Goal: Task Accomplishment & Management: Complete application form

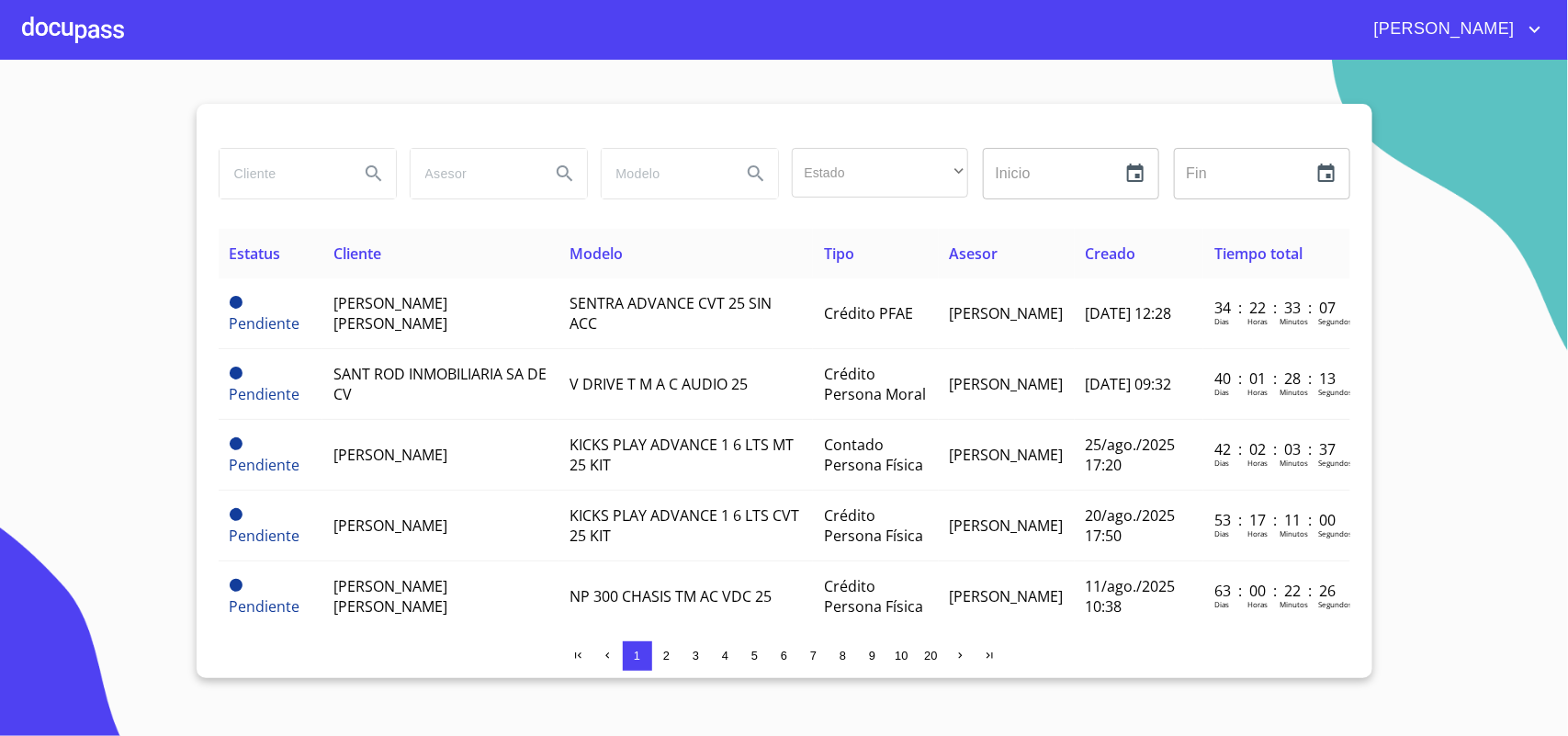
click at [104, 26] on div at bounding box center [73, 29] width 102 height 59
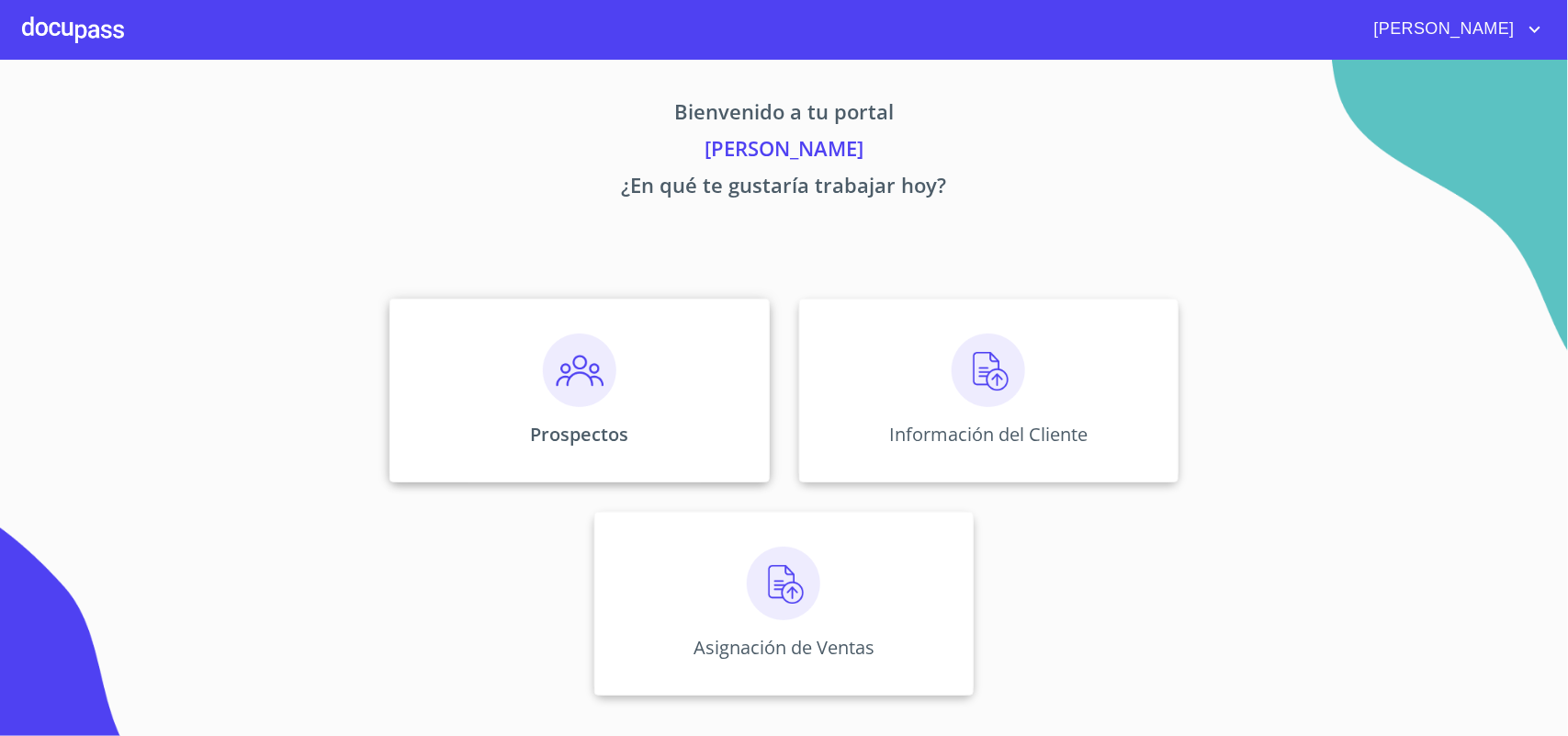
click at [631, 388] on div "Prospectos" at bounding box center [579, 390] width 379 height 184
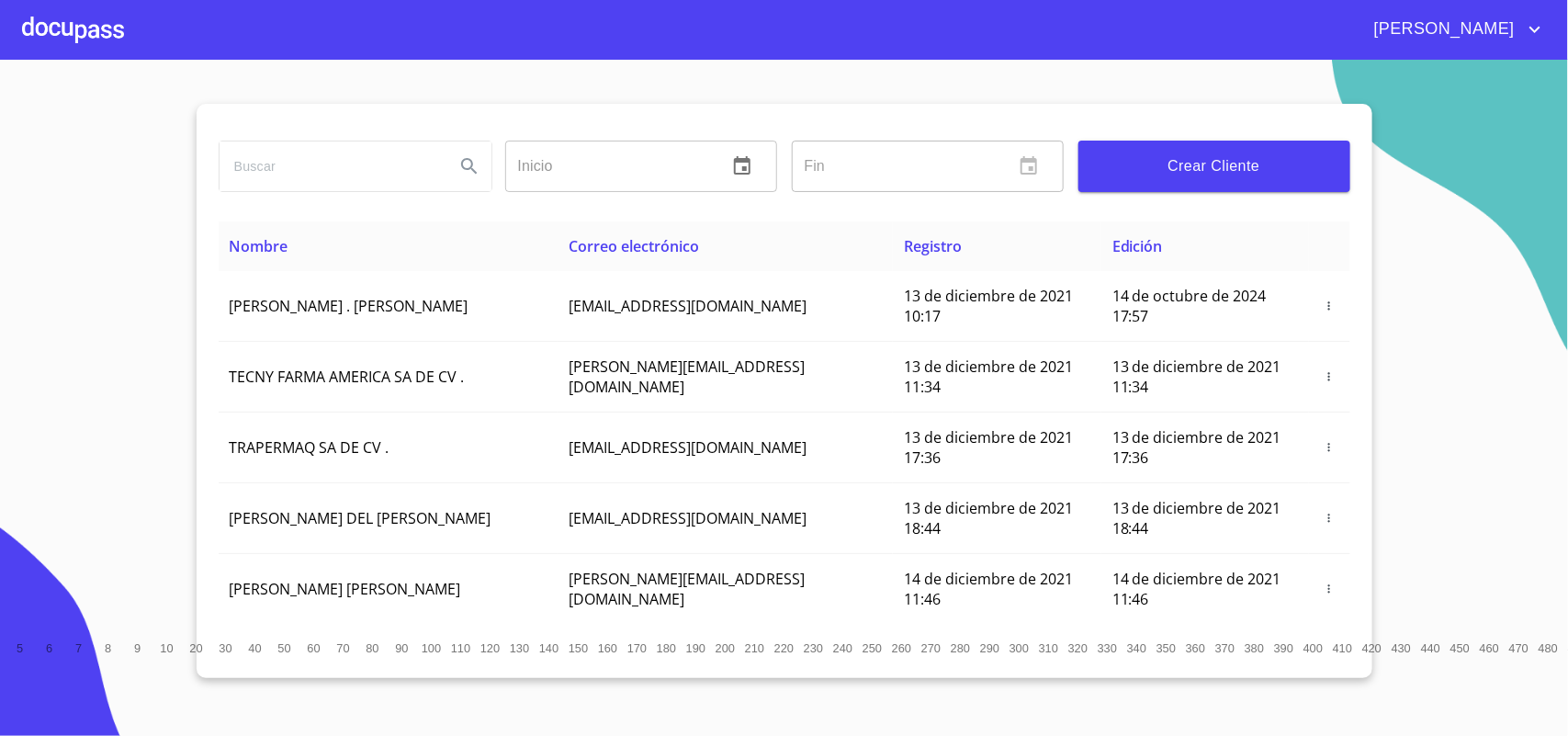
click at [371, 179] on input "search" at bounding box center [329, 165] width 220 height 49
type input "DIEGO [PERSON_NAME] [PERSON_NAME]"
click at [466, 166] on icon "Search" at bounding box center [470, 166] width 22 height 22
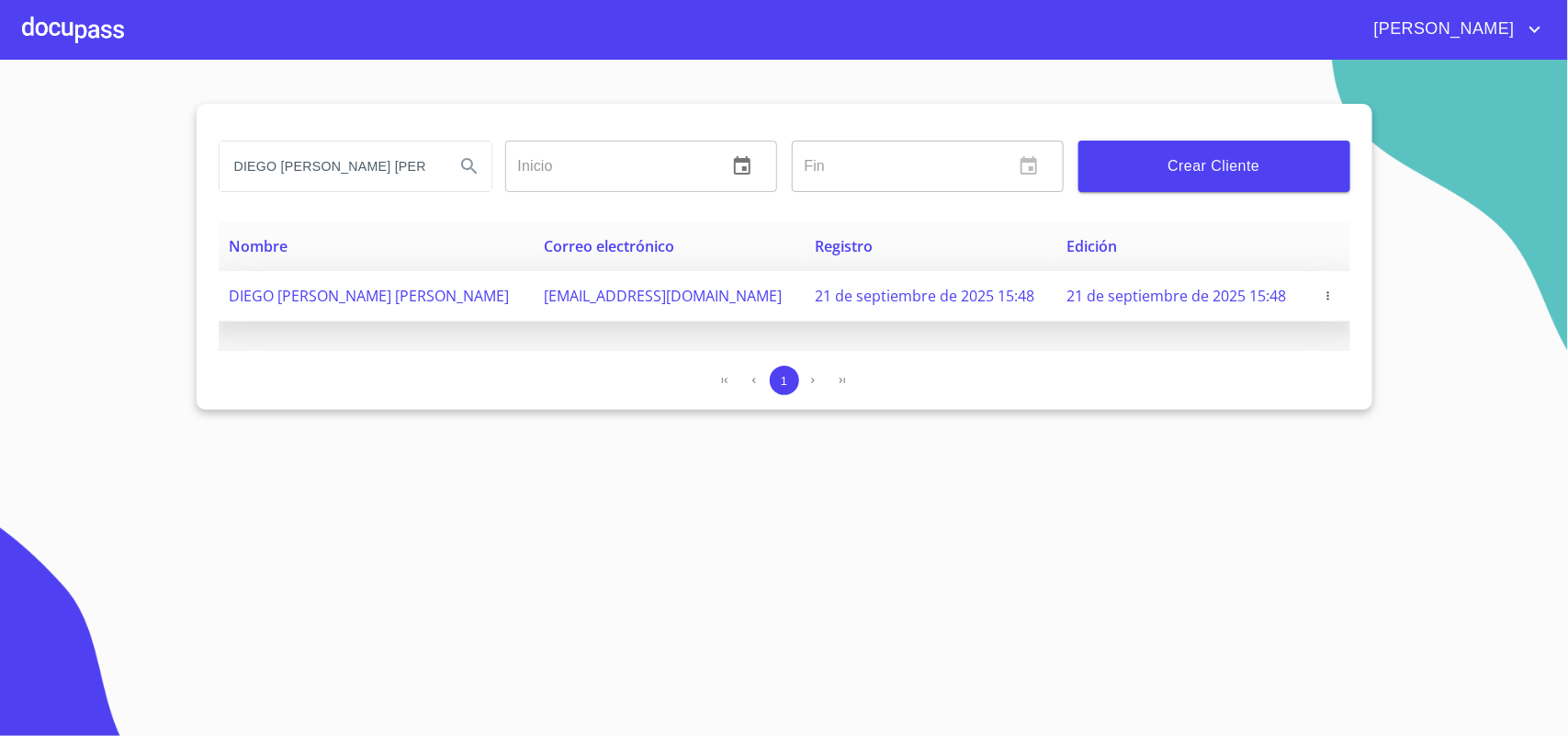
click at [1325, 298] on icon "button" at bounding box center [1328, 296] width 13 height 13
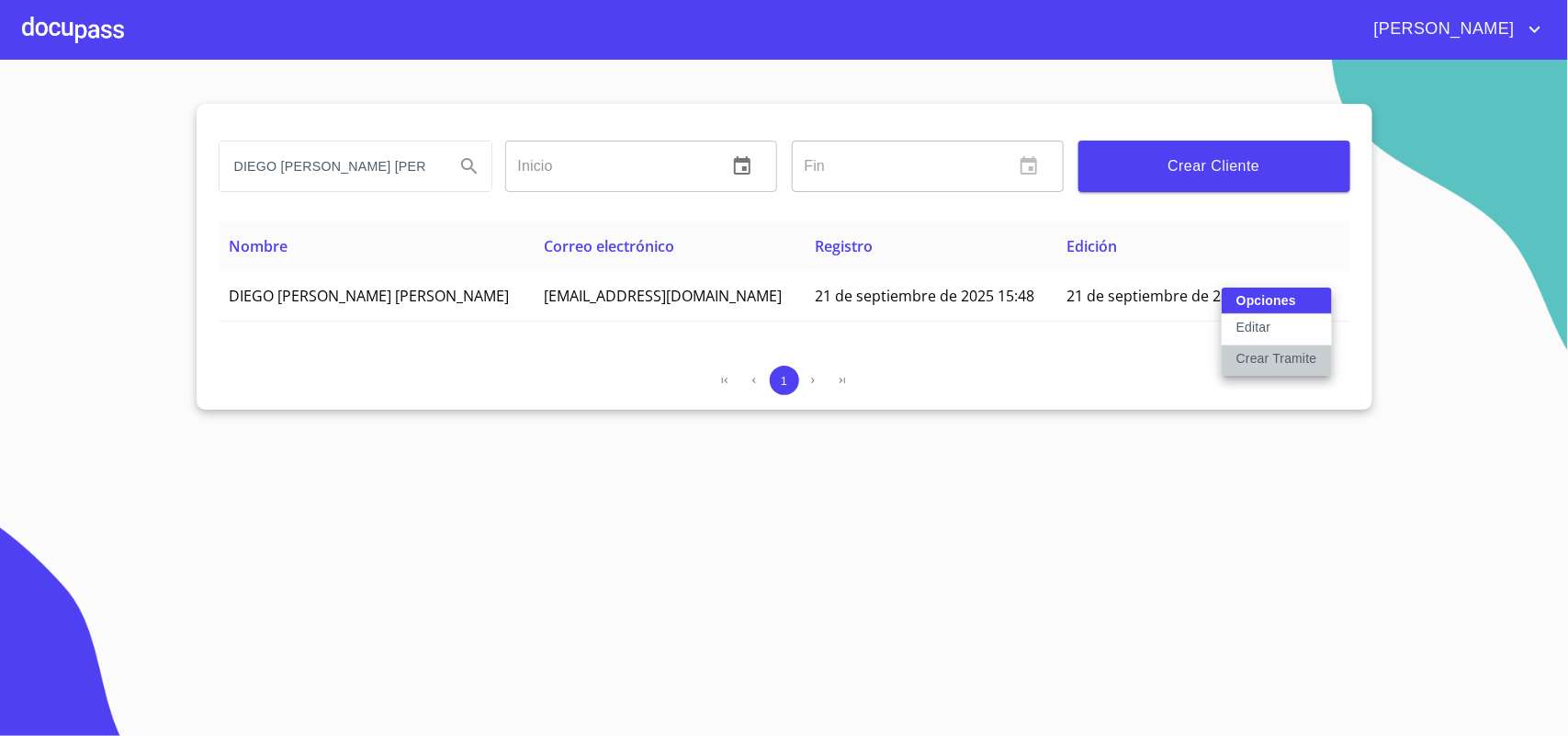
click at [1301, 357] on p "Crear Tramite" at bounding box center [1276, 359] width 81 height 19
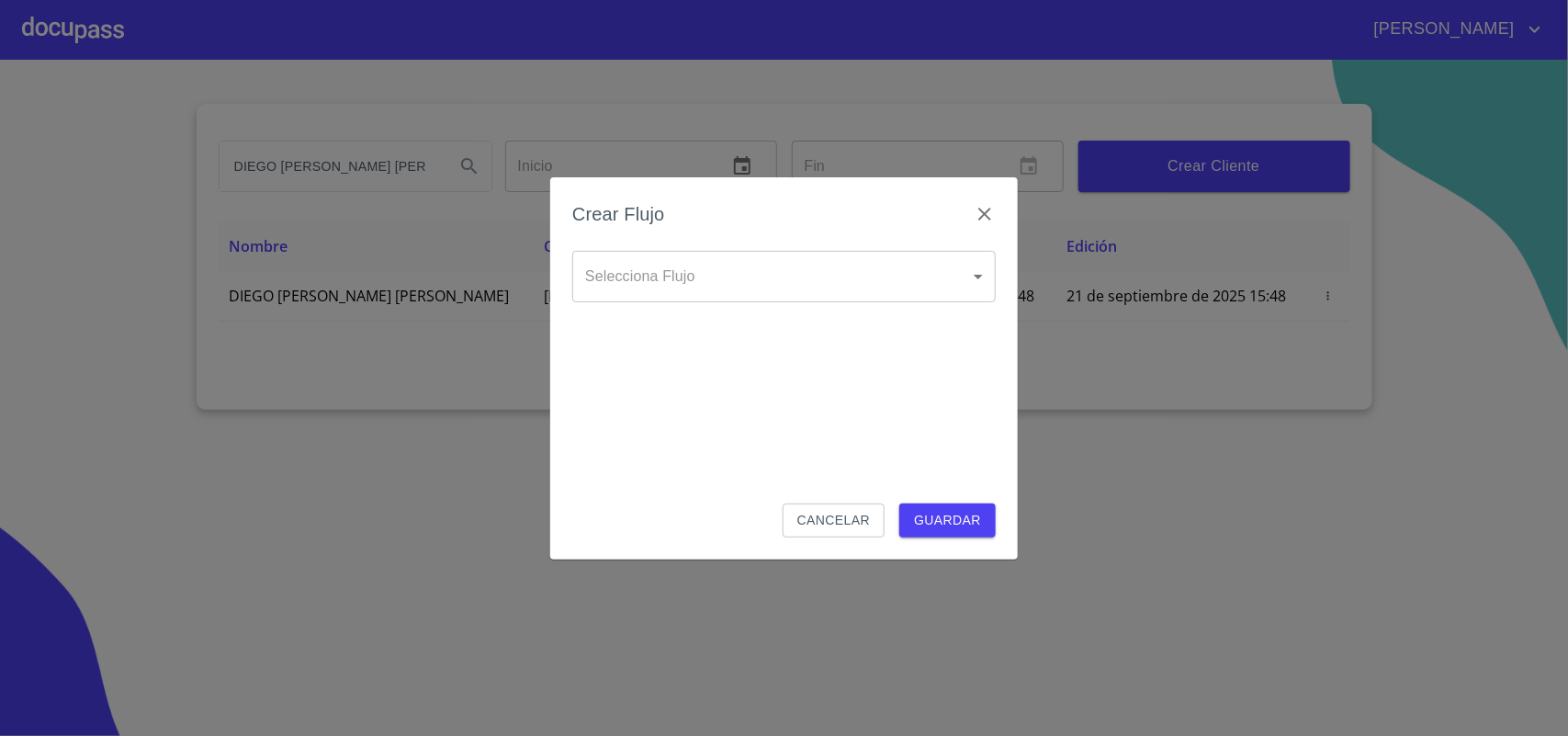
click at [809, 272] on body "[PERSON_NAME] DIEGO [PERSON_NAME] [PERSON_NAME] Inicio ​ Fin ​ Crear Cliente No…" at bounding box center [784, 368] width 1568 height 736
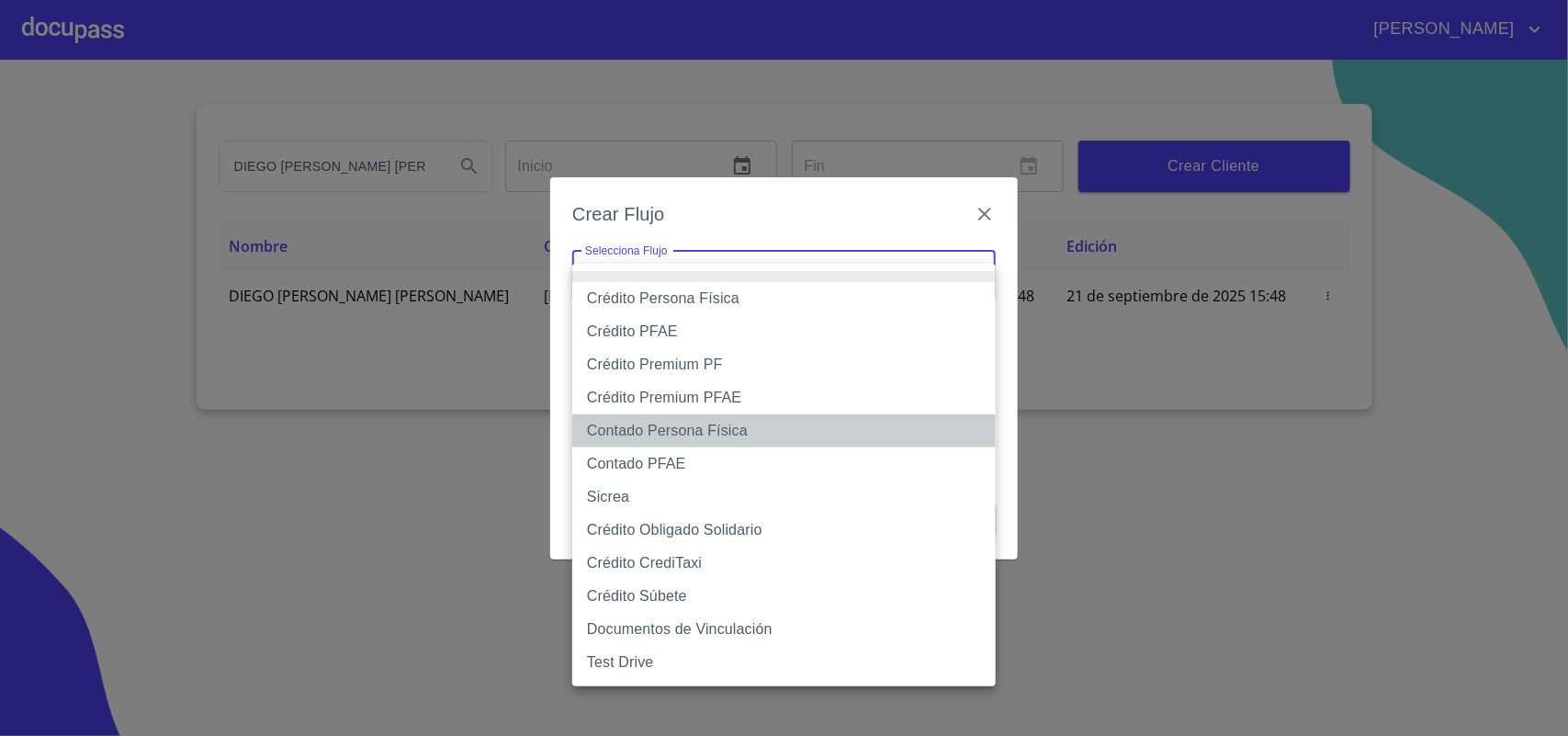
click at [726, 433] on li "Contado Persona Física" at bounding box center [784, 431] width 424 height 33
type input "61b10eea9b8c202ad57ac5da"
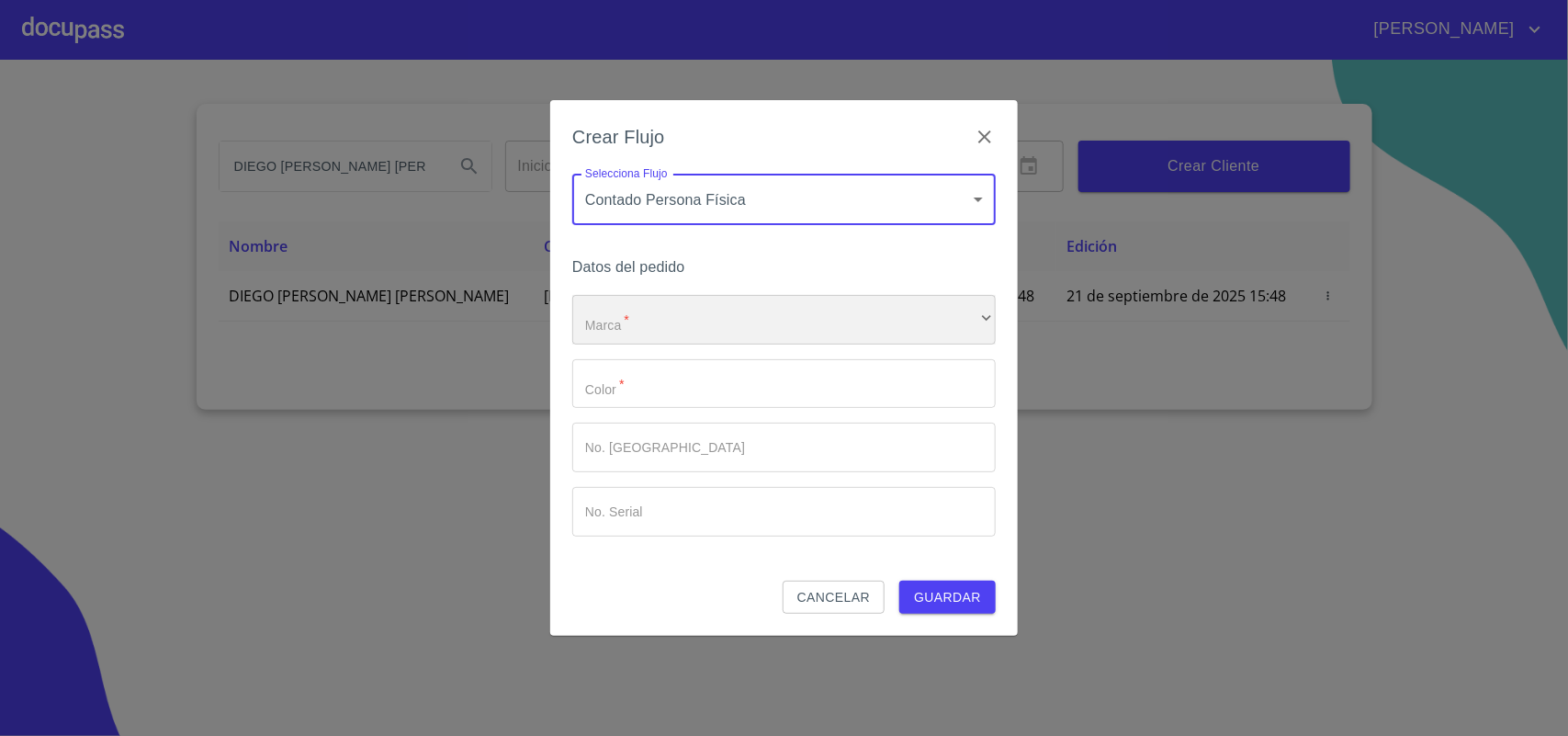
click at [687, 322] on div "​" at bounding box center [784, 319] width 424 height 49
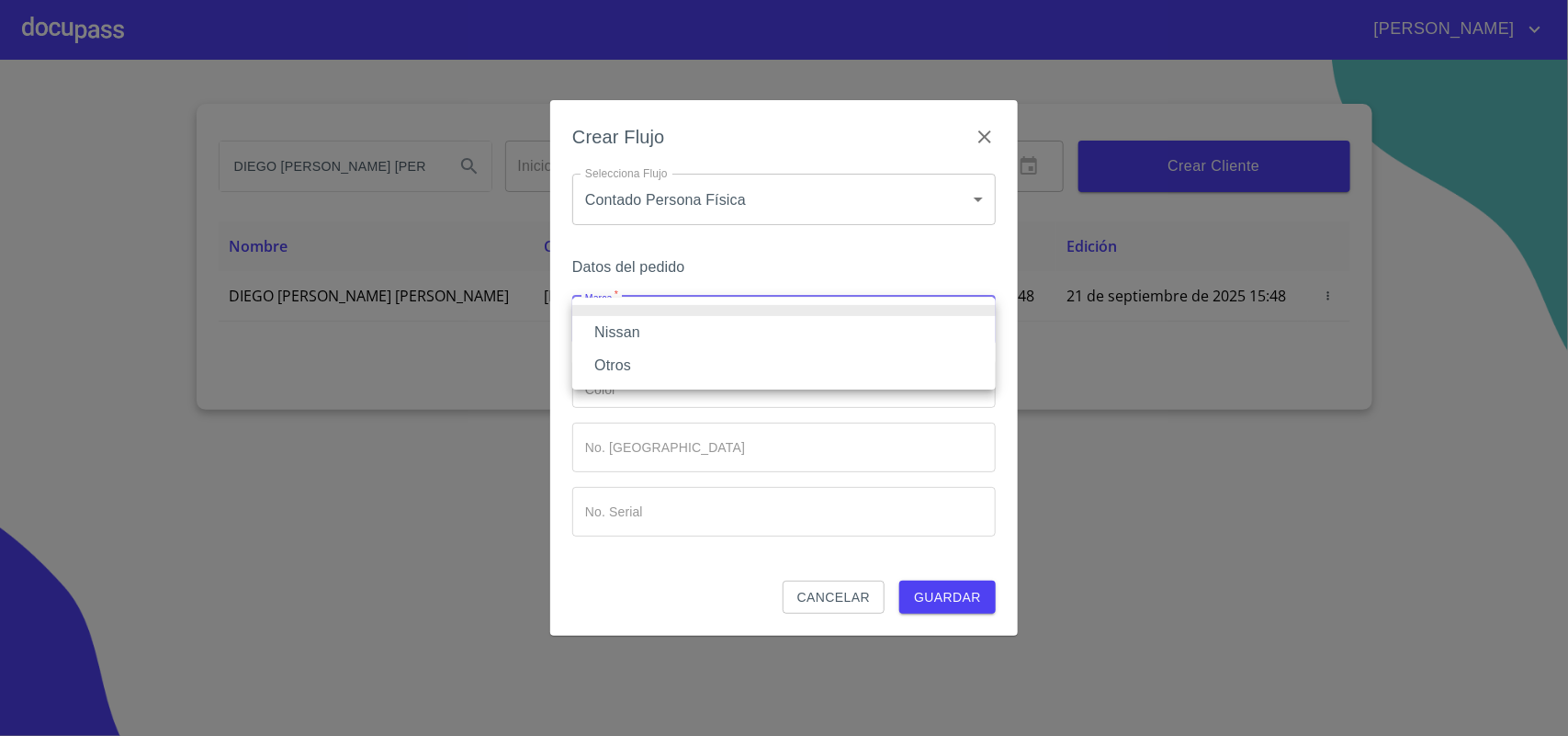
click at [634, 328] on li "Nissan" at bounding box center [784, 333] width 424 height 33
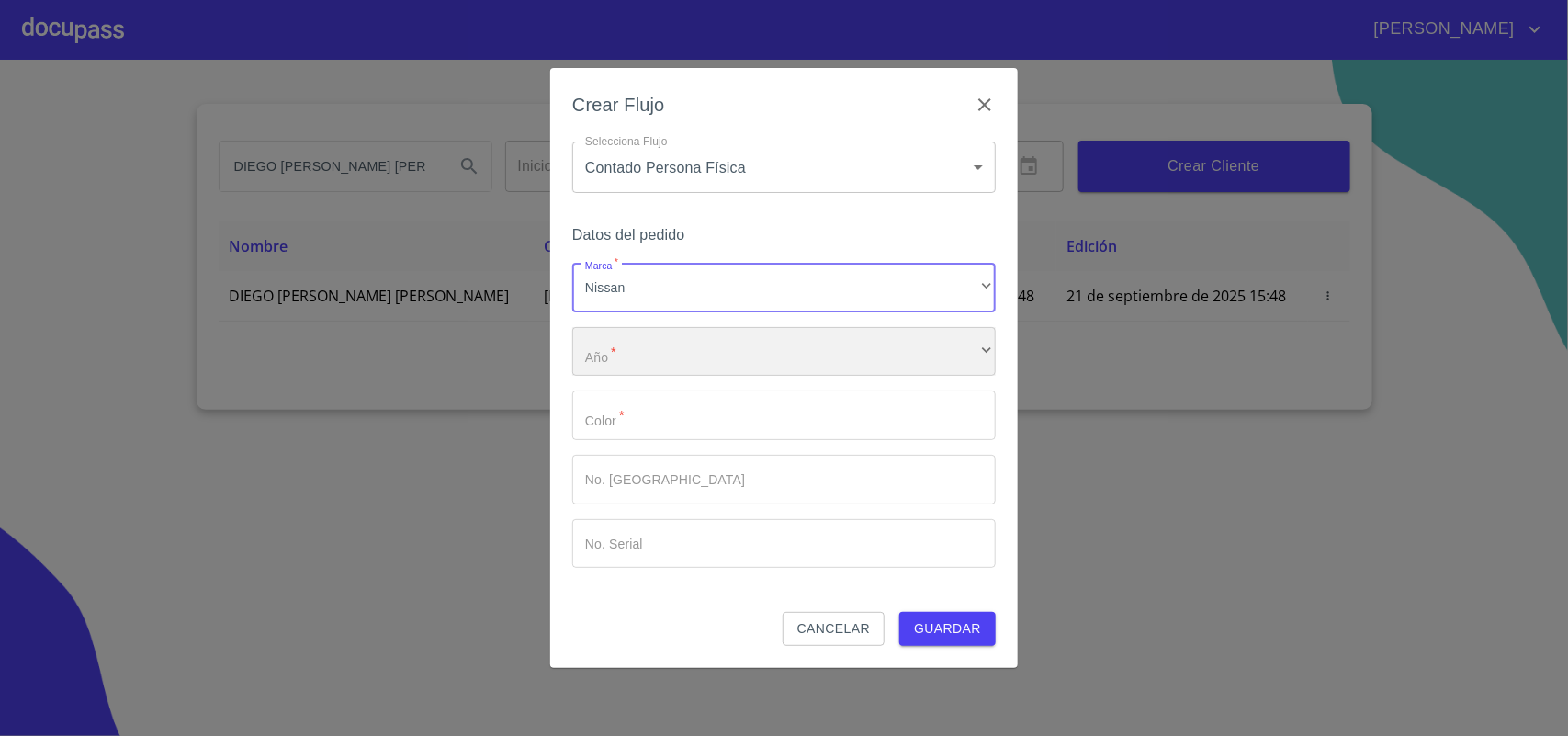
click at [654, 368] on div "​" at bounding box center [784, 351] width 424 height 49
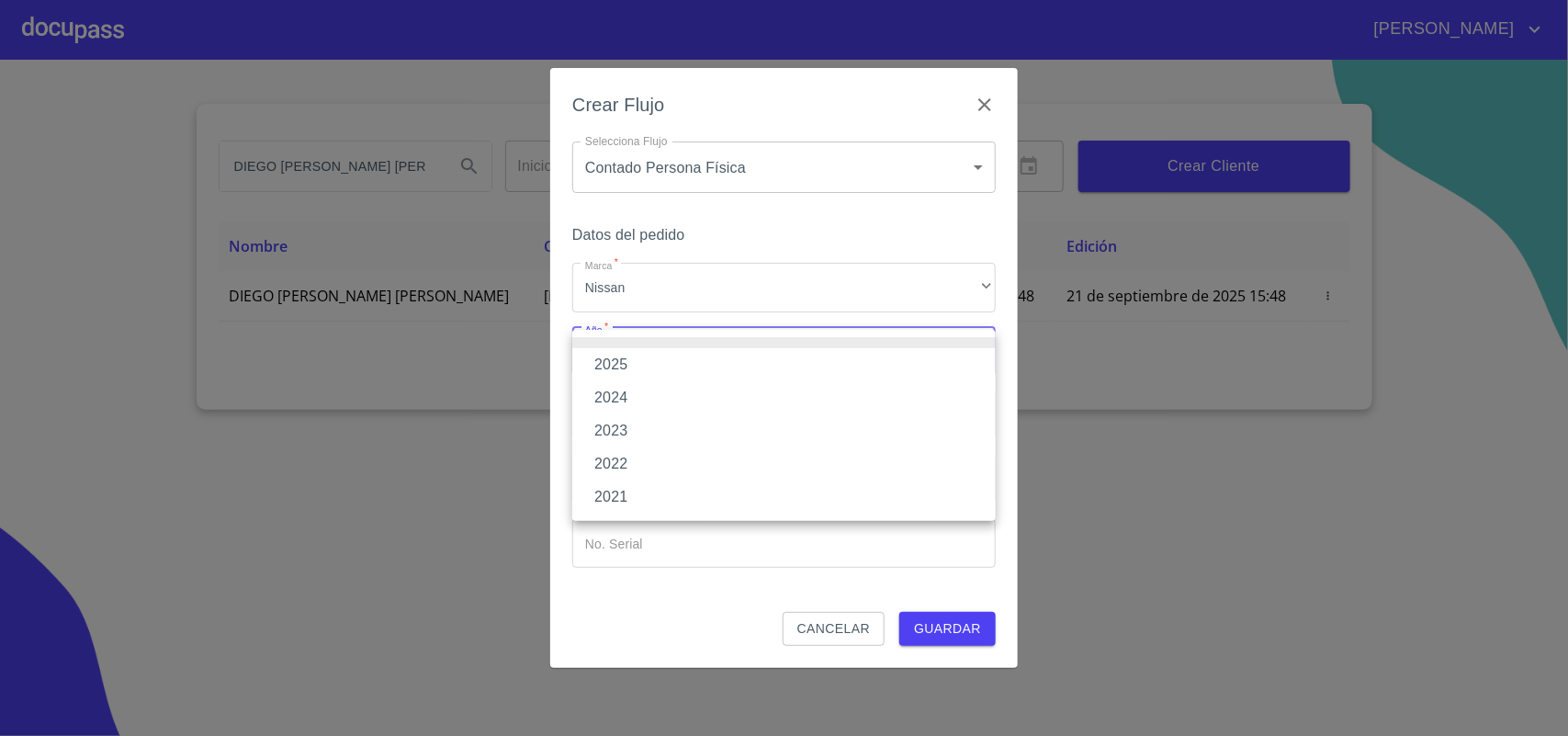
click at [628, 365] on li "2025" at bounding box center [784, 365] width 424 height 33
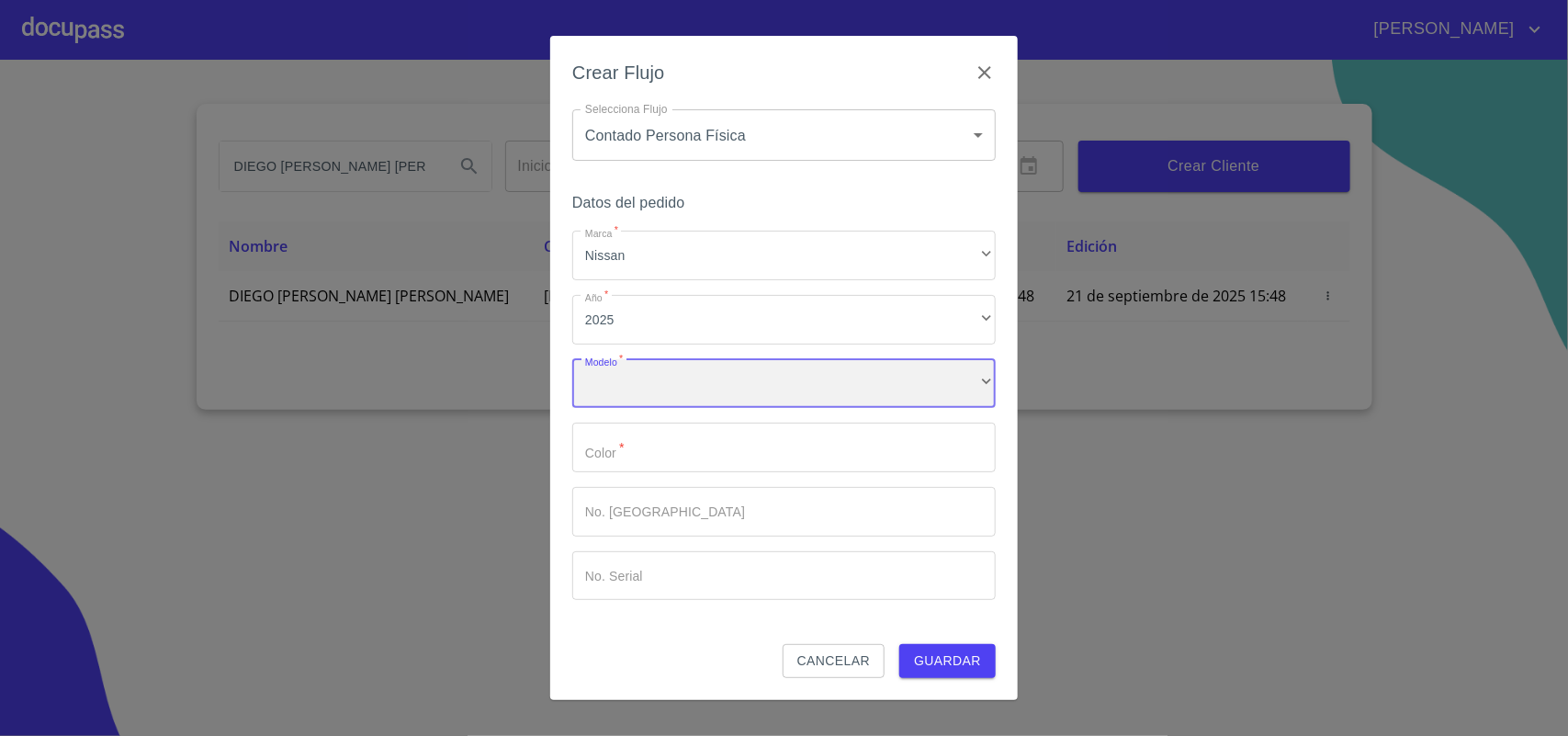
click at [666, 392] on div "​" at bounding box center [784, 384] width 424 height 49
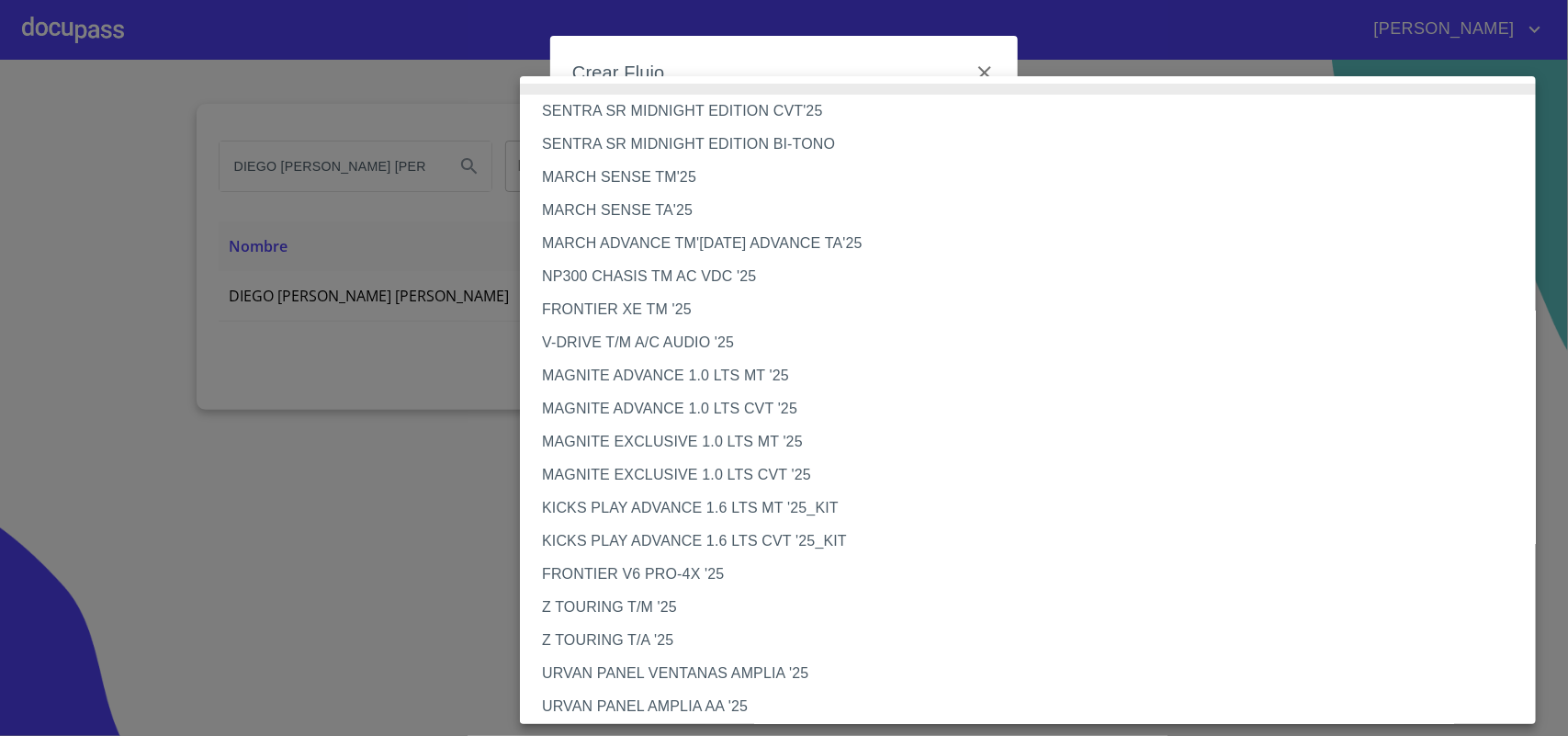
scroll to position [405, 0]
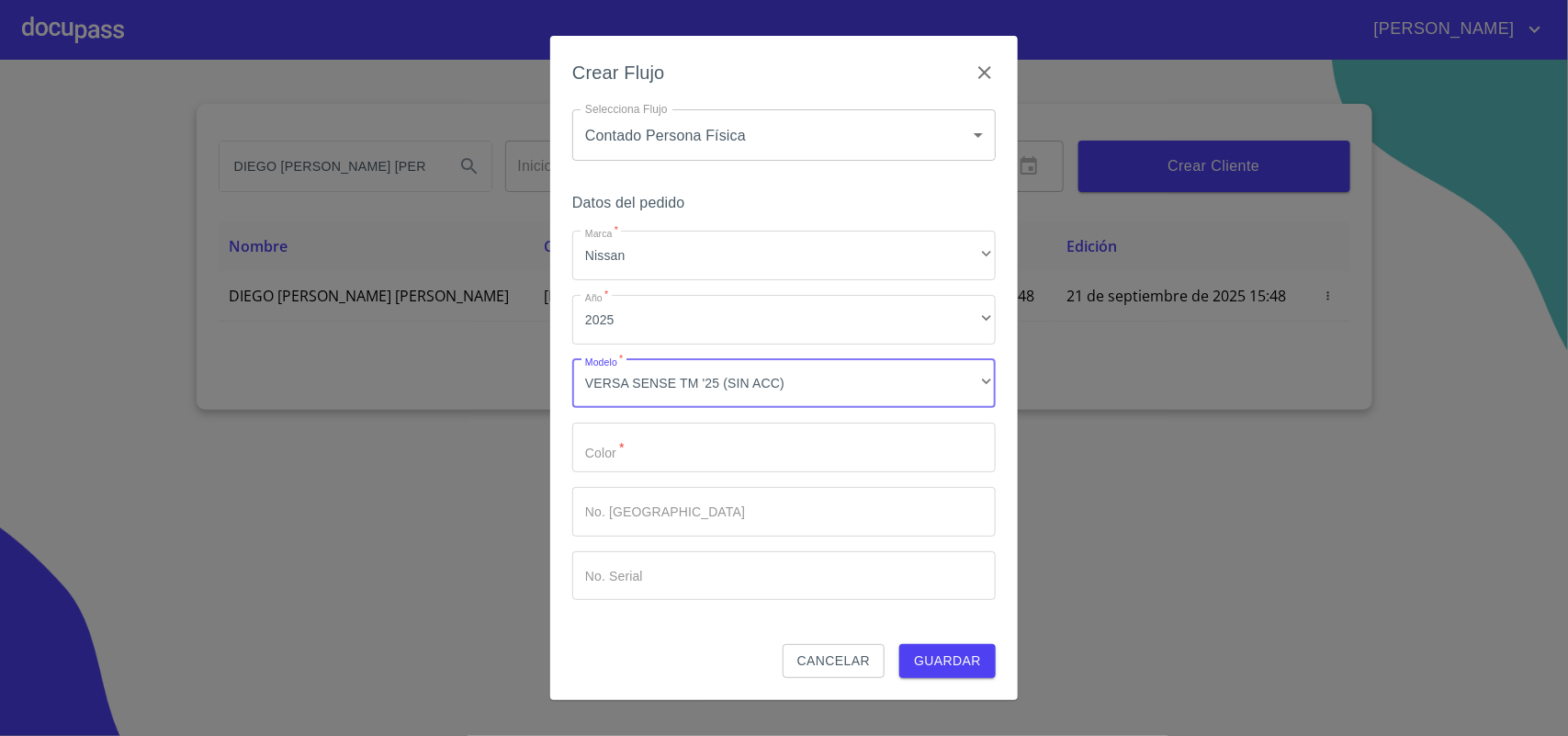
click at [808, 434] on input "Marca   *" at bounding box center [784, 447] width 424 height 49
type input "BLANCO"
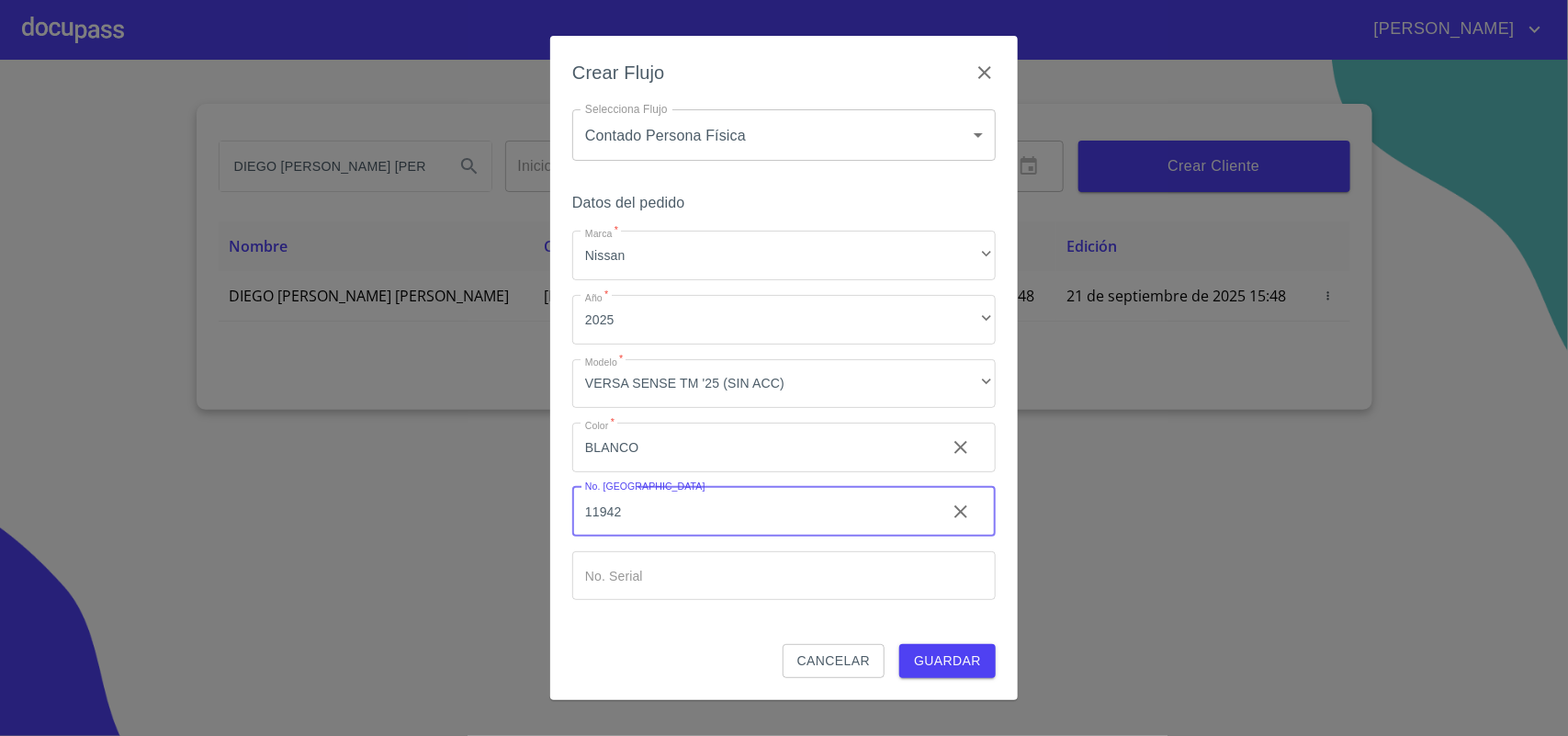
type input "11942"
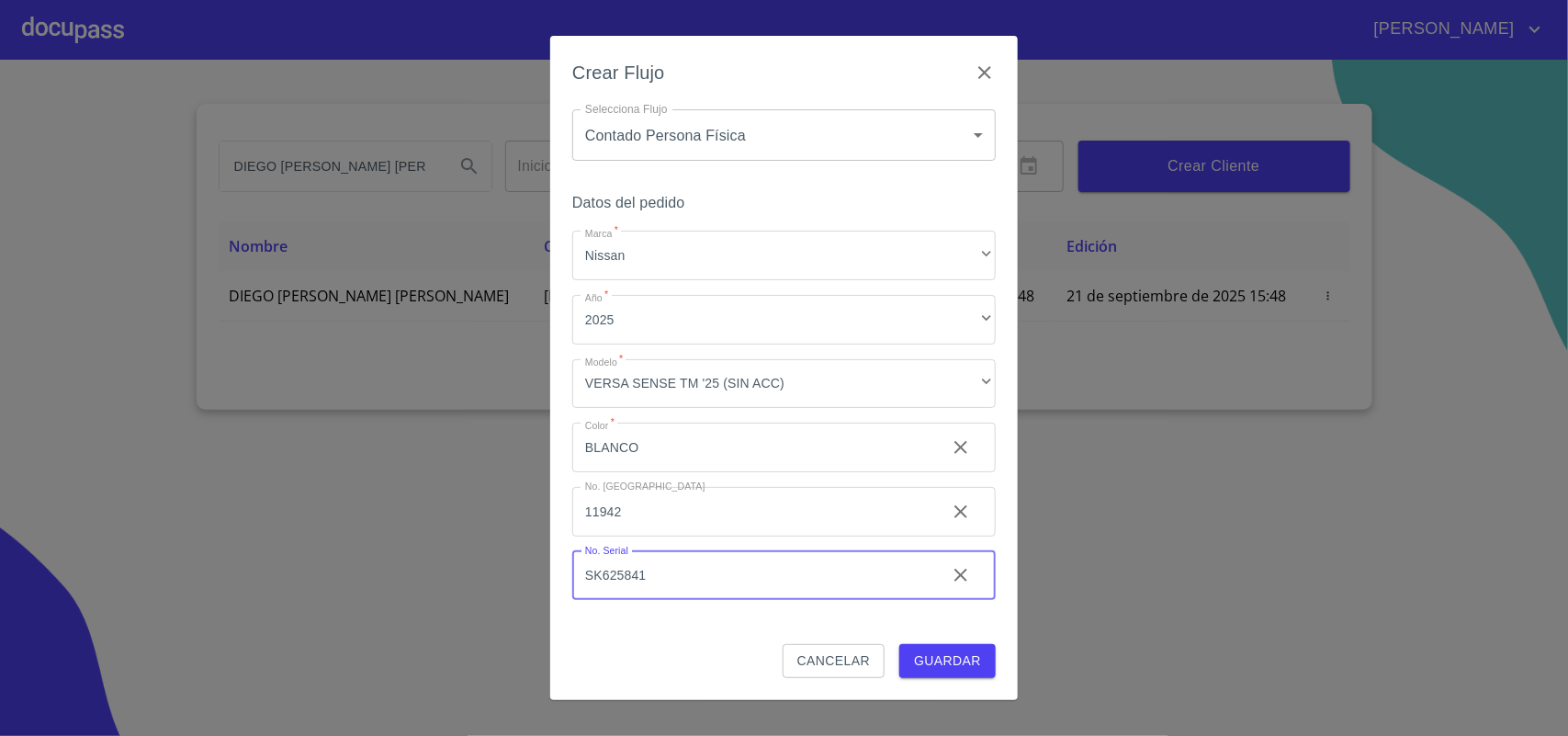
type input "SK625841"
click at [934, 660] on span "Guardar" at bounding box center [947, 661] width 67 height 23
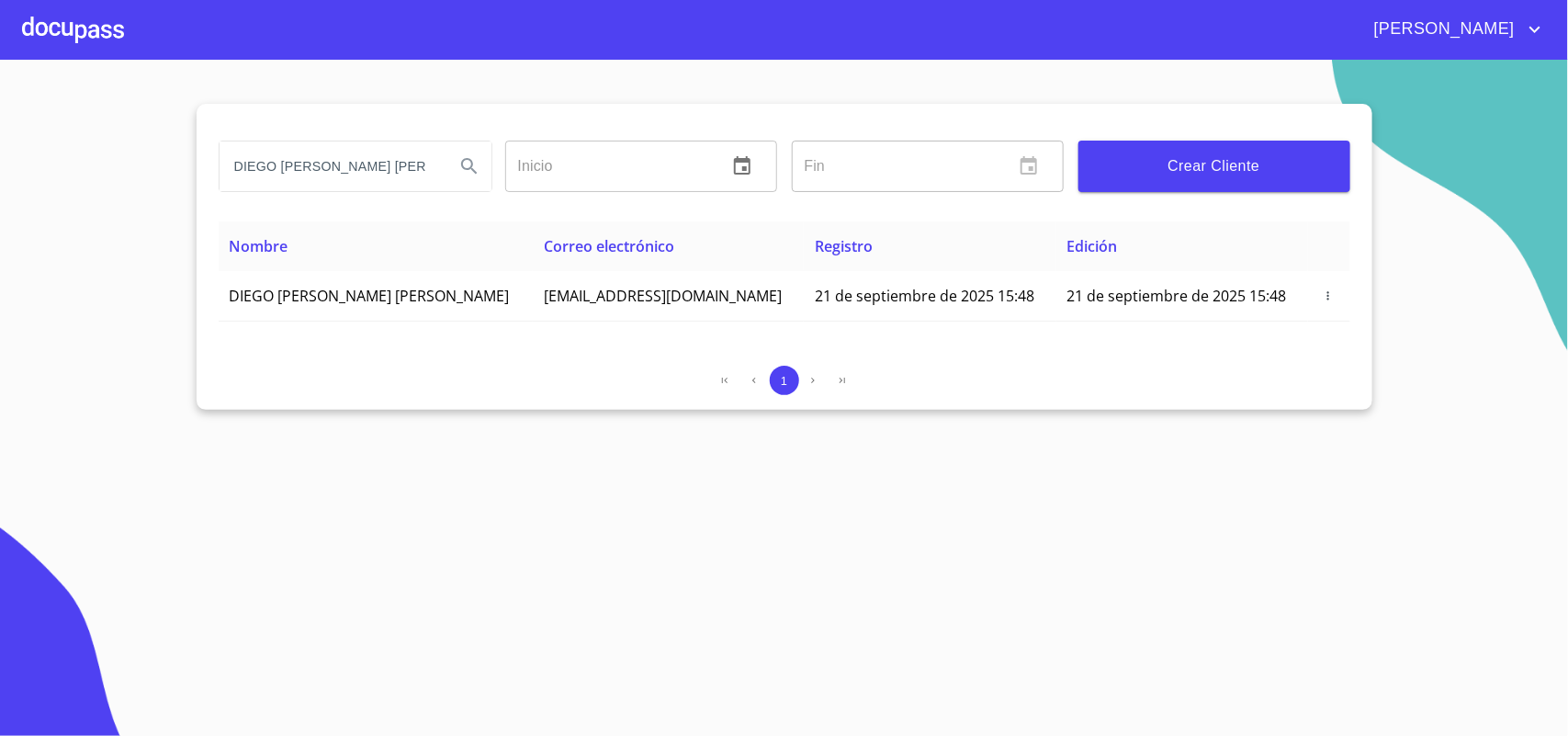
click at [85, 40] on div at bounding box center [73, 29] width 102 height 59
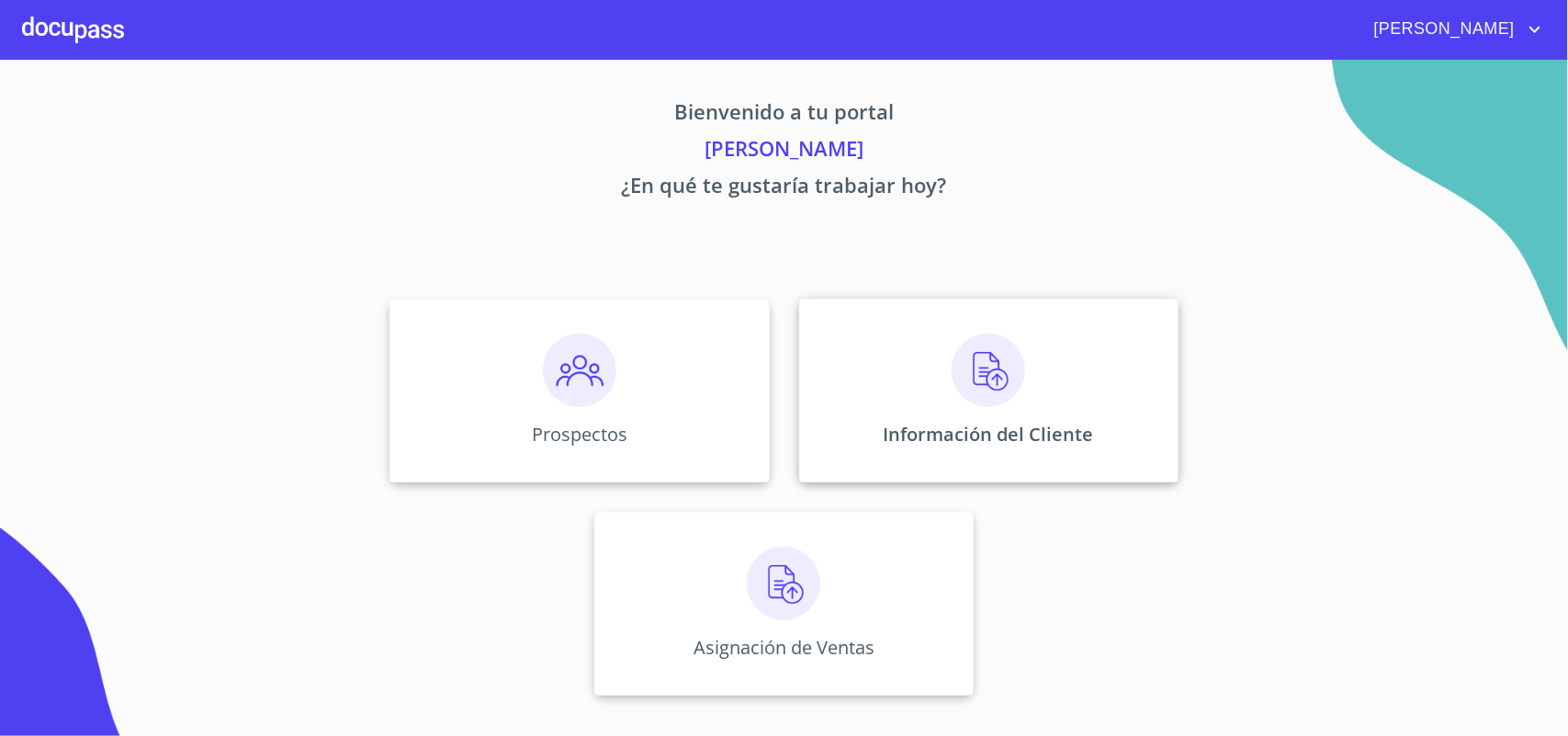
click at [856, 350] on div "Información del Cliente" at bounding box center [988, 390] width 379 height 184
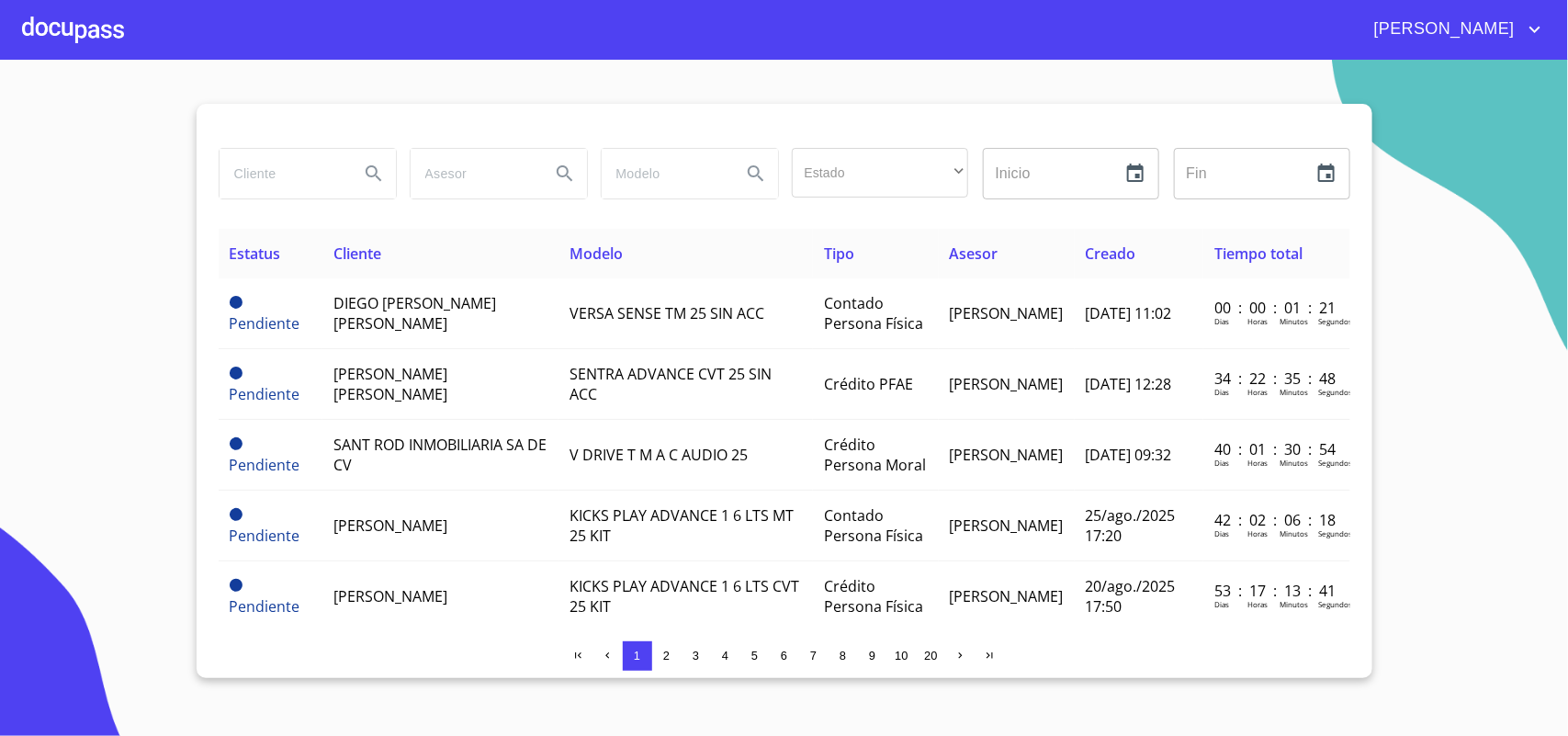
click at [88, 40] on div at bounding box center [73, 29] width 102 height 59
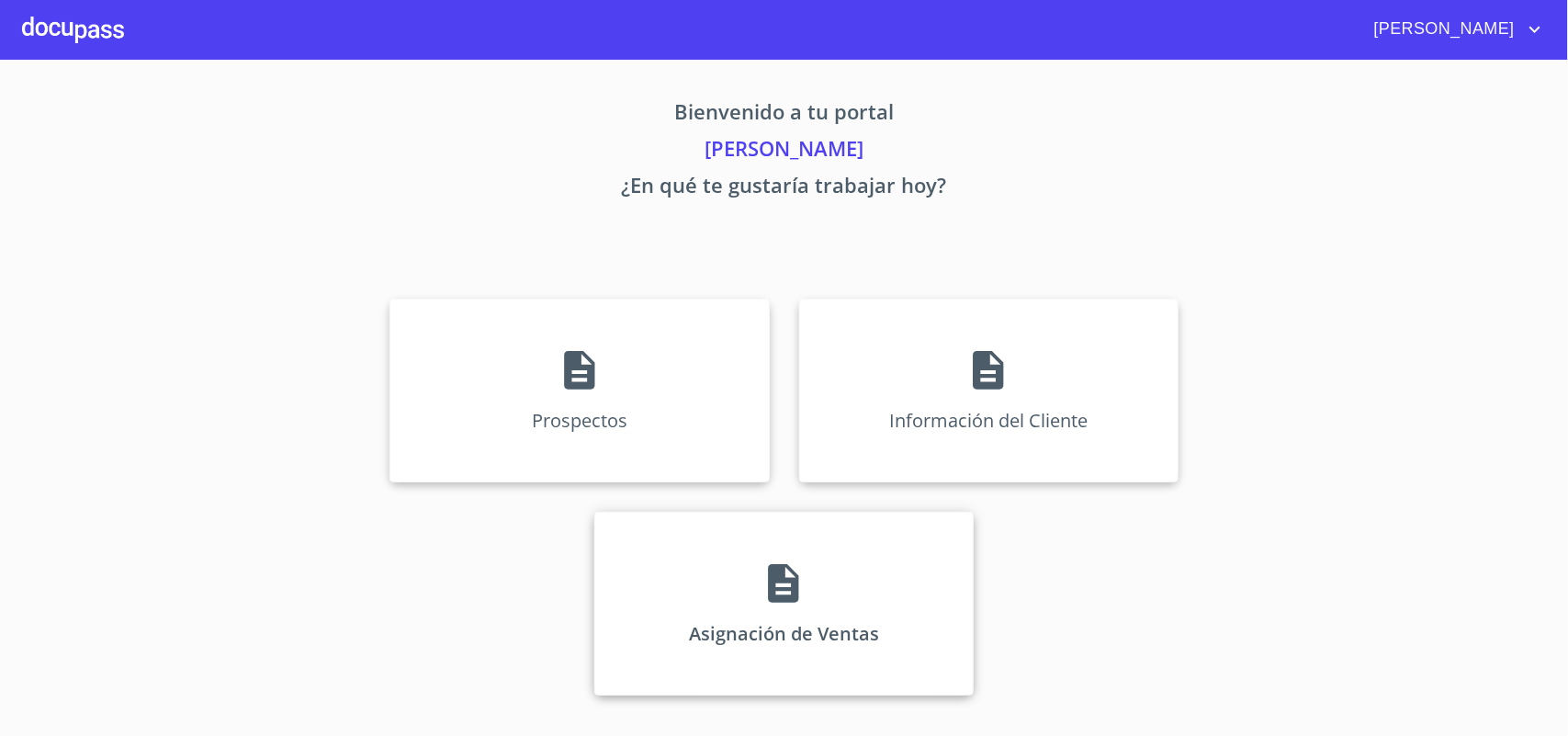
click at [804, 651] on div "Asignación de Ventas" at bounding box center [784, 604] width 379 height 184
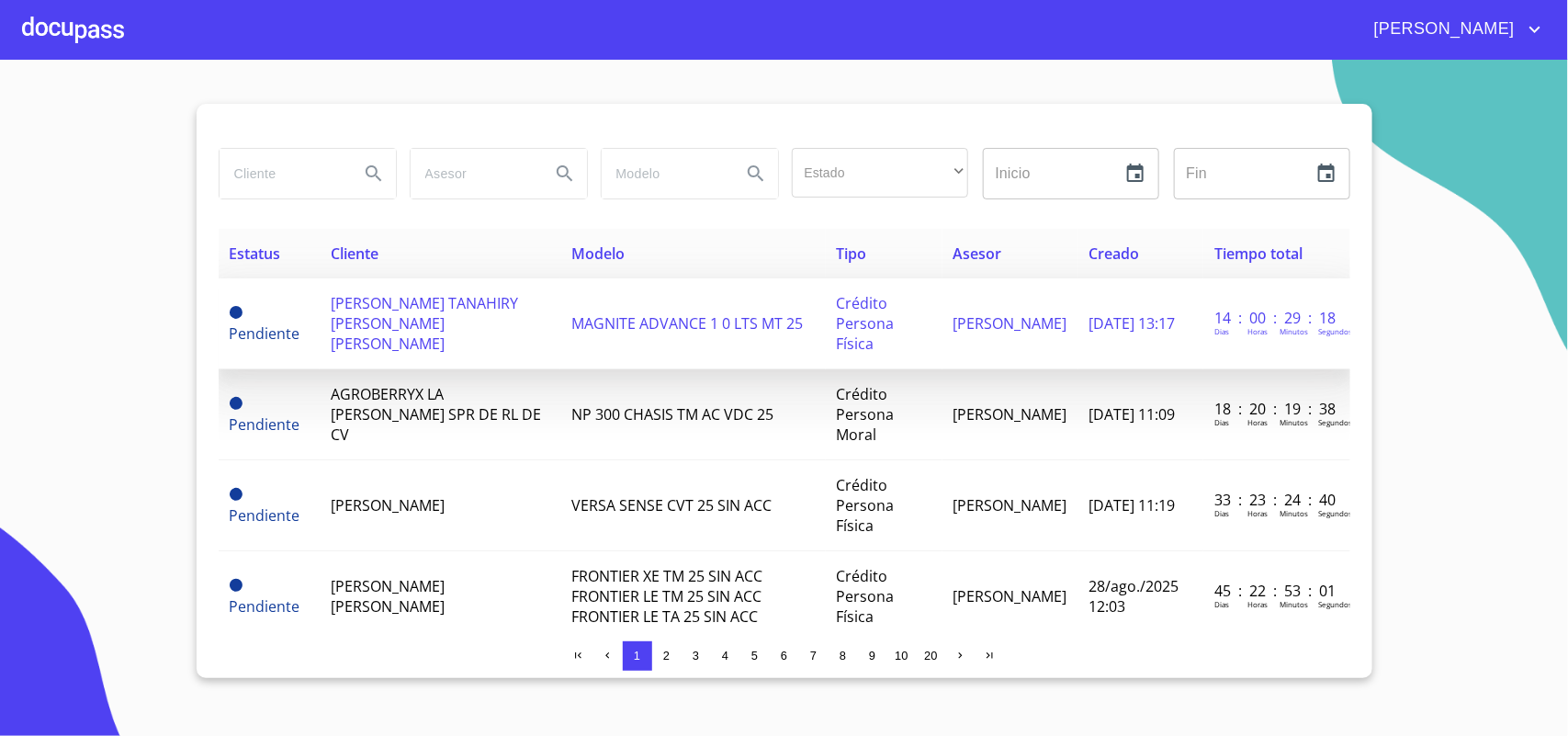
click at [442, 323] on span "[PERSON_NAME] TANAHIRY [PERSON_NAME] [PERSON_NAME]" at bounding box center [425, 323] width 188 height 60
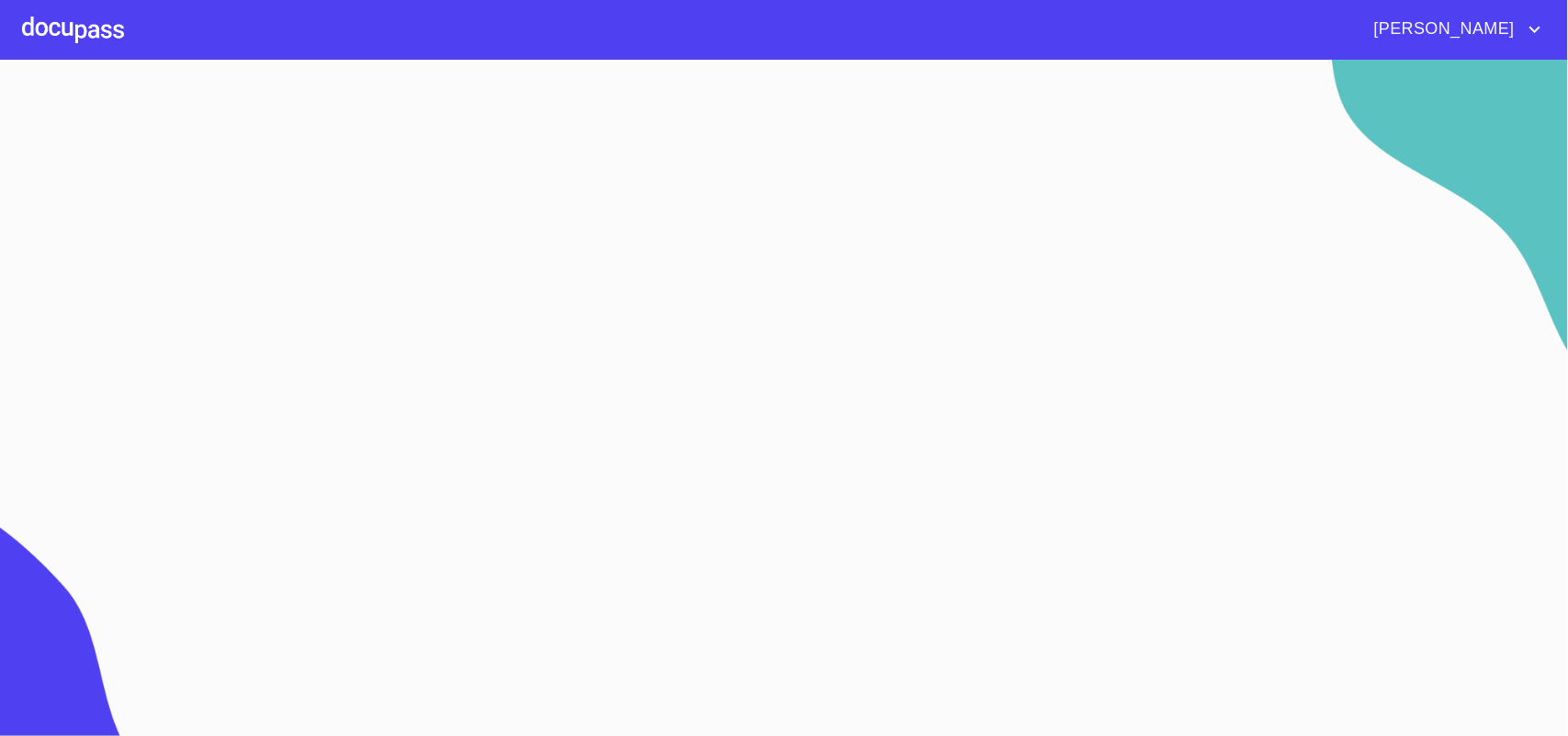
click at [80, 44] on div at bounding box center [73, 29] width 102 height 59
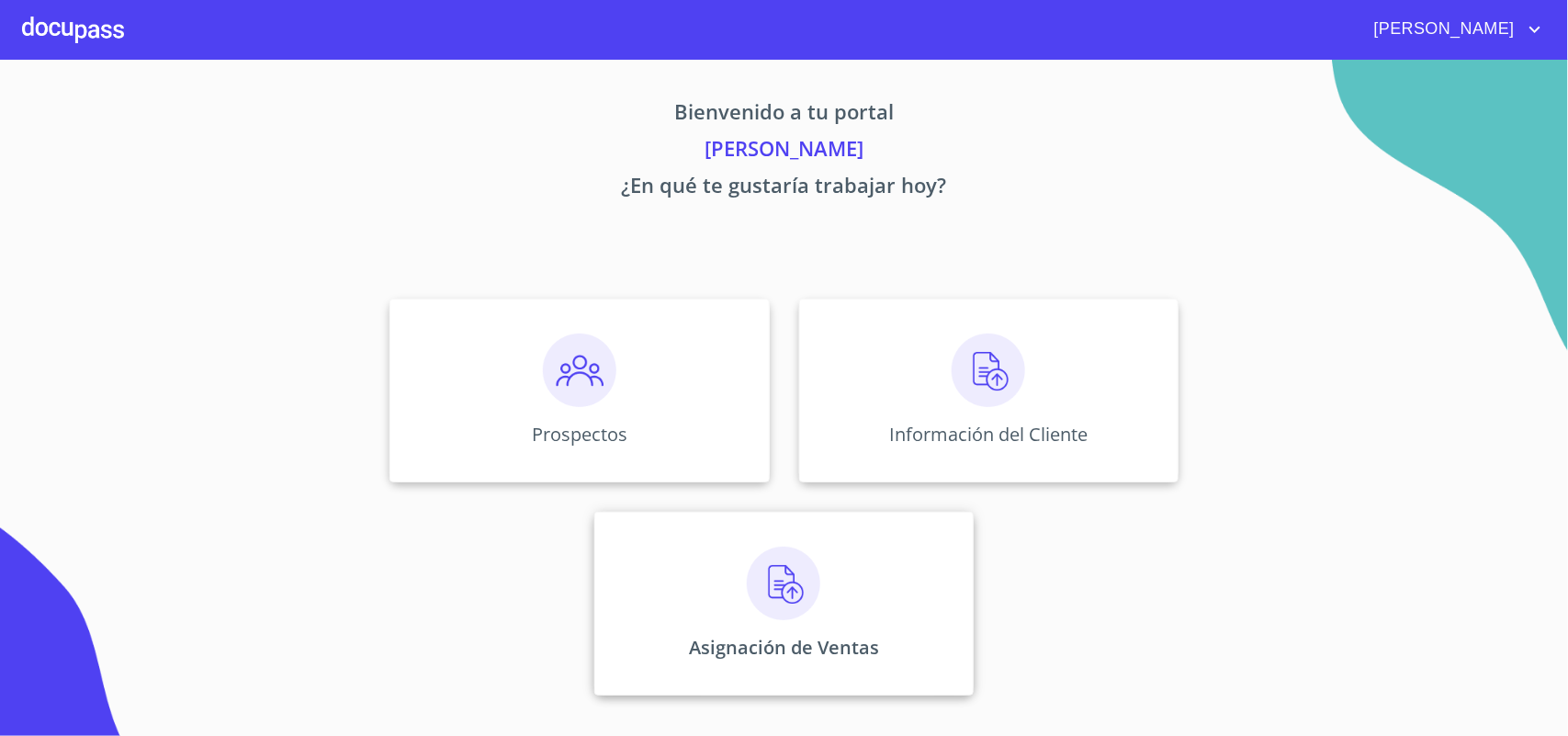
click at [805, 645] on p "Asignación de Ventas" at bounding box center [784, 647] width 190 height 25
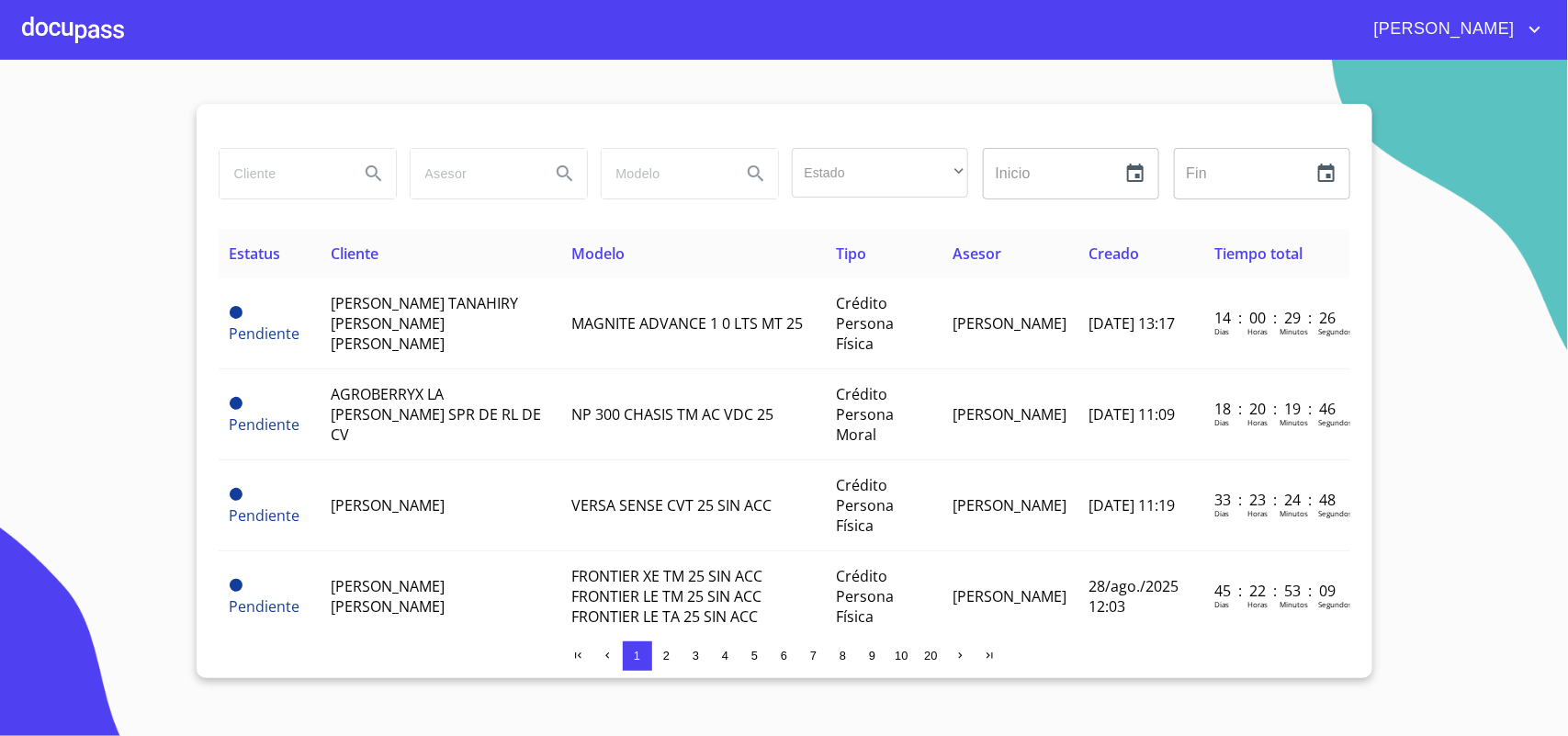
click at [81, 48] on div at bounding box center [73, 29] width 102 height 59
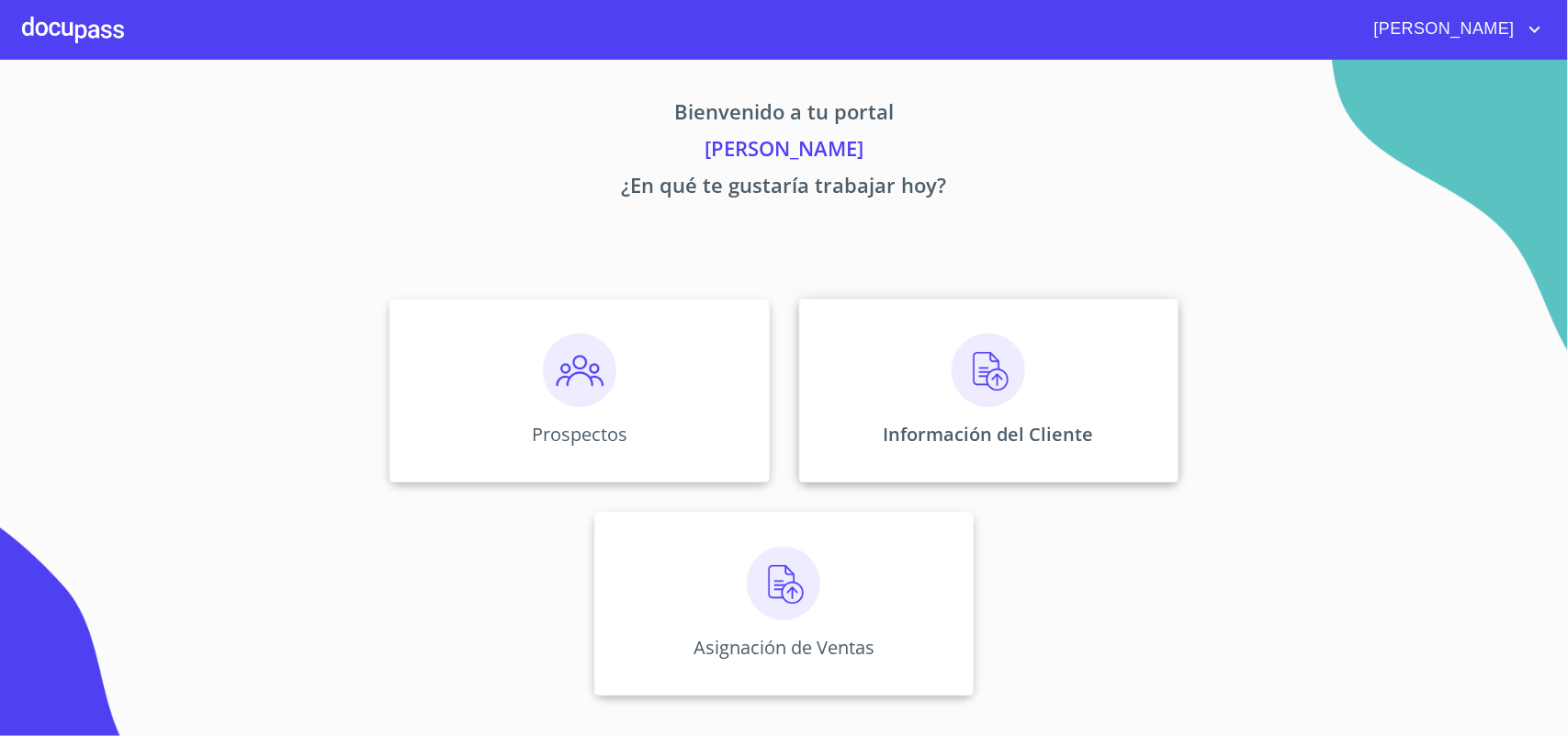
click at [1052, 464] on div "Información del Cliente" at bounding box center [988, 390] width 379 height 184
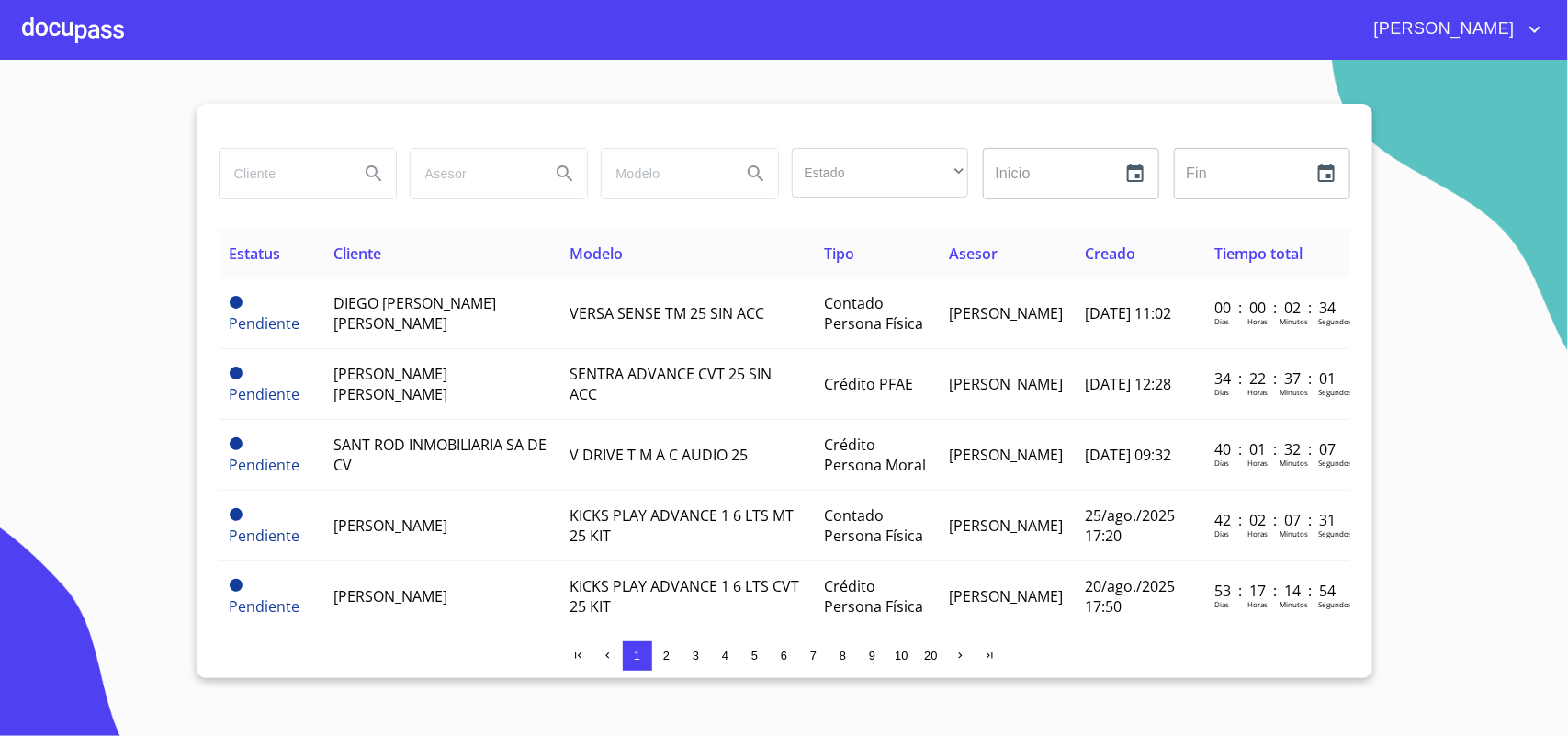
click at [331, 171] on input "search" at bounding box center [281, 173] width 125 height 49
type input "[PERSON_NAME]"
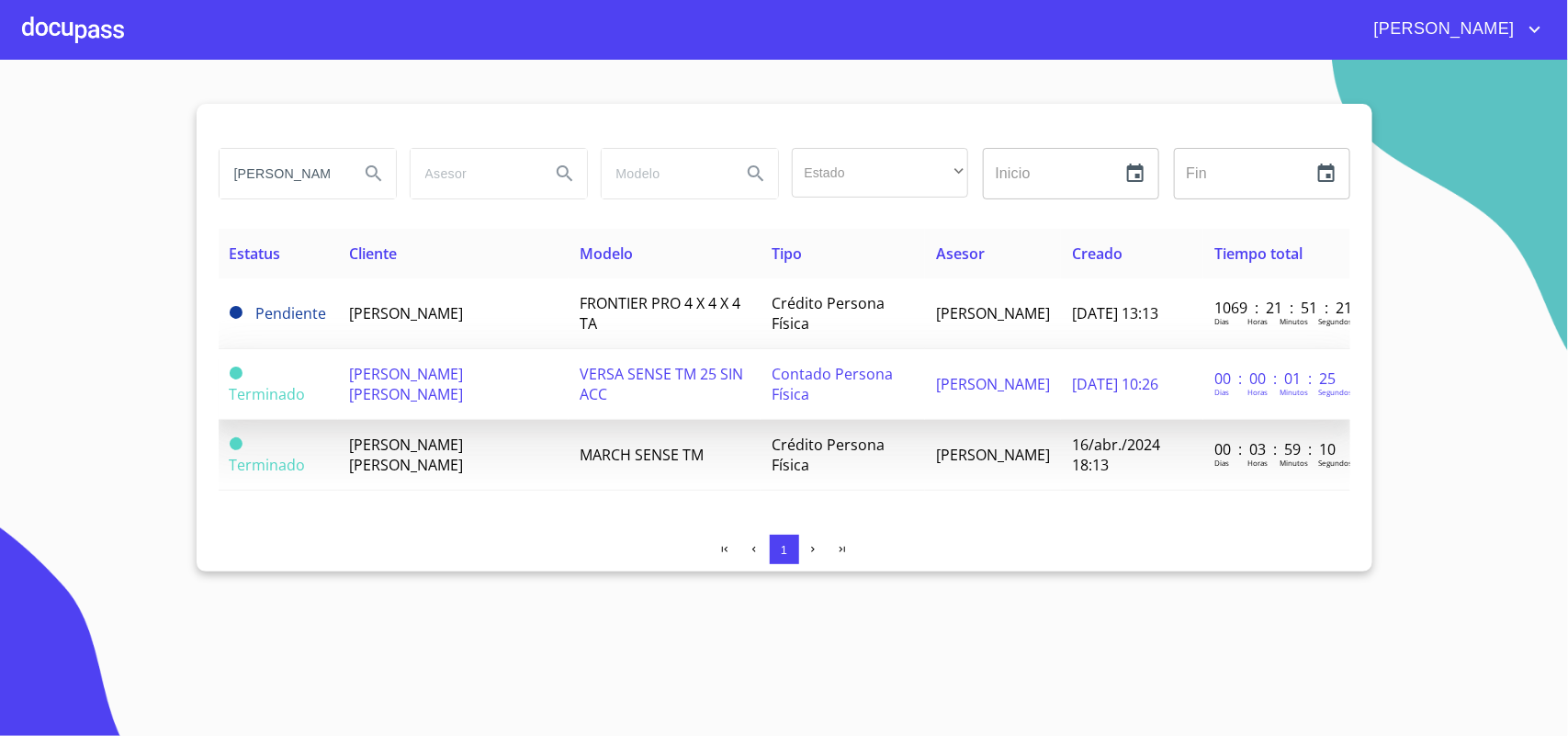
click at [632, 407] on td "VERSA SENSE TM 25 SIN ACC" at bounding box center [664, 385] width 192 height 71
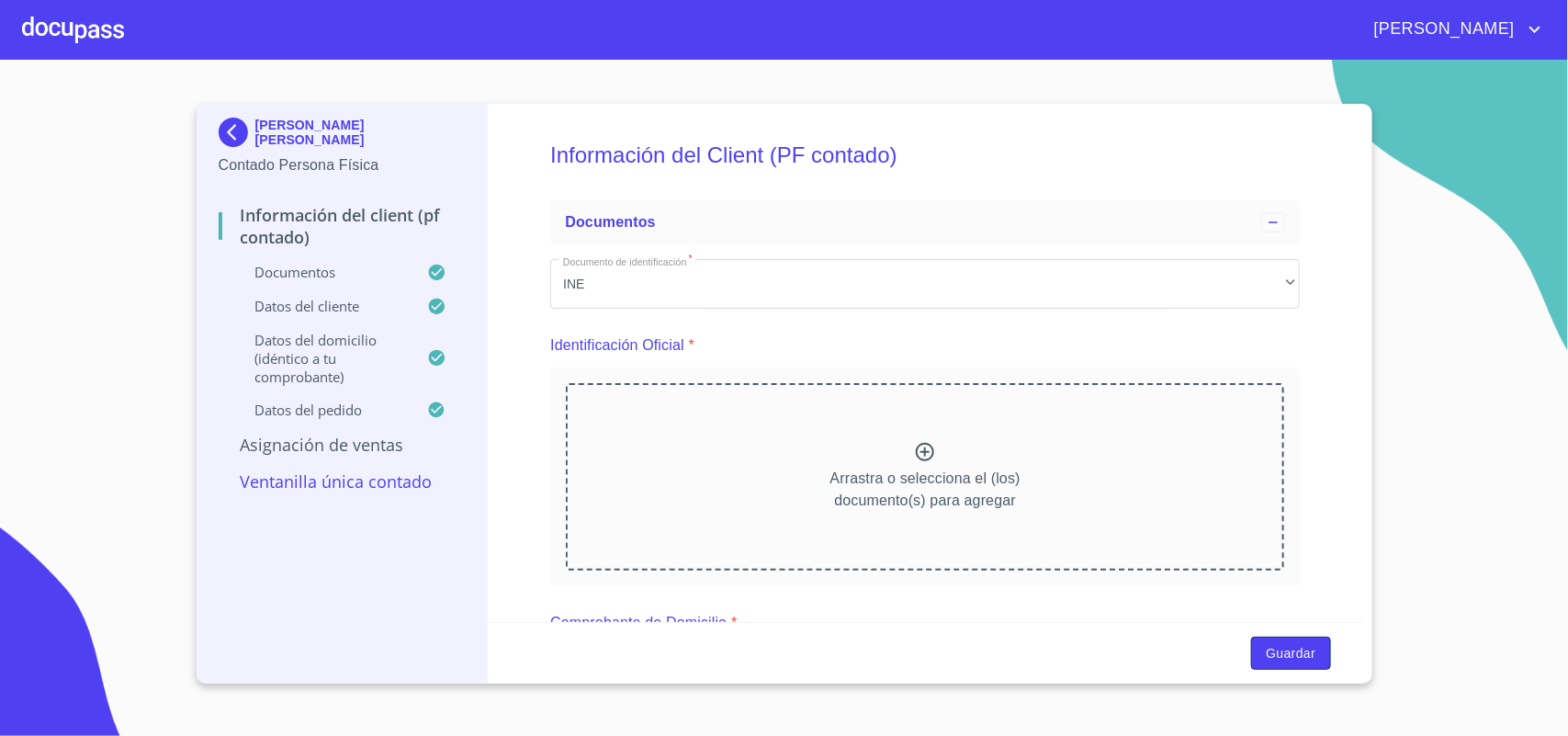
click at [1303, 655] on span "Guardar" at bounding box center [1290, 653] width 49 height 23
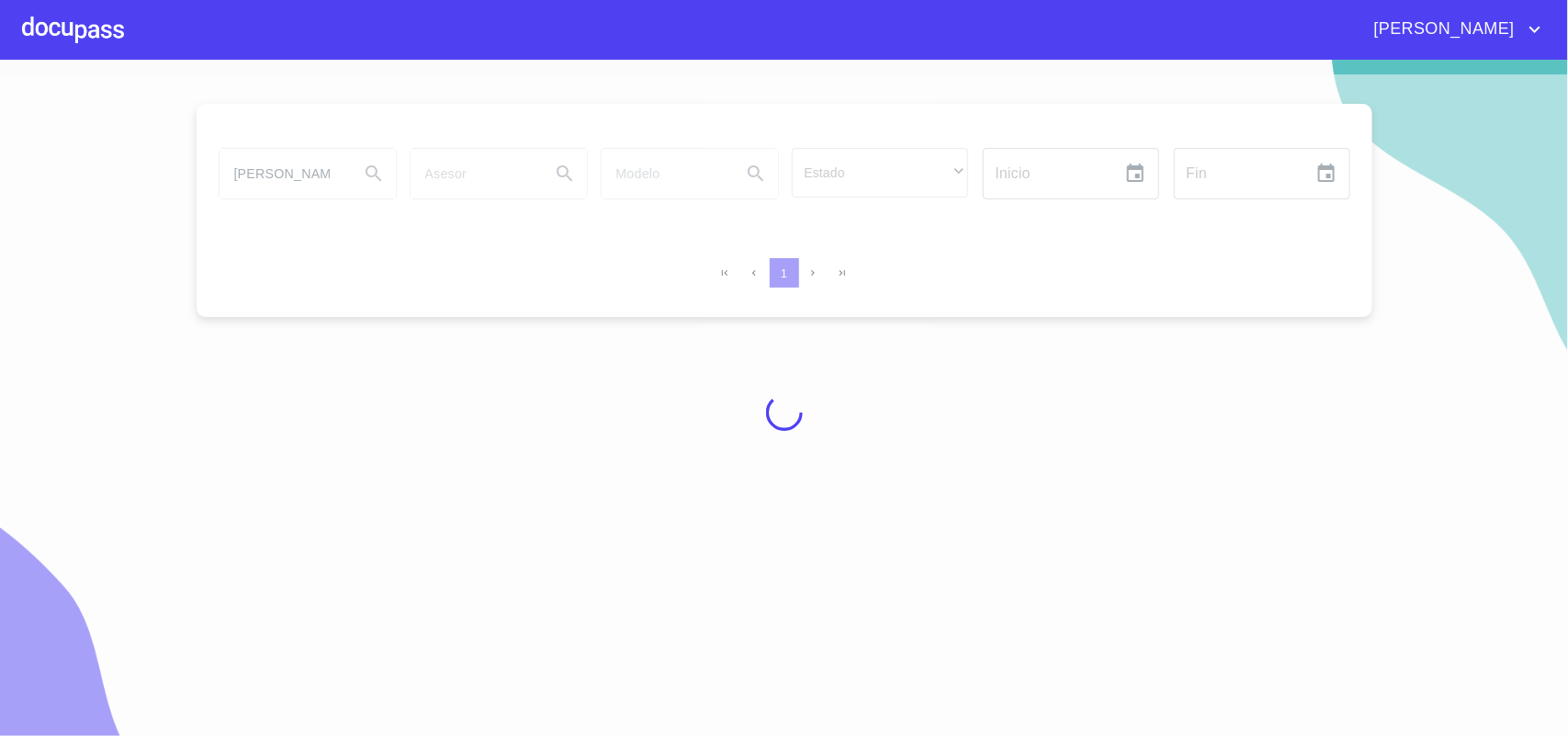
click at [129, 25] on div "[PERSON_NAME]" at bounding box center [835, 30] width 1422 height 30
click at [48, 39] on div at bounding box center [73, 29] width 102 height 59
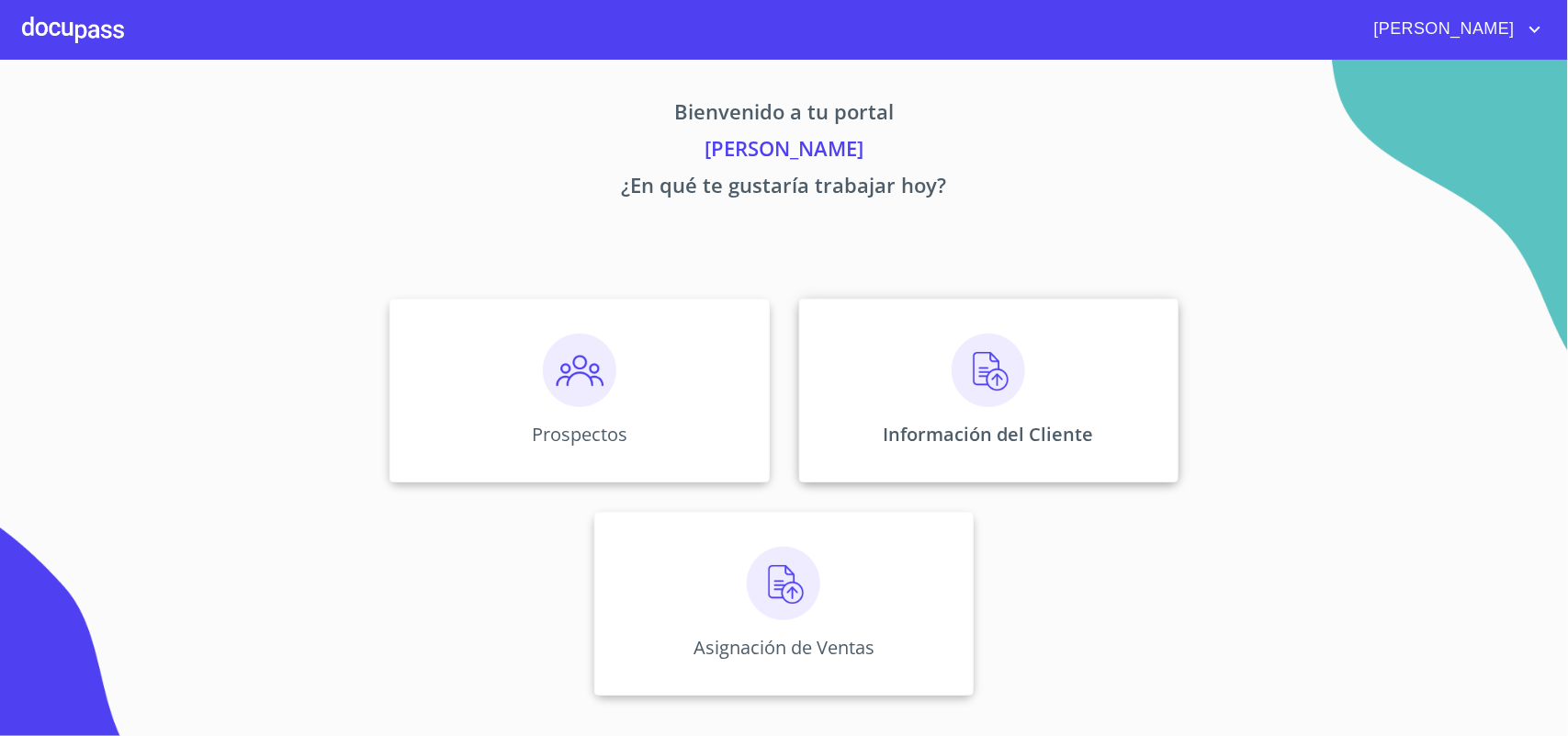
click at [998, 423] on p "Información del Cliente" at bounding box center [988, 434] width 210 height 25
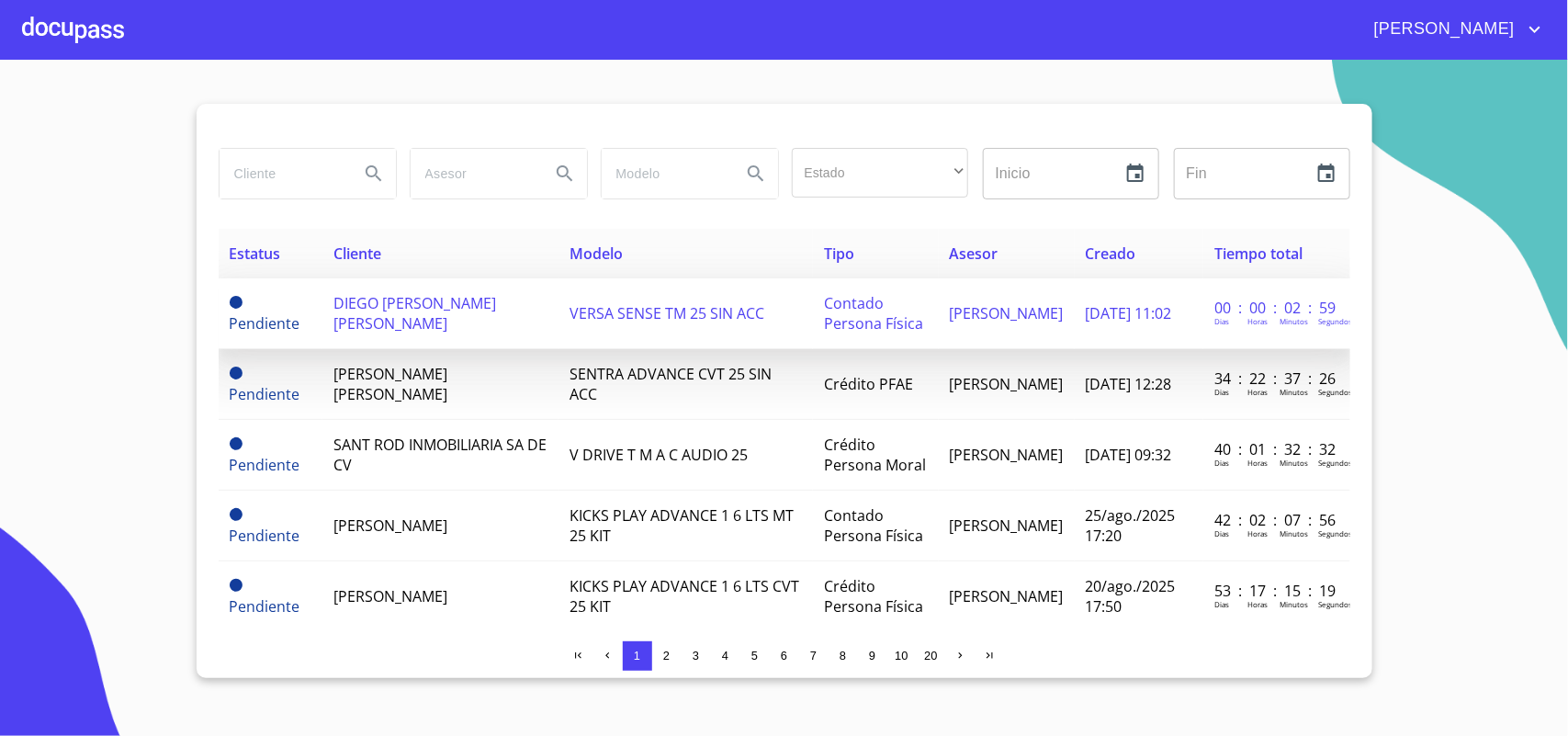
click at [333, 283] on td "DIEGO [PERSON_NAME] [PERSON_NAME]" at bounding box center [440, 314] width 236 height 71
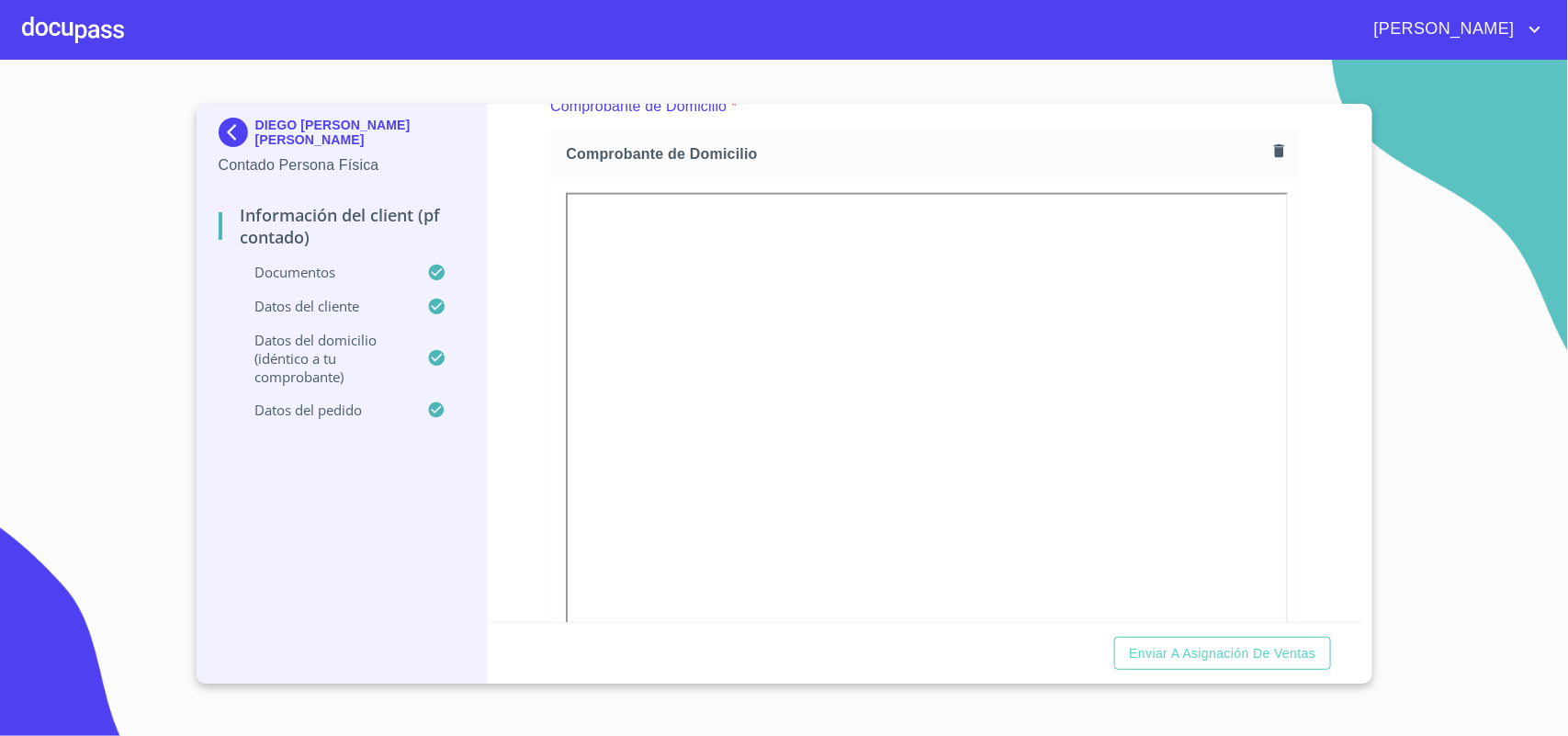
scroll to position [919, 0]
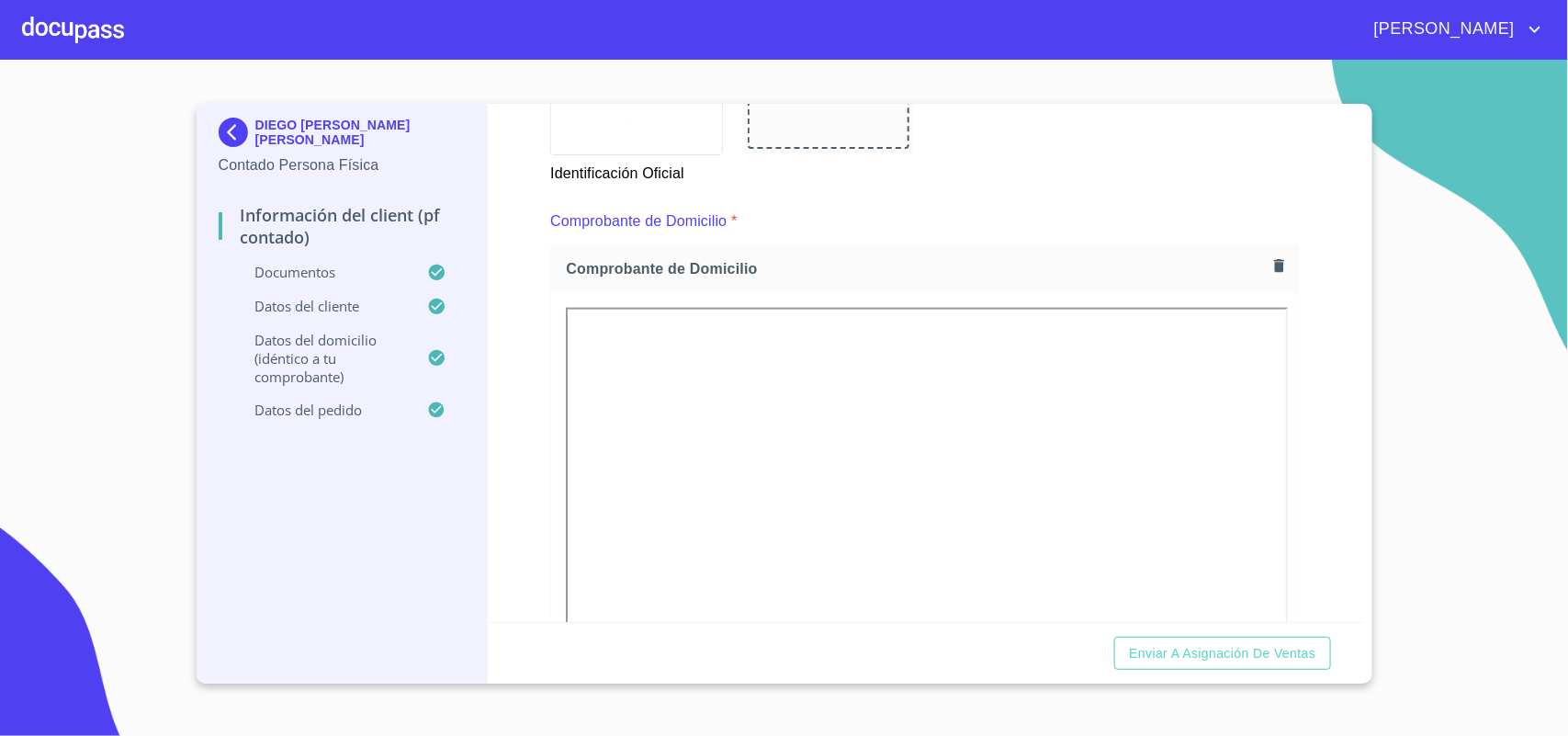
click at [1274, 269] on icon "button" at bounding box center [1279, 266] width 10 height 13
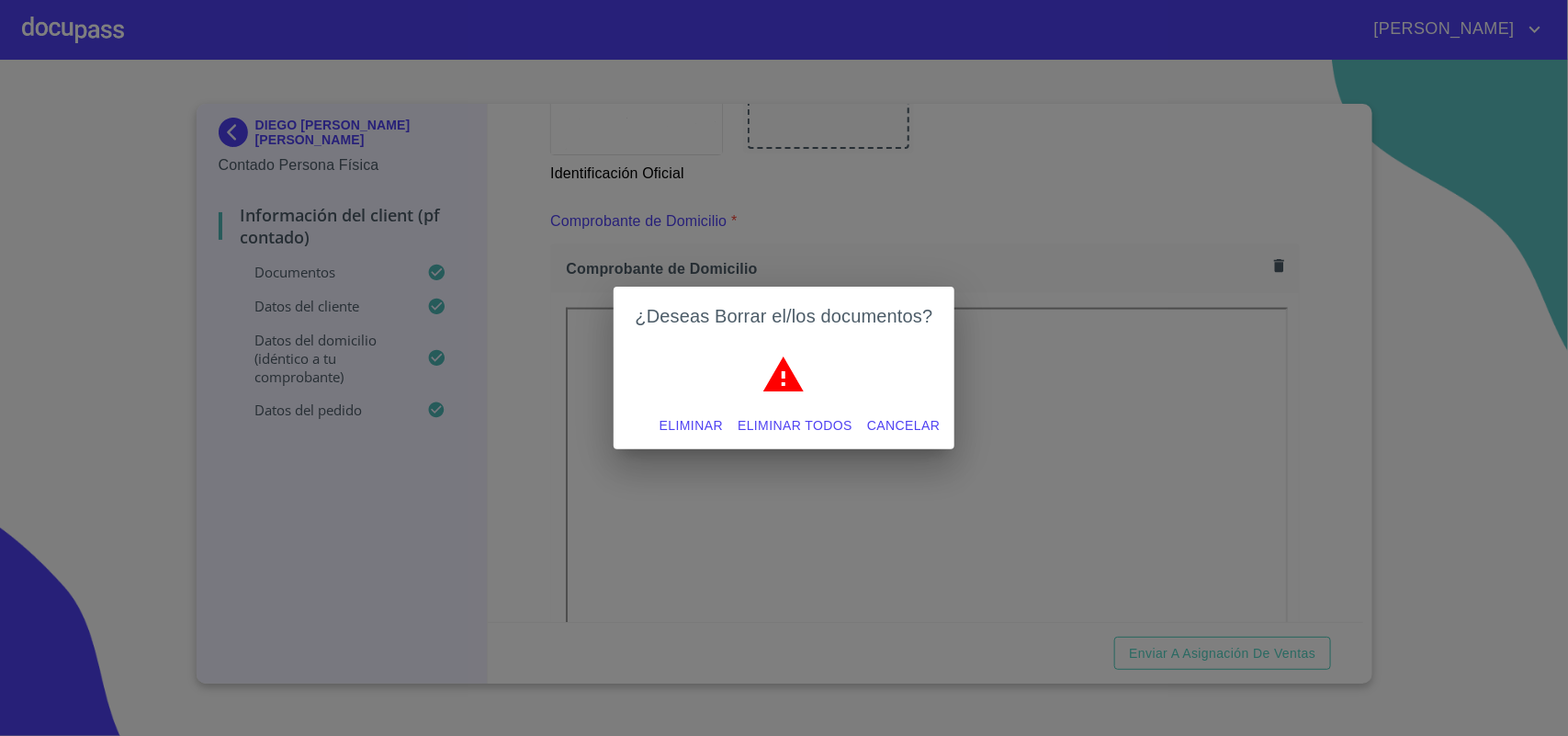
click at [822, 428] on span "Eliminar todos" at bounding box center [795, 426] width 115 height 23
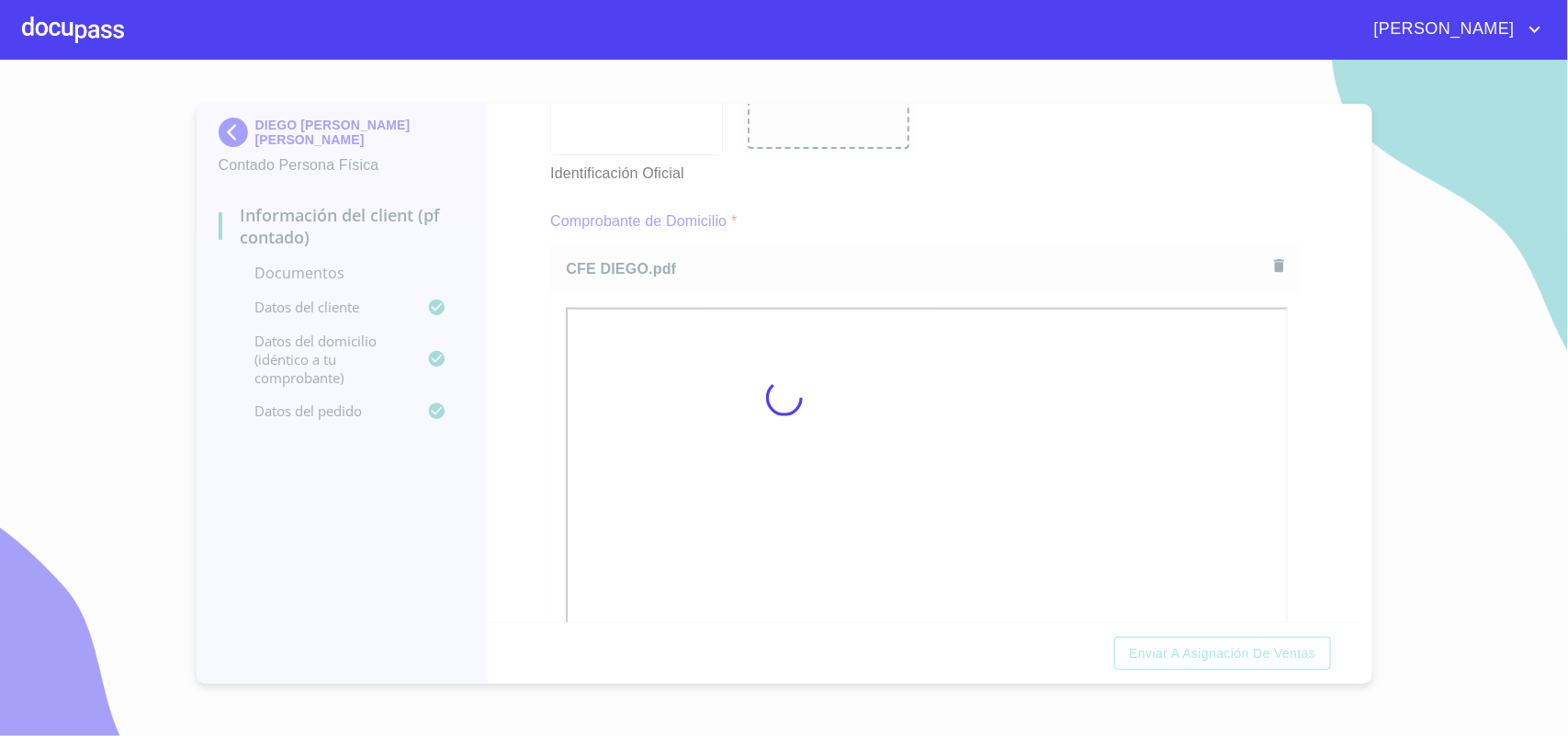
click at [985, 191] on div at bounding box center [784, 398] width 1568 height 677
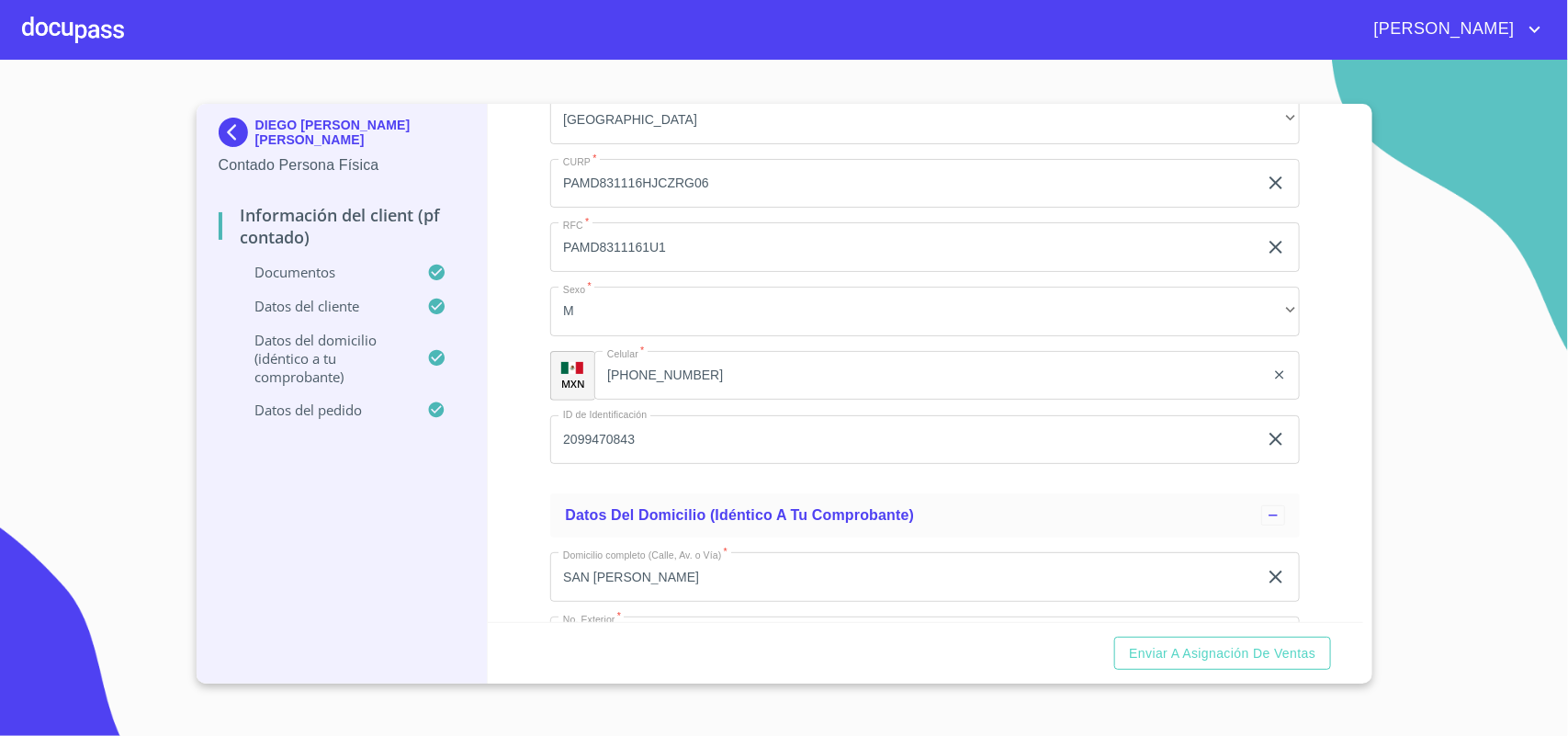
scroll to position [3447, 0]
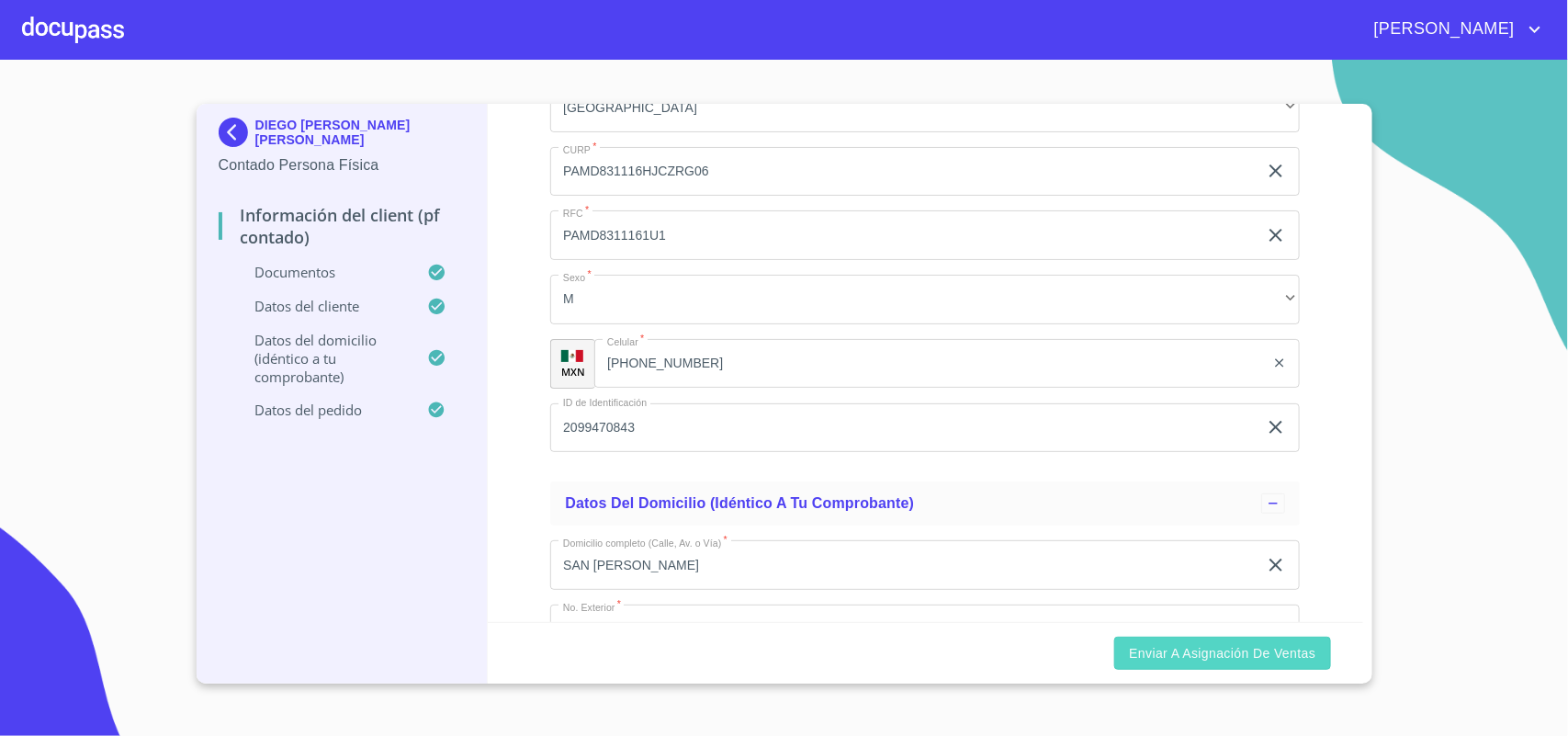
click at [1206, 650] on span "Enviar a Asignación de Ventas" at bounding box center [1222, 653] width 187 height 23
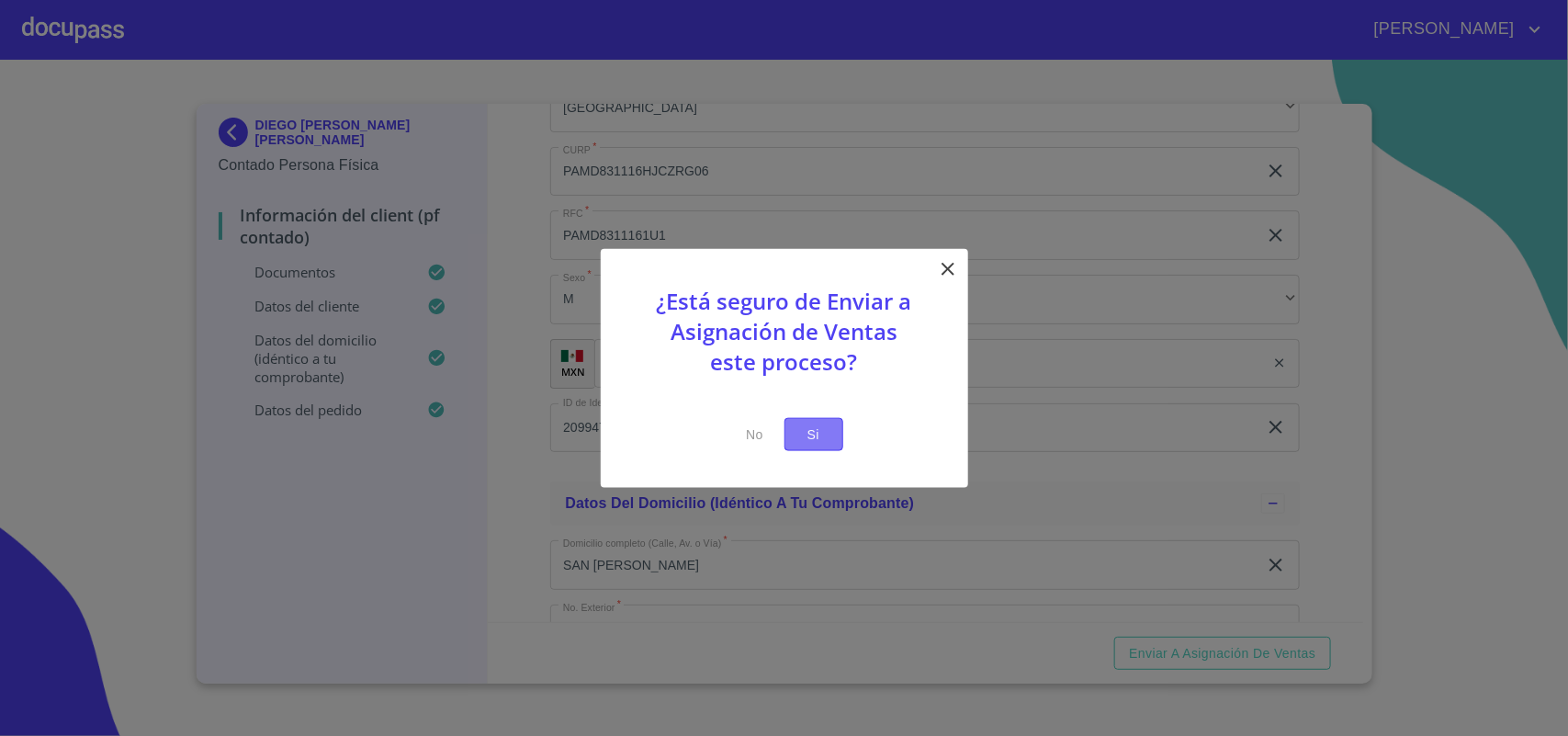
click at [809, 452] on button "Si" at bounding box center [814, 434] width 59 height 34
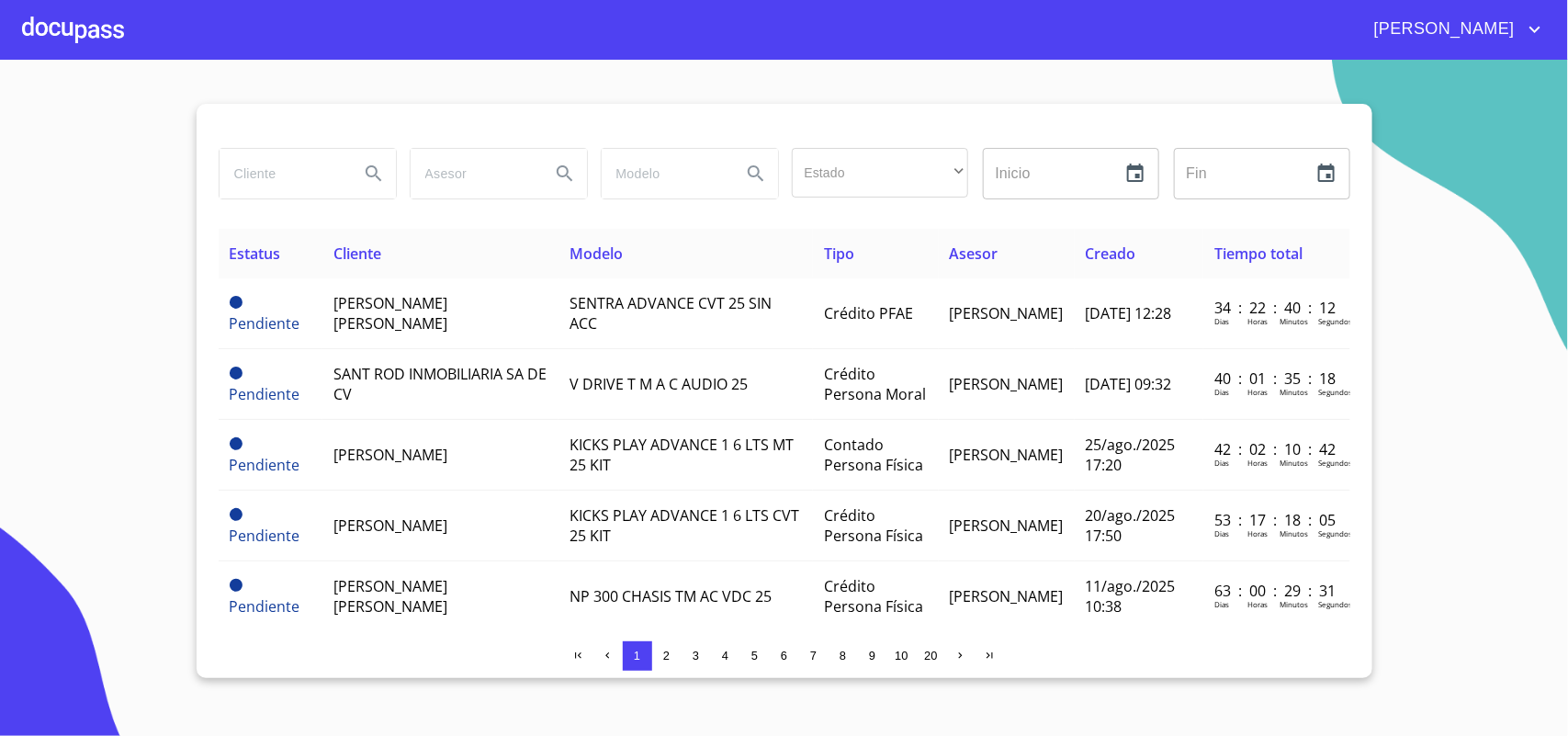
click at [66, 20] on div at bounding box center [73, 29] width 102 height 59
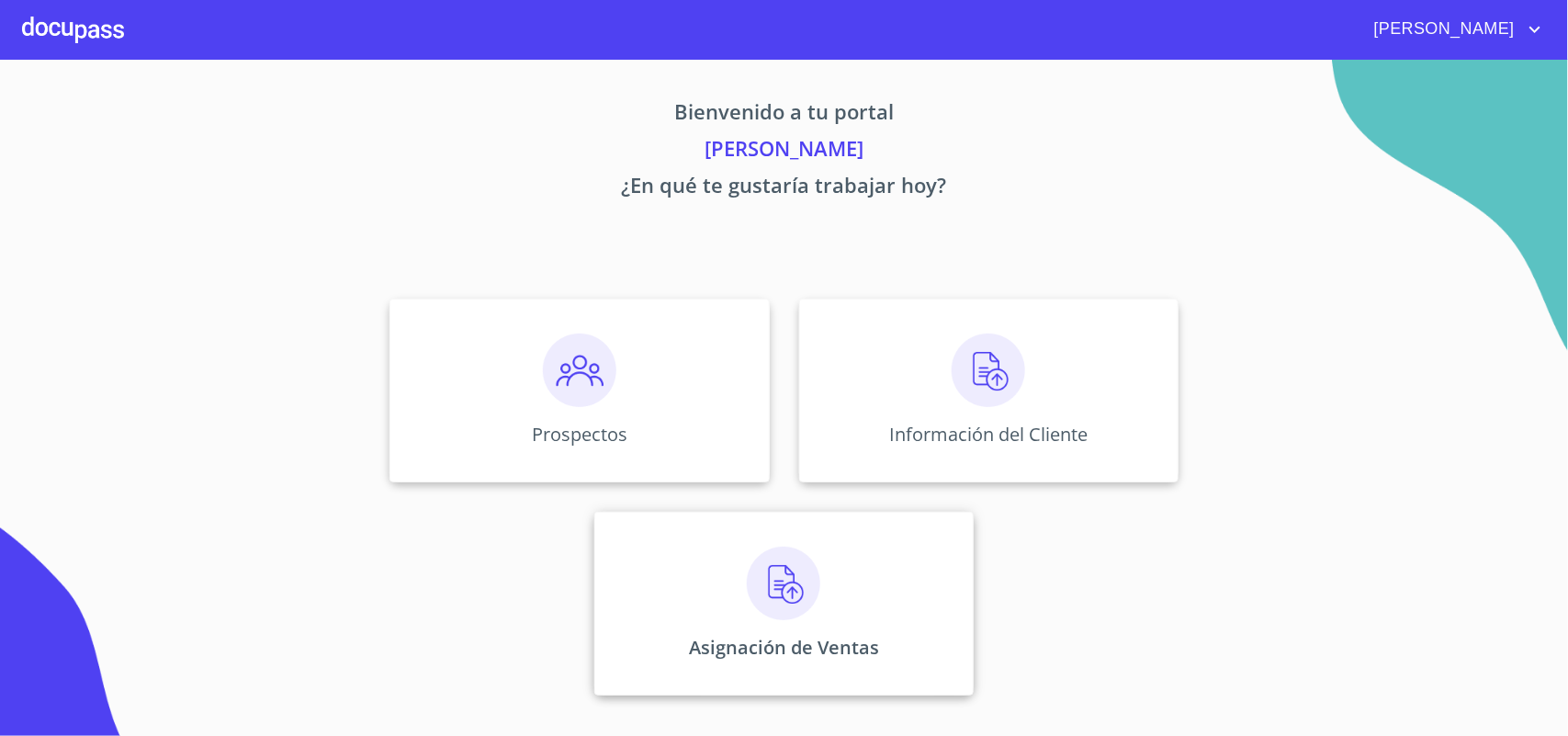
click at [727, 614] on div "Asignación de Ventas" at bounding box center [784, 604] width 379 height 184
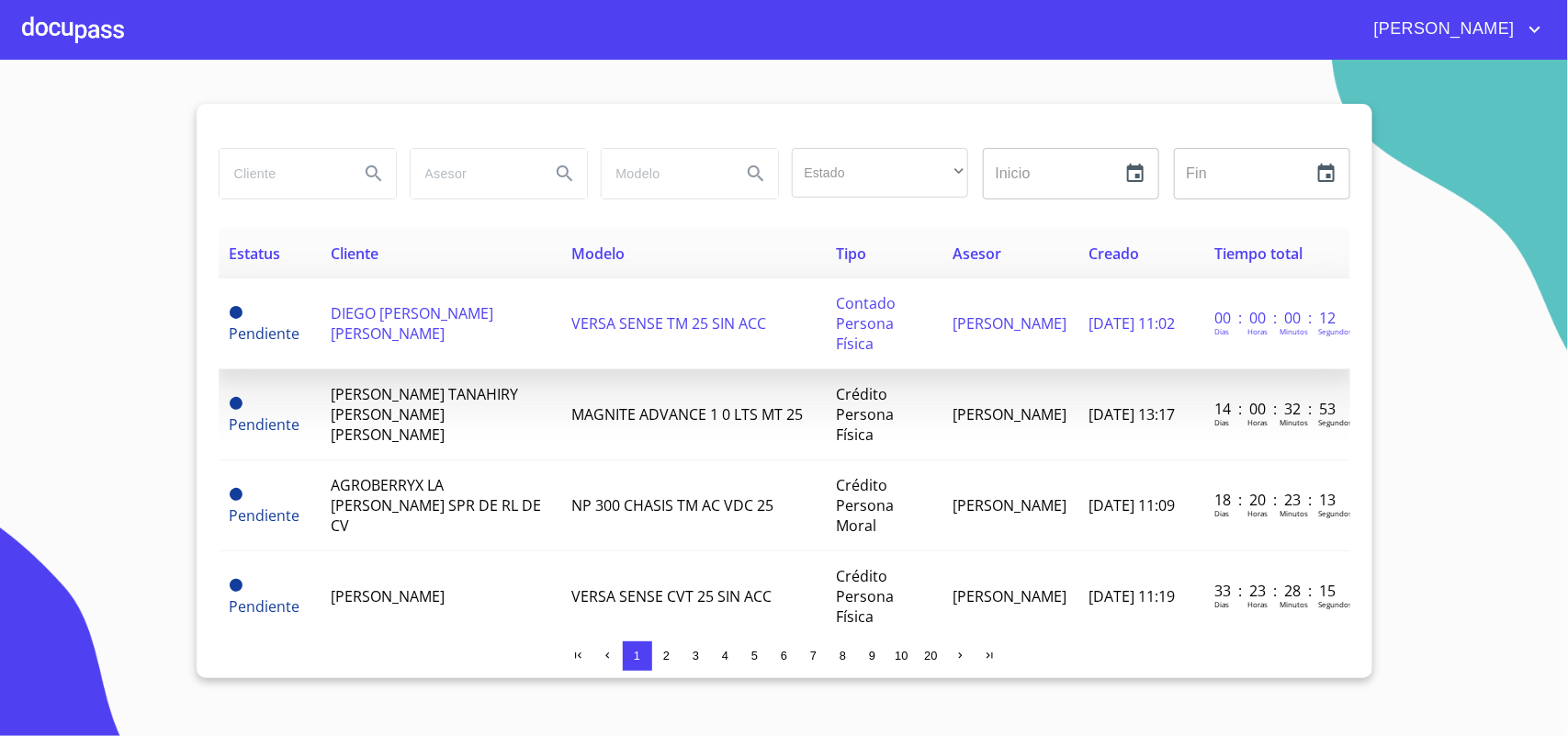
click at [452, 347] on td "DIEGO [PERSON_NAME] [PERSON_NAME]" at bounding box center [439, 324] width 241 height 91
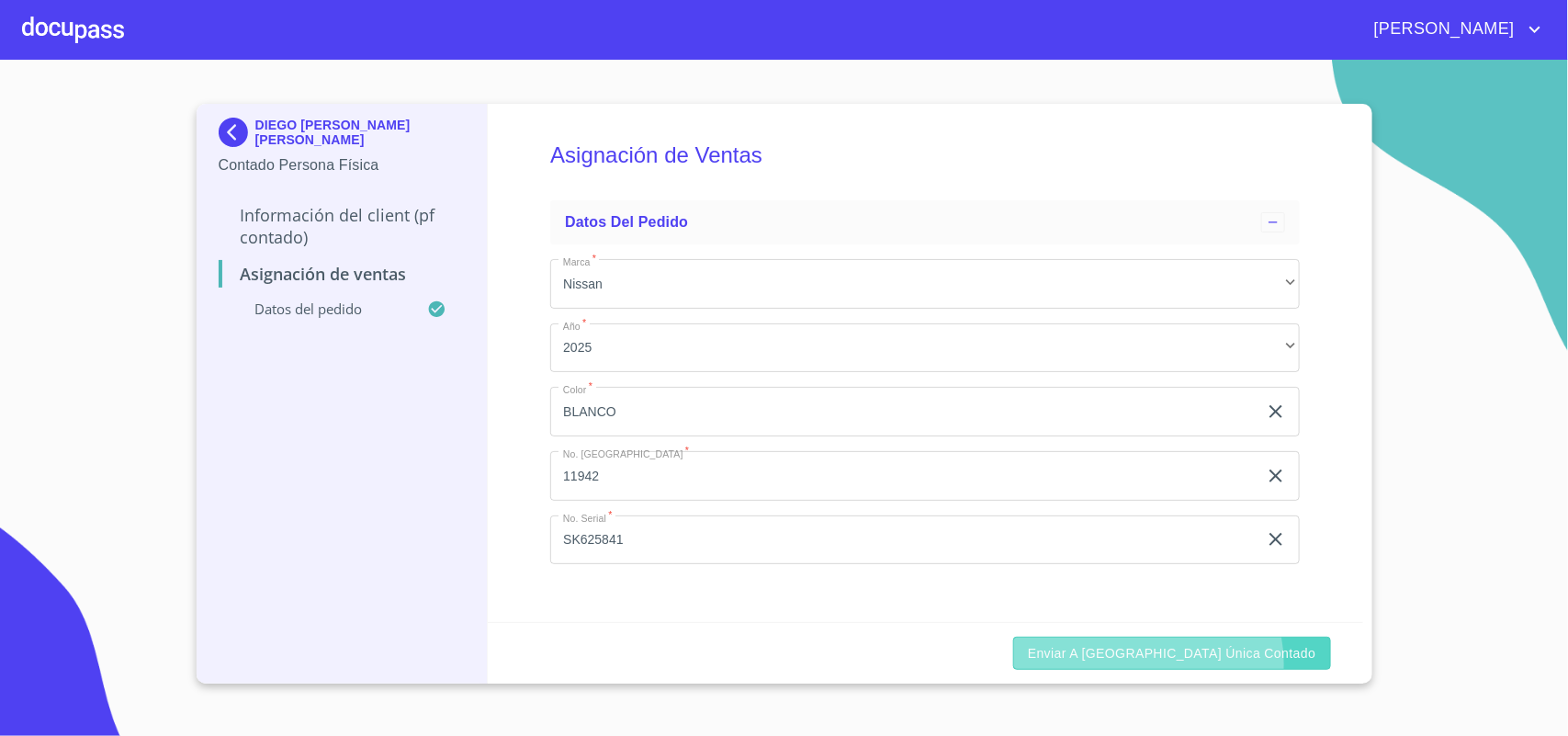
click at [1228, 664] on span "Enviar a [GEOGRAPHIC_DATA] única contado" at bounding box center [1172, 653] width 289 height 23
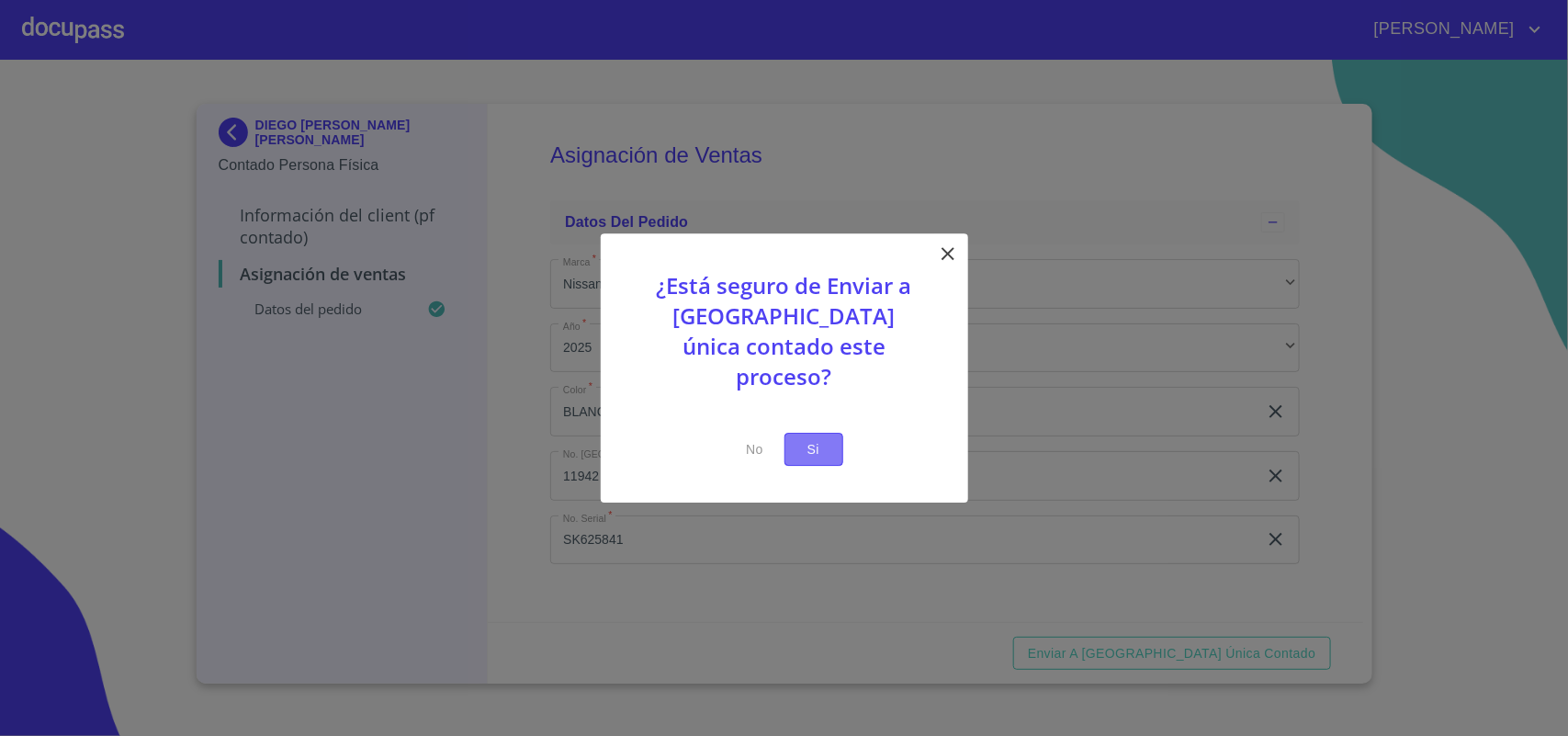
click at [825, 448] on button "Si" at bounding box center [814, 450] width 59 height 34
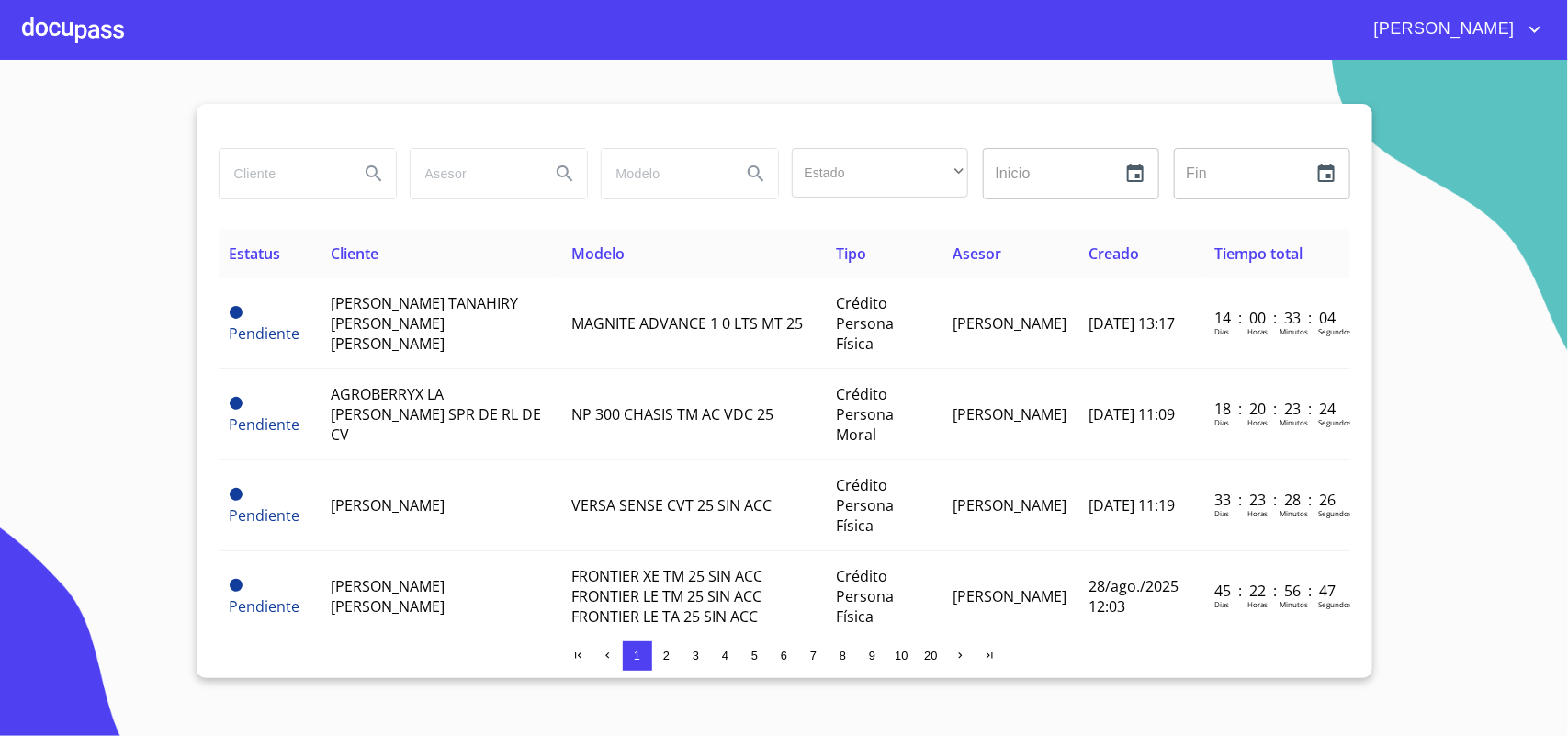
click at [55, 34] on div at bounding box center [73, 29] width 102 height 59
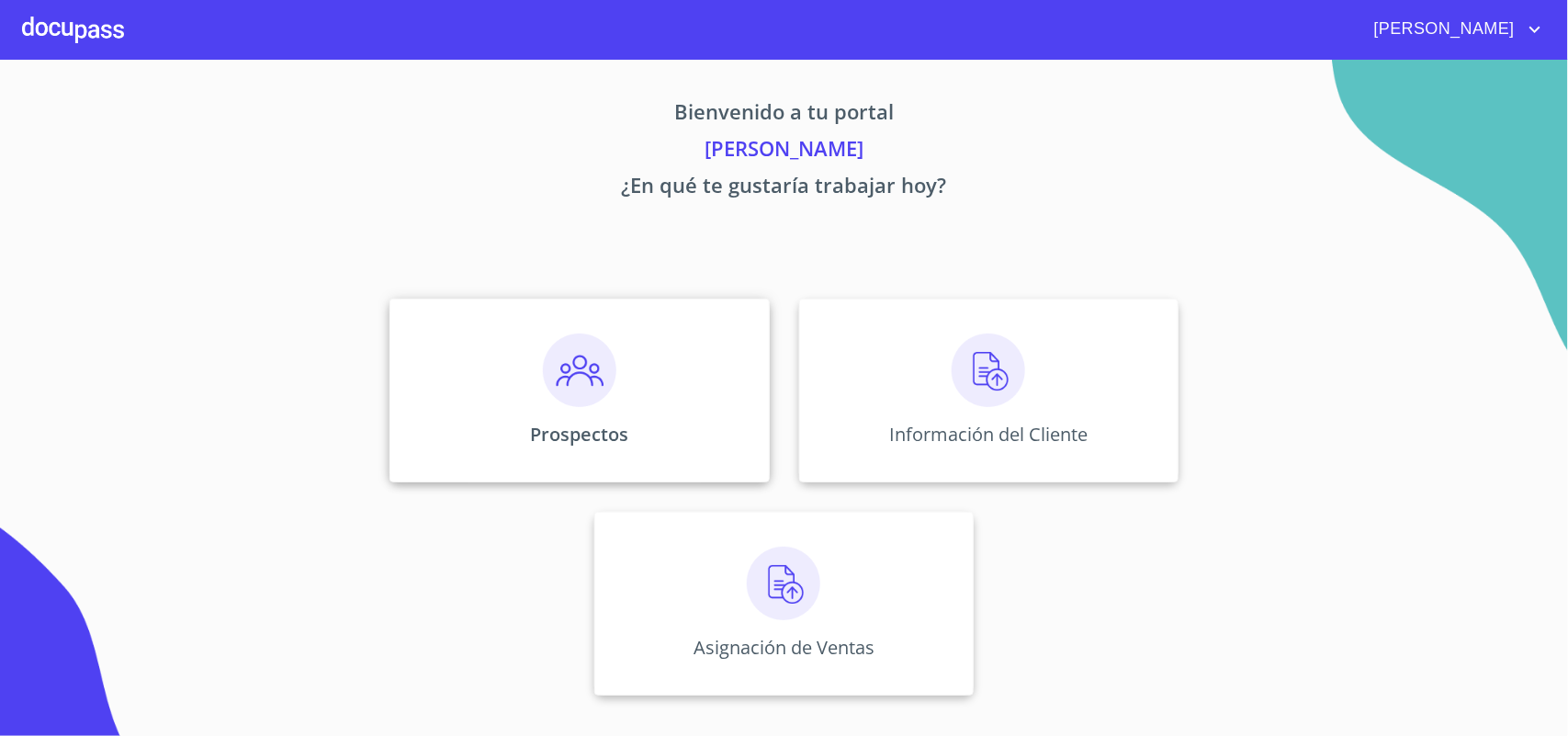
click at [538, 386] on div "Prospectos" at bounding box center [579, 390] width 379 height 184
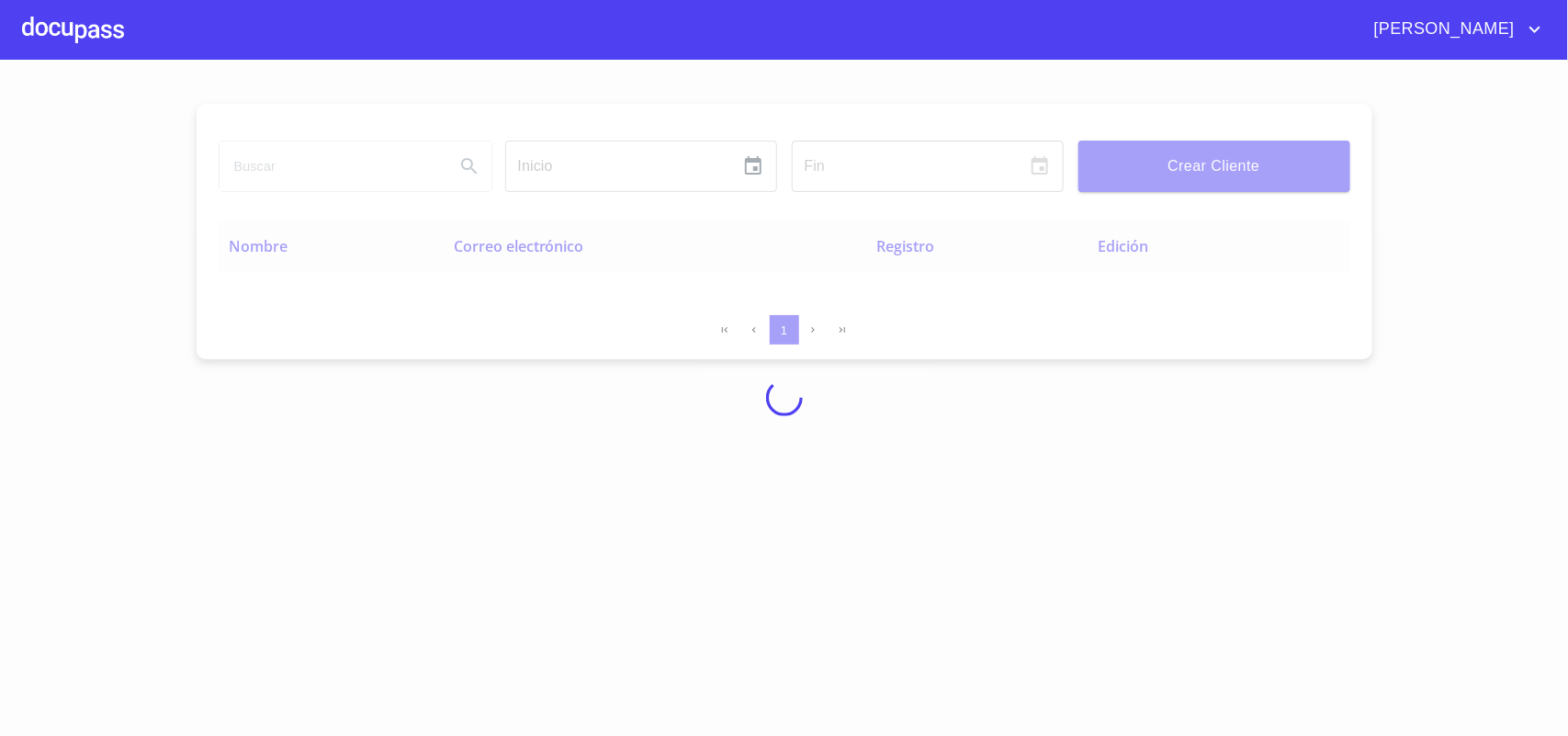
click at [268, 168] on div at bounding box center [784, 398] width 1568 height 677
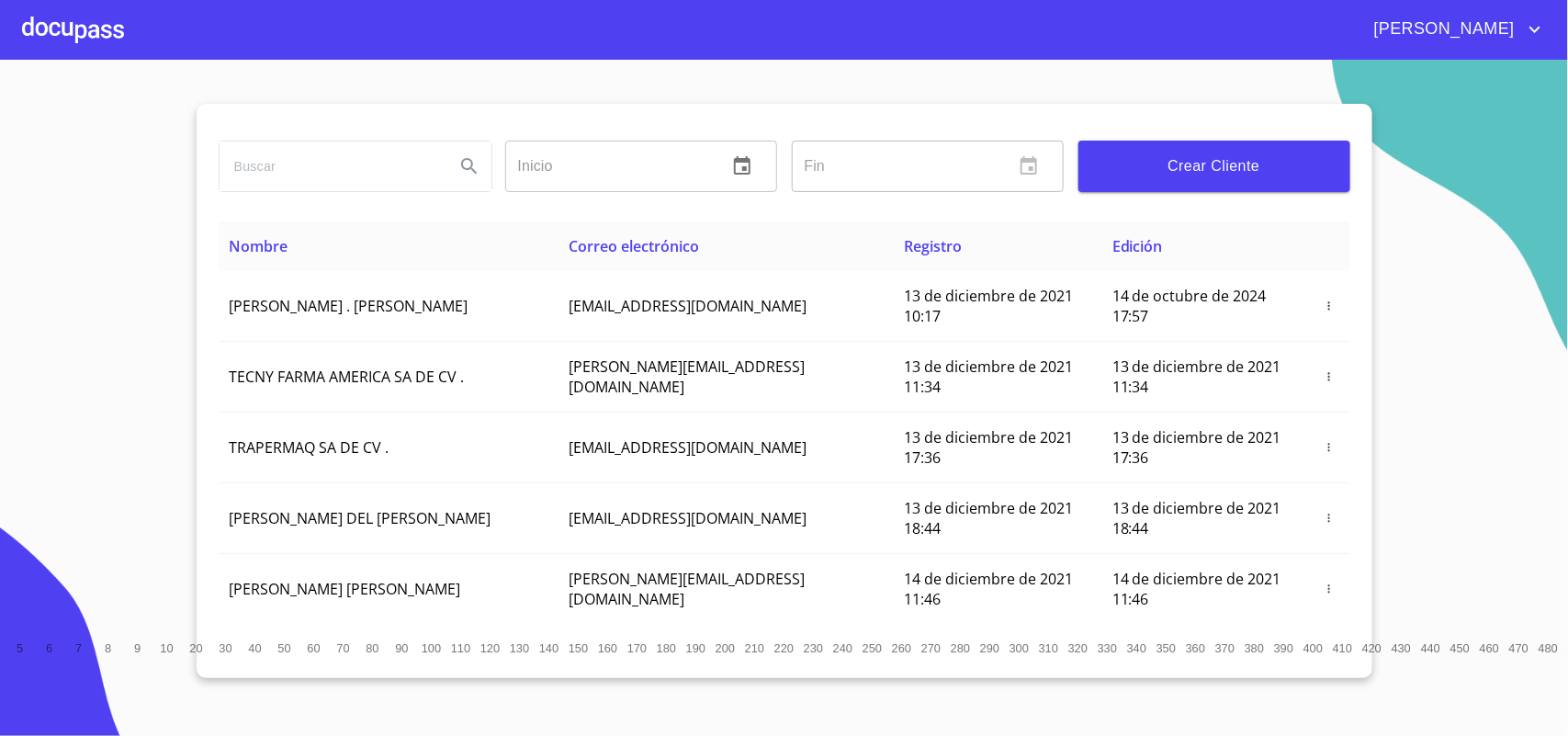
click at [331, 177] on input "search" at bounding box center [329, 165] width 220 height 49
type input "R"
type input "[PERSON_NAME]"
click at [465, 165] on icon "Search" at bounding box center [470, 166] width 22 height 22
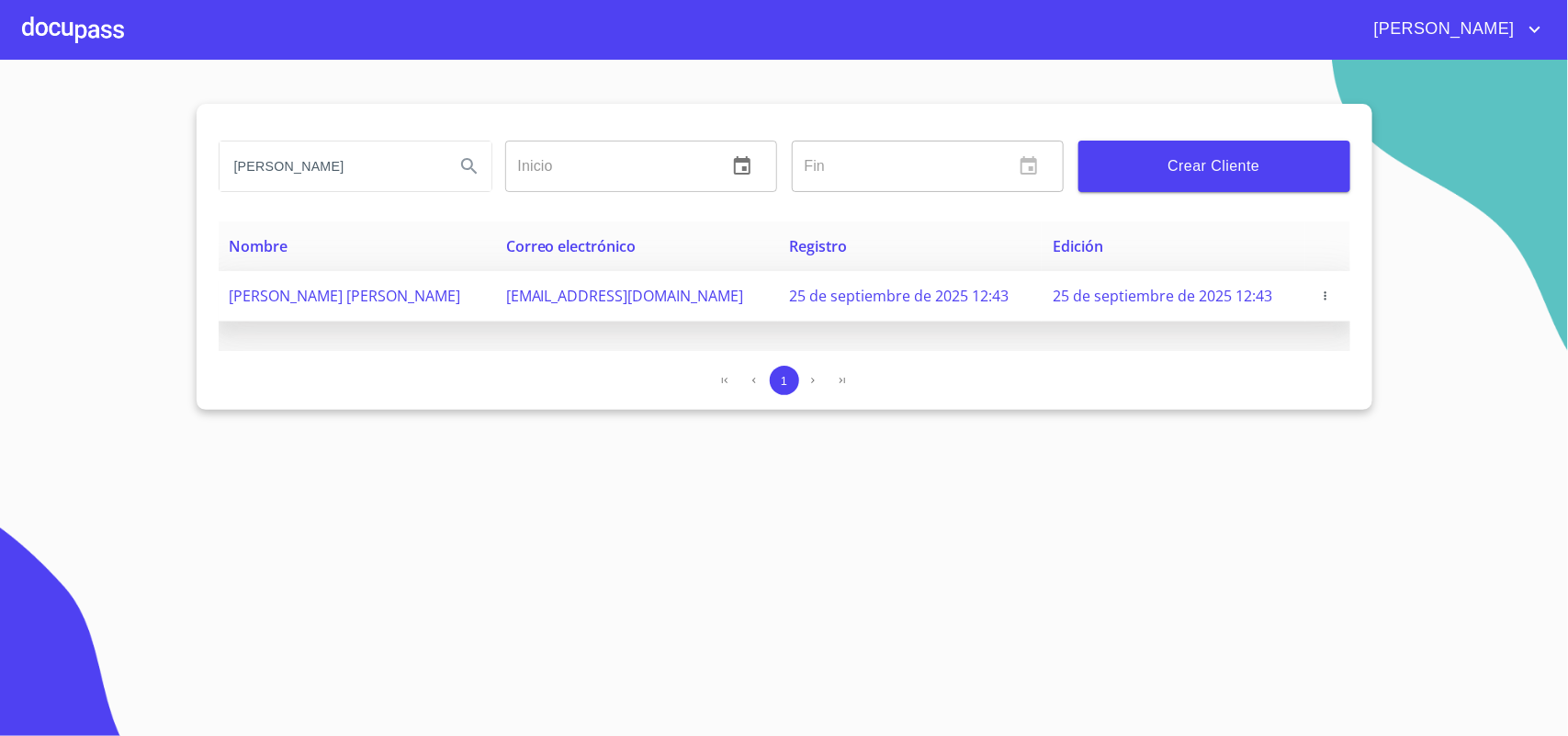
click at [1316, 298] on span "button" at bounding box center [1326, 296] width 19 height 13
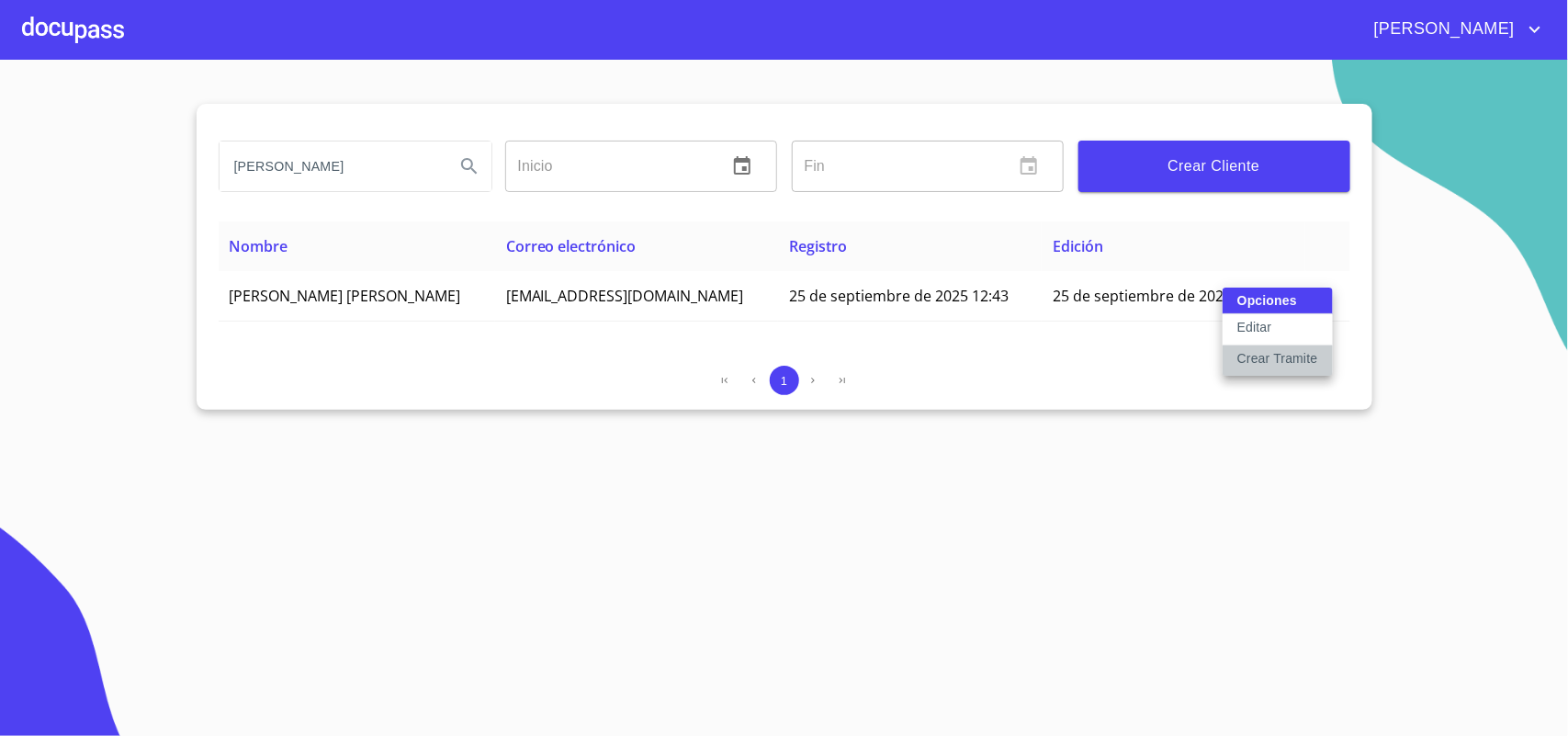
click at [1260, 352] on p "Crear Tramite" at bounding box center [1277, 359] width 81 height 19
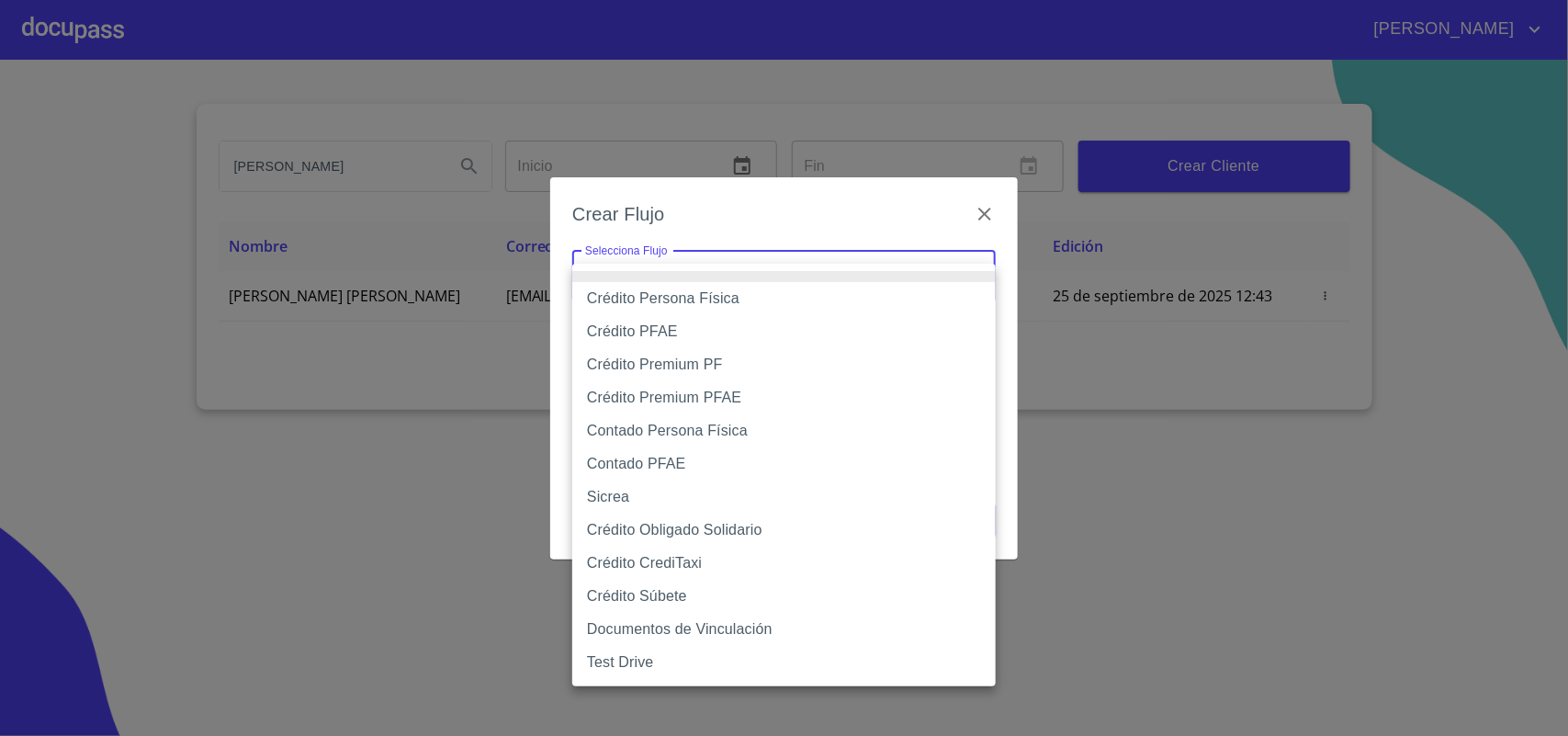
click at [727, 278] on body "[PERSON_NAME] [PERSON_NAME] Inicio ​ Fin ​ Crear Cliente Nombre Correo electrón…" at bounding box center [784, 368] width 1568 height 736
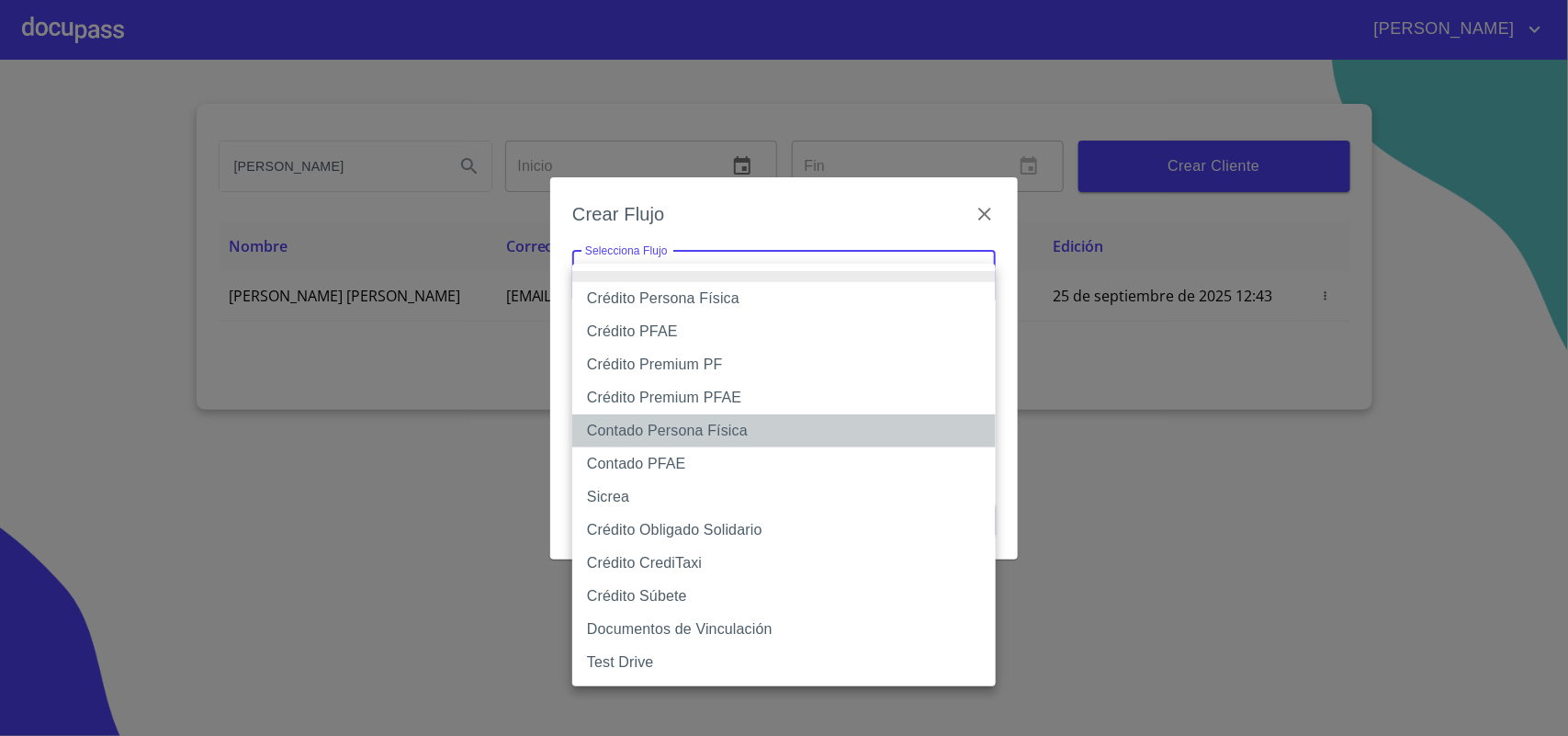
click at [696, 430] on li "Contado Persona Física" at bounding box center [784, 431] width 424 height 33
type input "61b10eea9b8c202ad57ac5da"
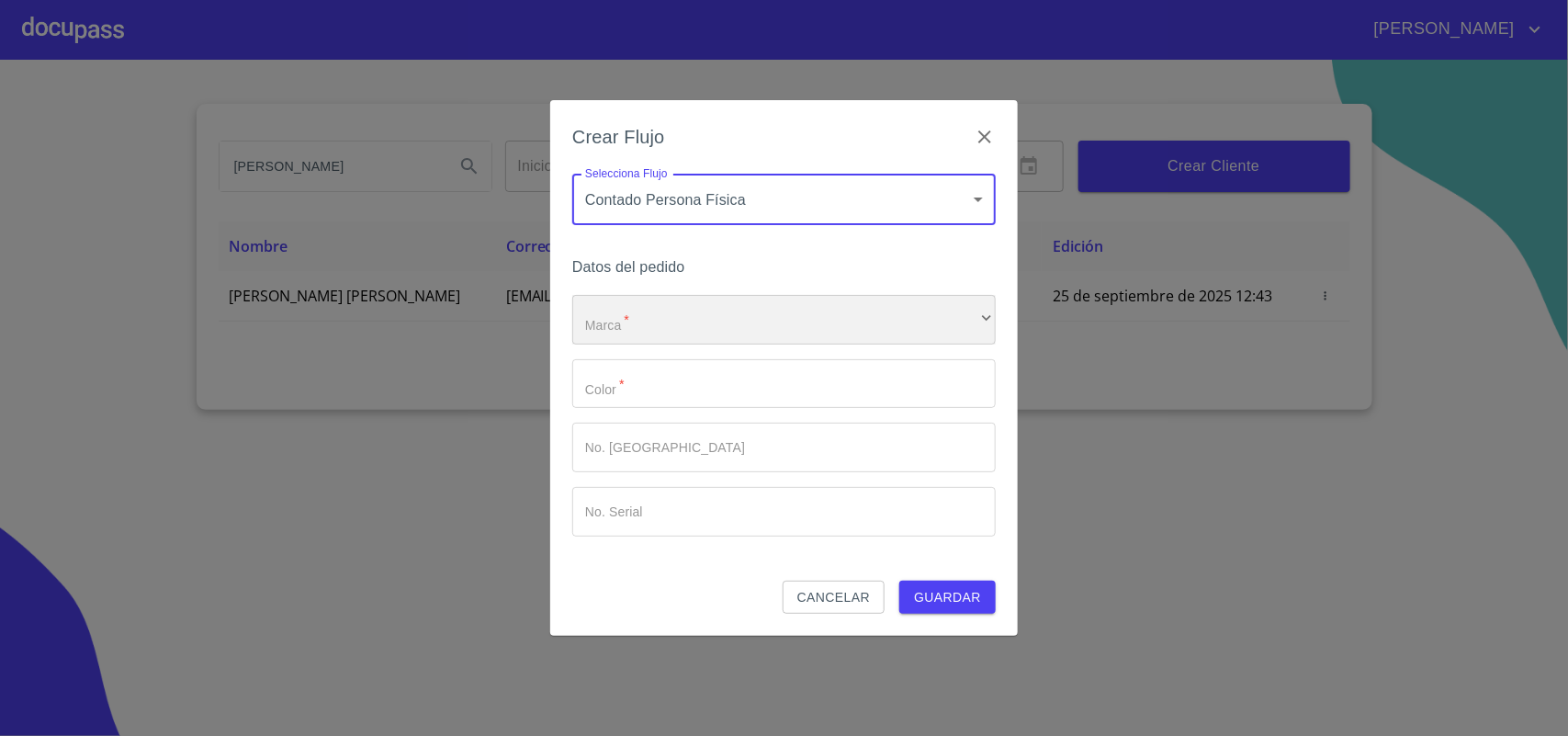
click at [635, 320] on div "​" at bounding box center [784, 319] width 424 height 49
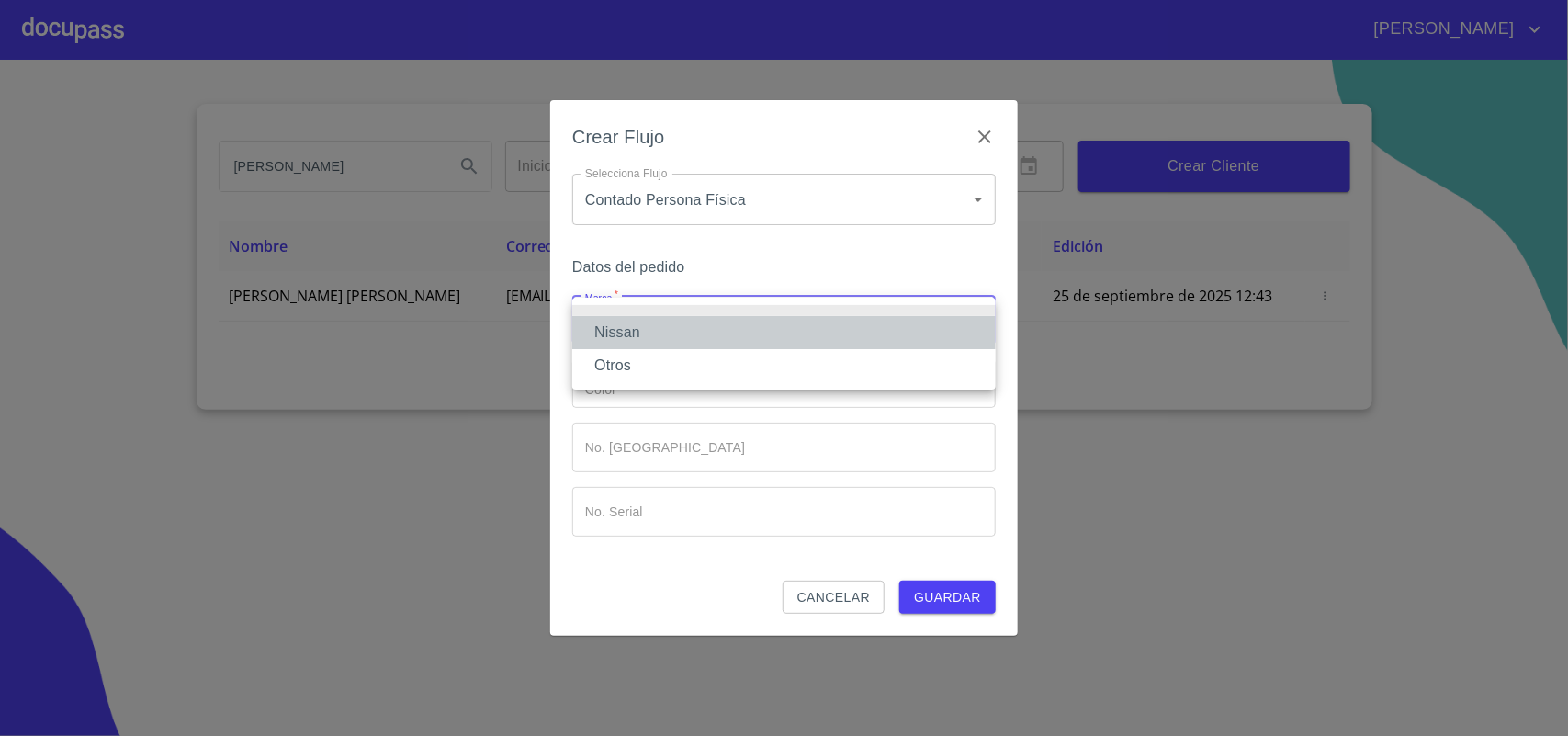
click at [625, 332] on li "Nissan" at bounding box center [784, 333] width 424 height 33
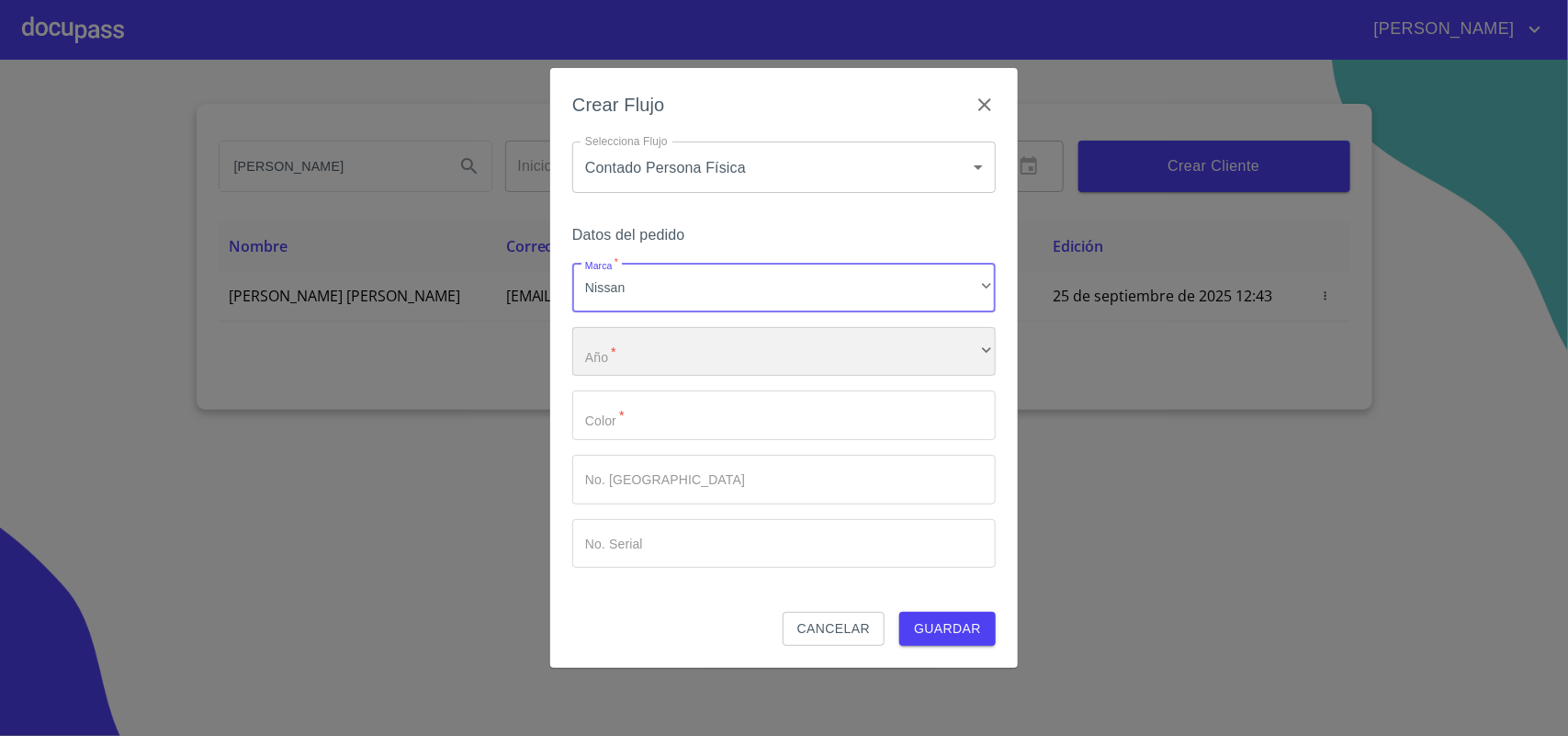
click at [646, 360] on div "​" at bounding box center [784, 351] width 424 height 49
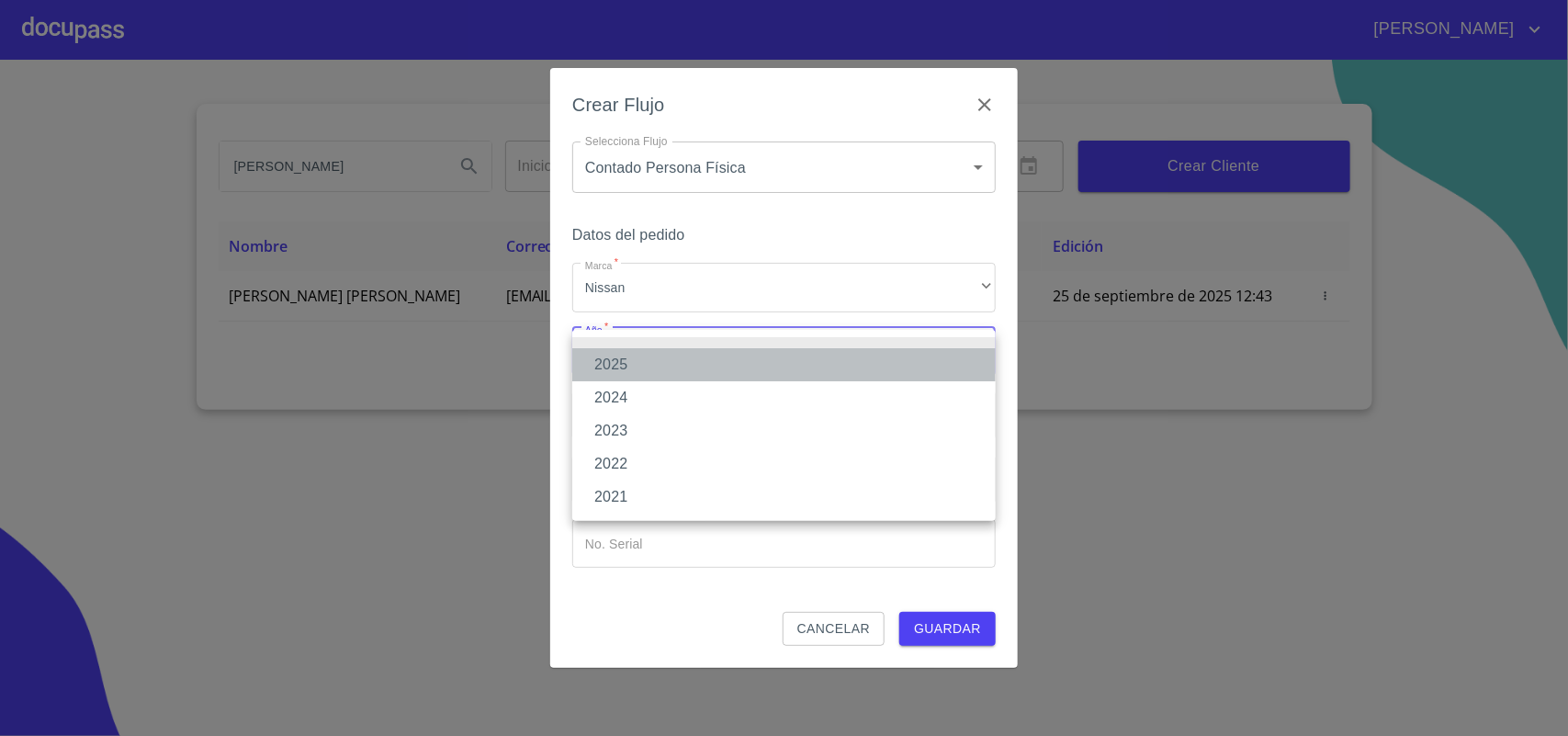
click at [646, 360] on li "2025" at bounding box center [784, 365] width 424 height 33
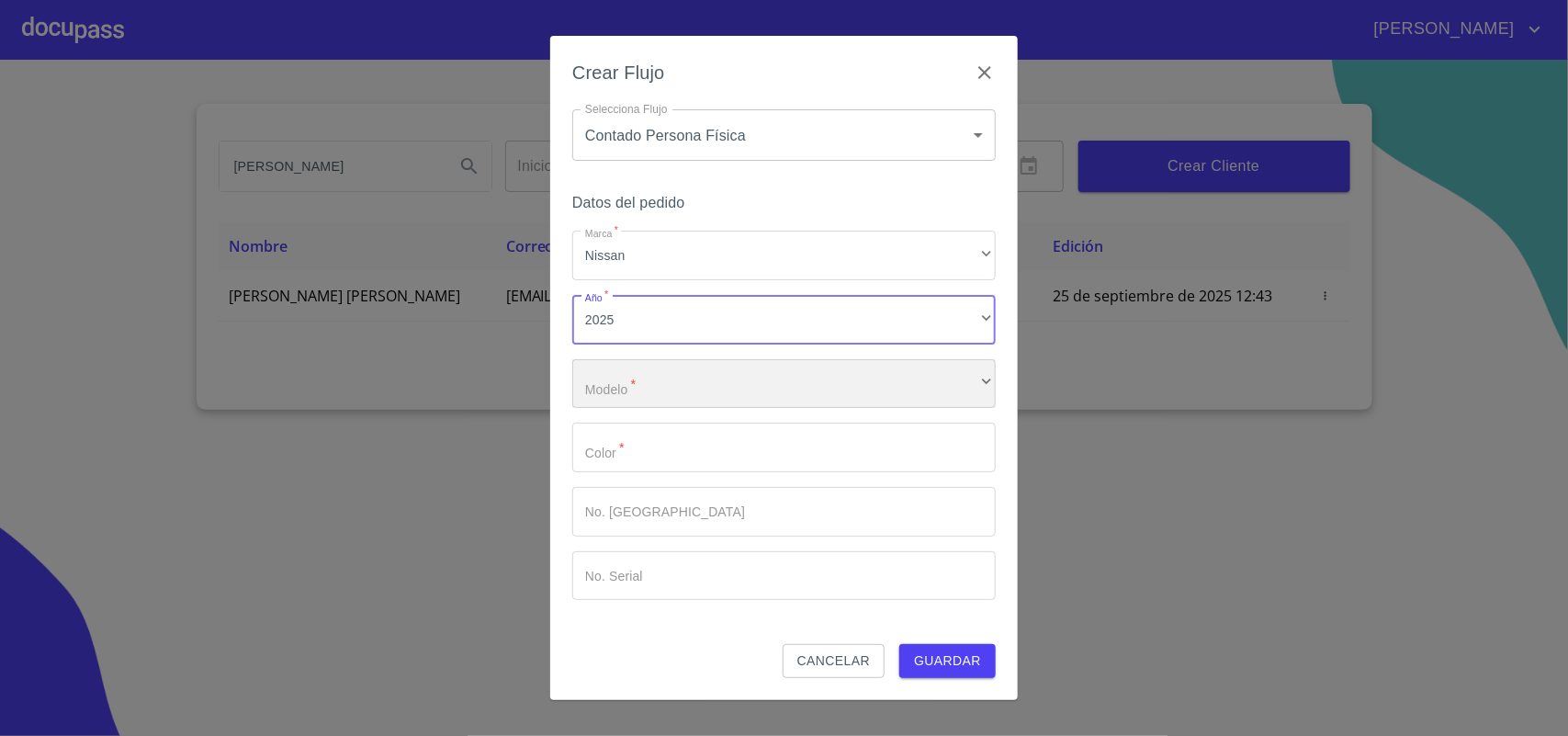
click at [666, 386] on div "​" at bounding box center [784, 384] width 424 height 49
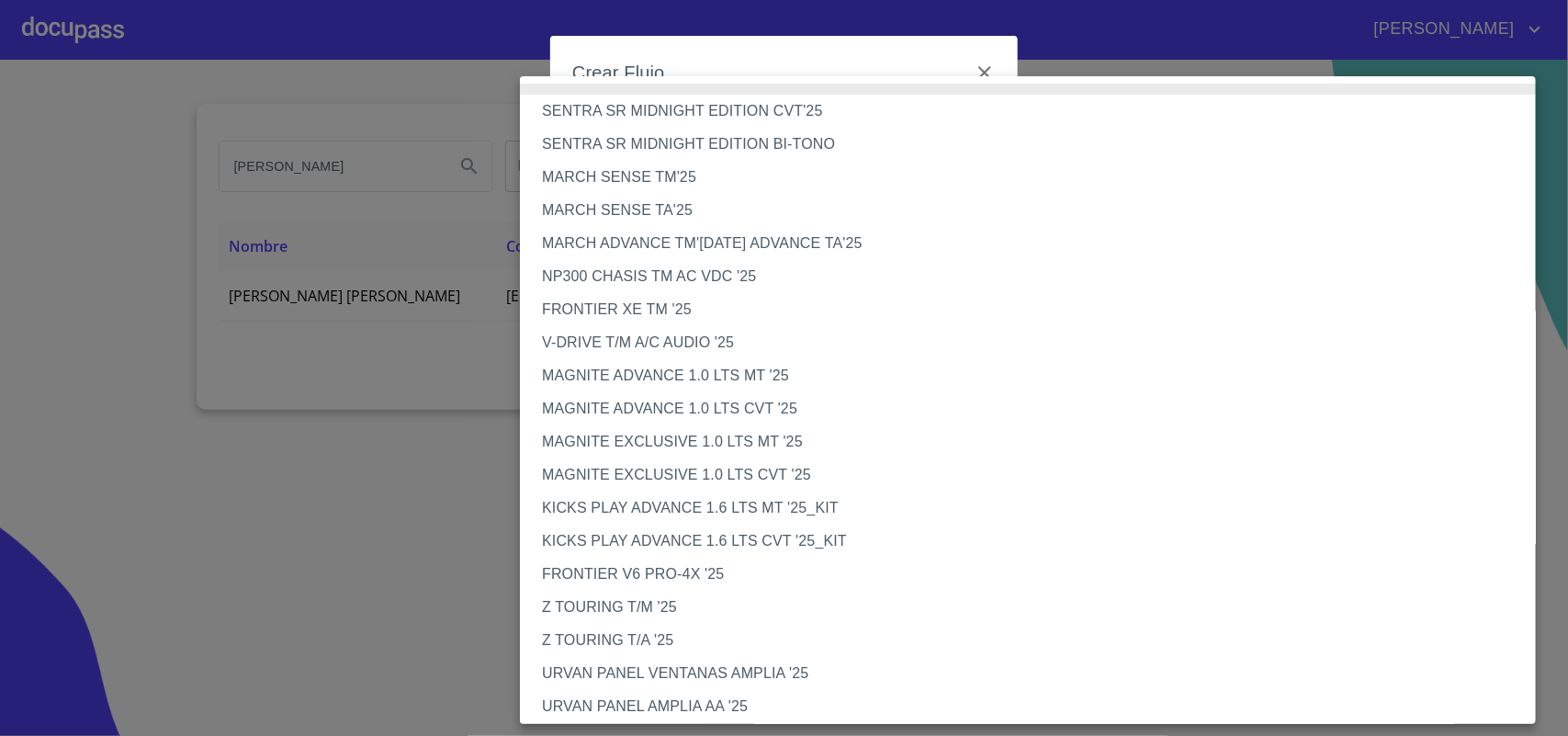
scroll to position [405, 0]
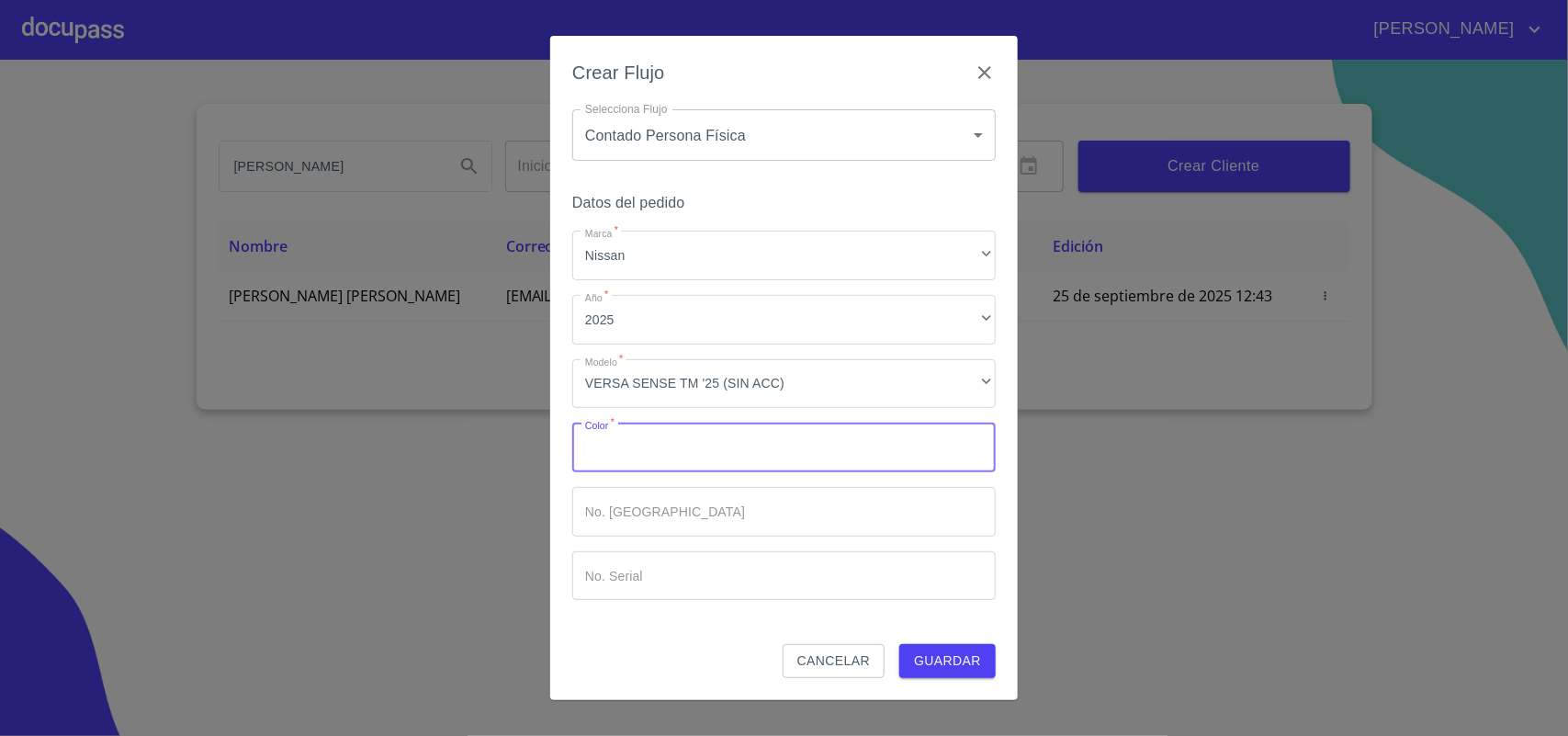
click at [650, 461] on input "Marca   *" at bounding box center [784, 447] width 424 height 49
type input "BLANCO"
click at [678, 494] on input "Marca   *" at bounding box center [784, 511] width 424 height 49
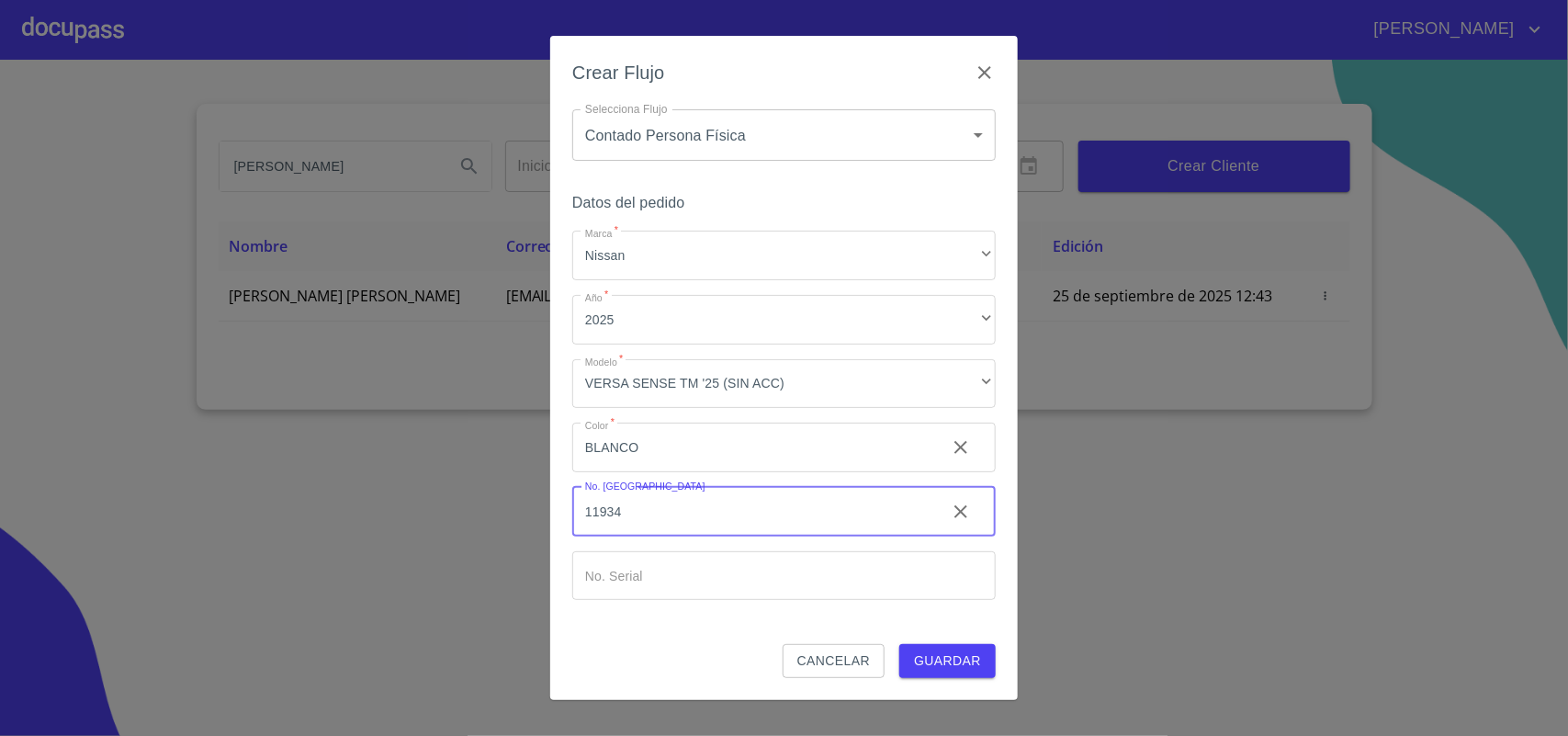
type input "11934"
click at [713, 585] on input "Marca   *" at bounding box center [784, 575] width 424 height 49
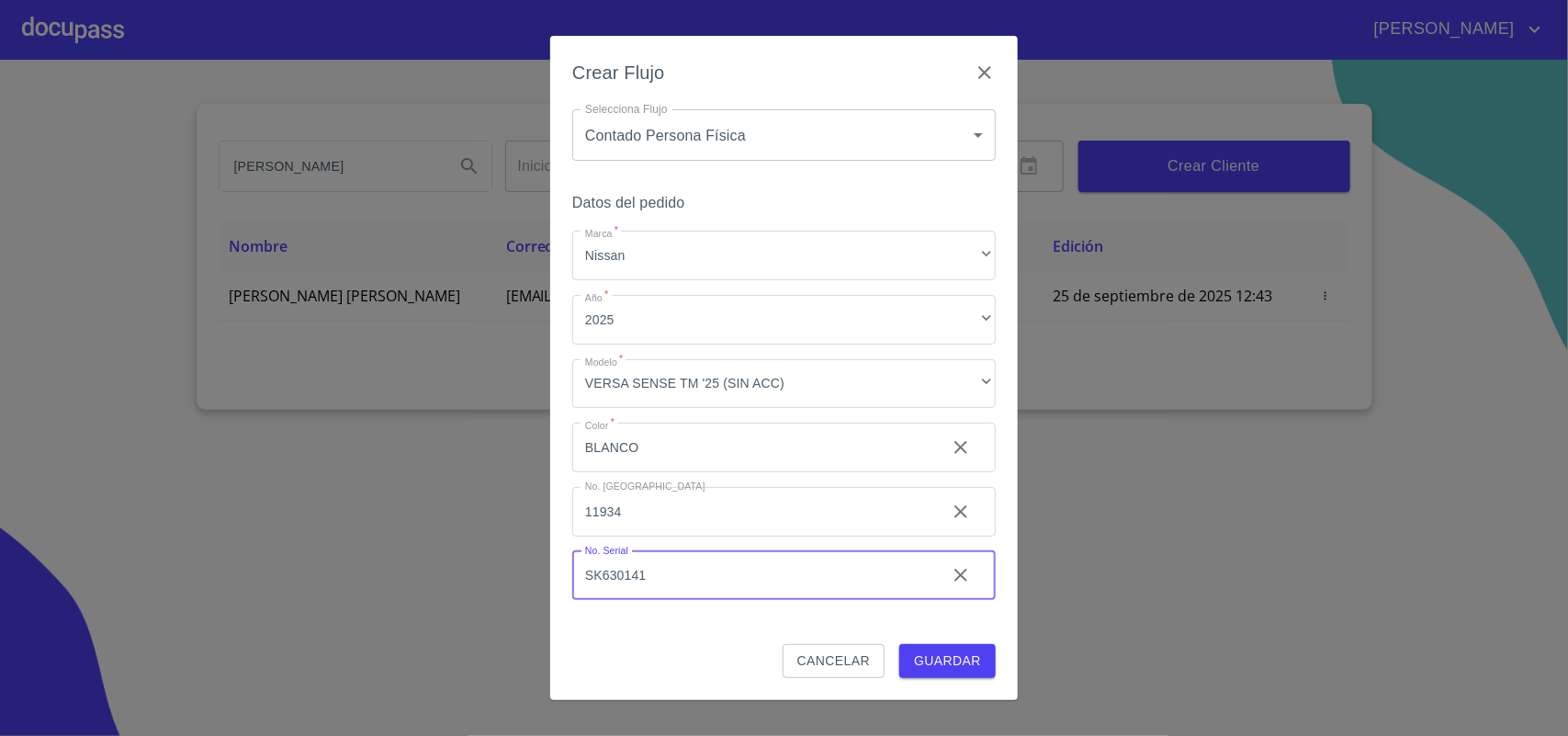
type input "SK630141"
click at [961, 636] on div "Datos del pedido Marca   * Nissan ​ Año   * 2025 ​ Modelo   * VERSA SENSE TM '2…" at bounding box center [784, 417] width 424 height 454
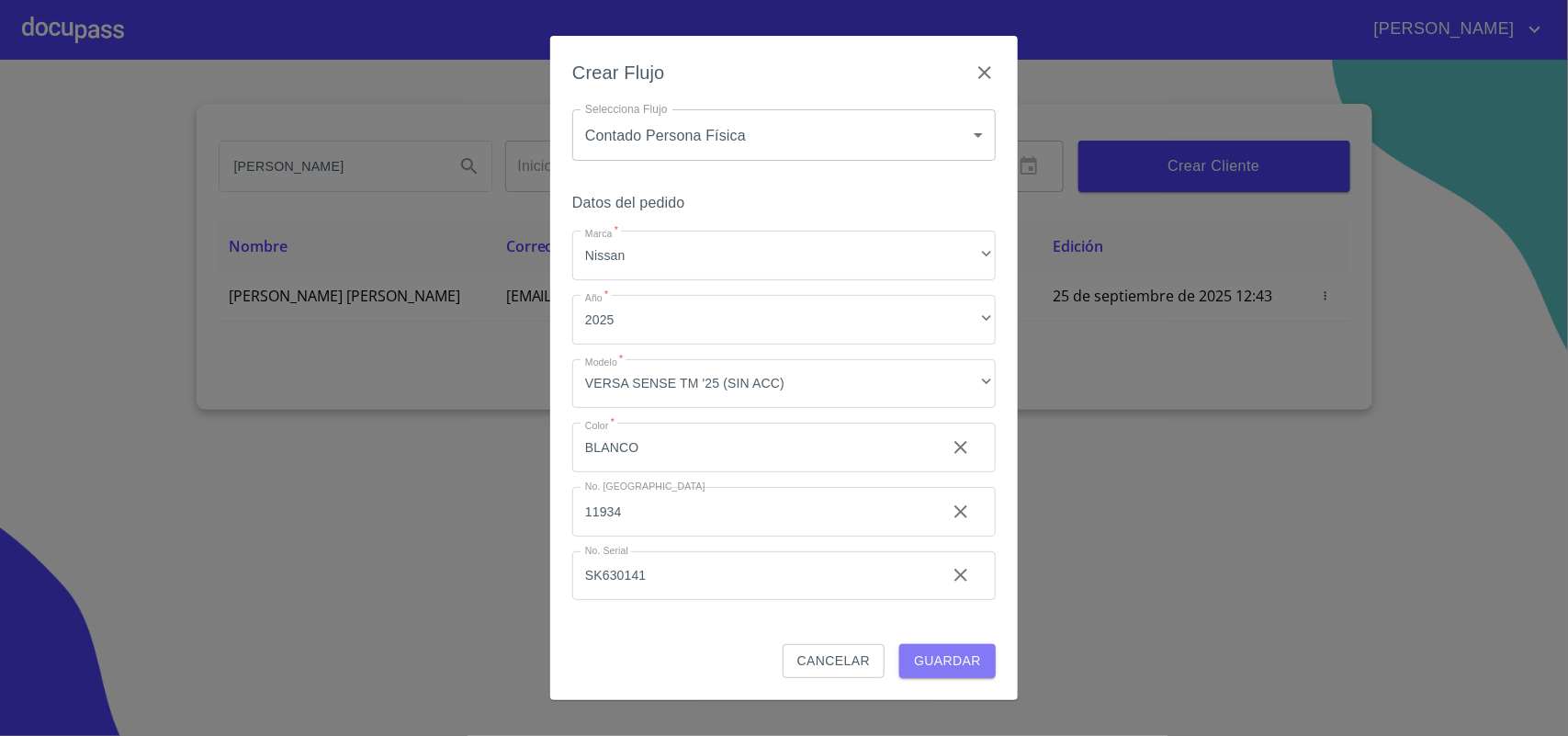
click at [958, 668] on span "Guardar" at bounding box center [947, 661] width 67 height 23
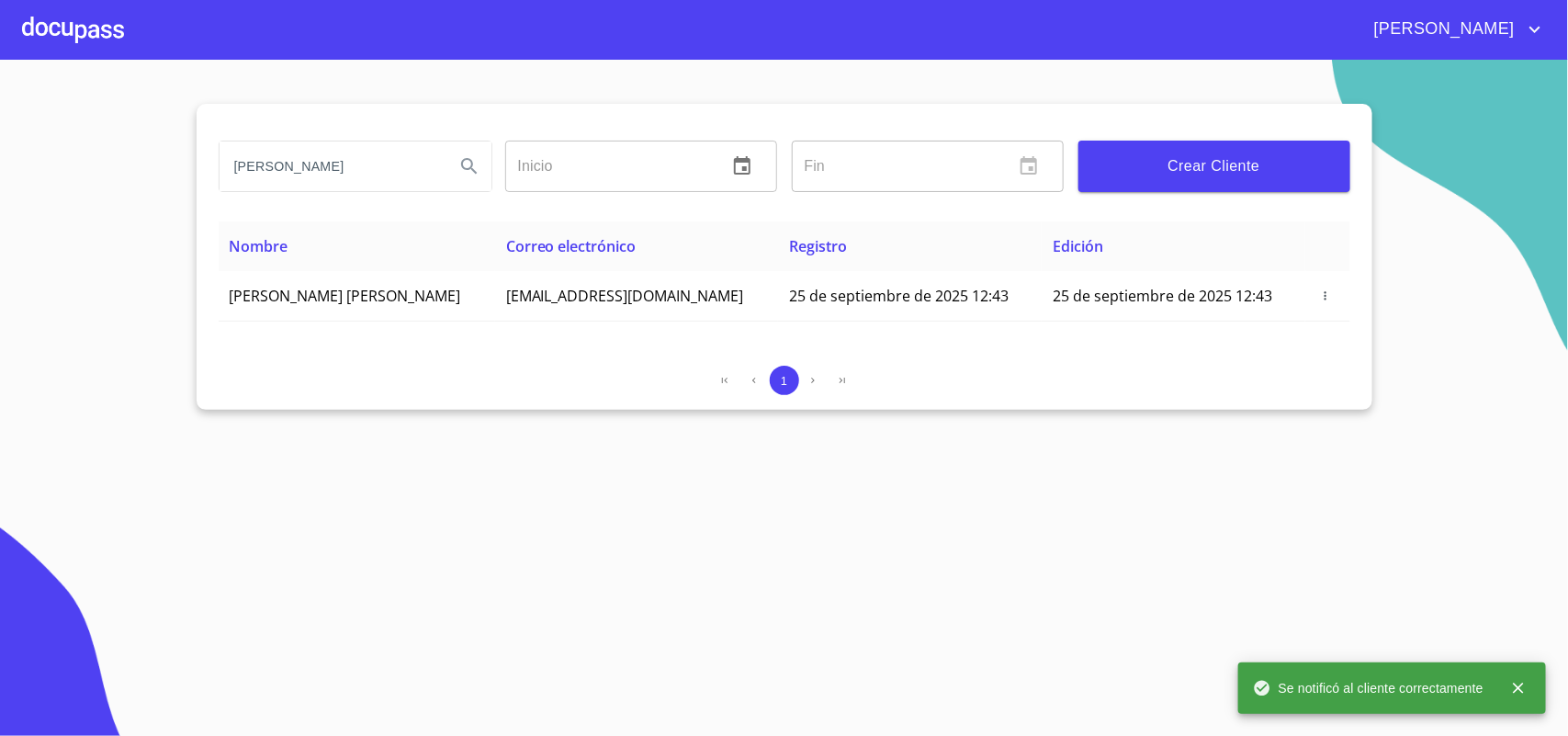
click at [85, 15] on div at bounding box center [73, 29] width 102 height 59
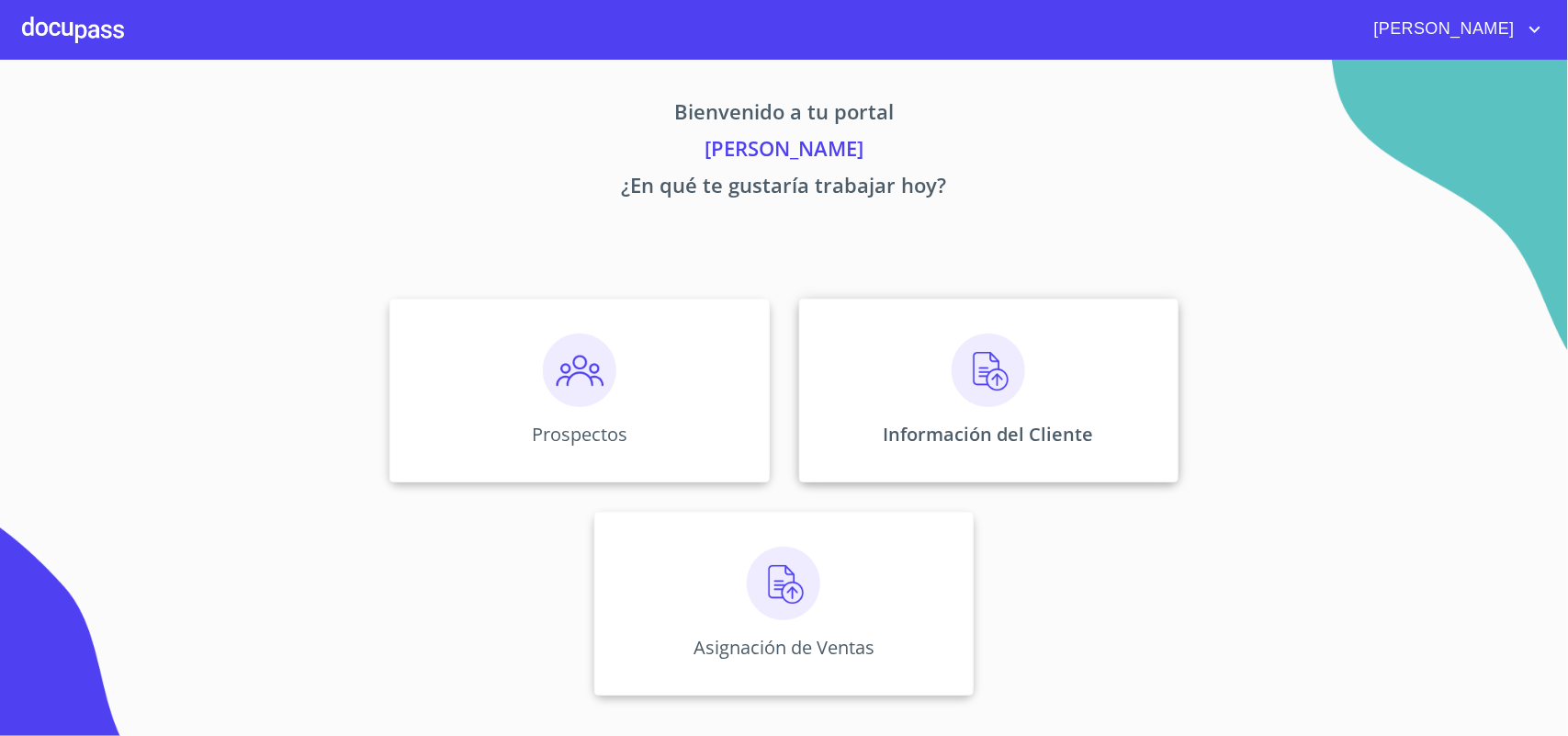
click at [881, 341] on div "Información del Cliente" at bounding box center [988, 390] width 379 height 184
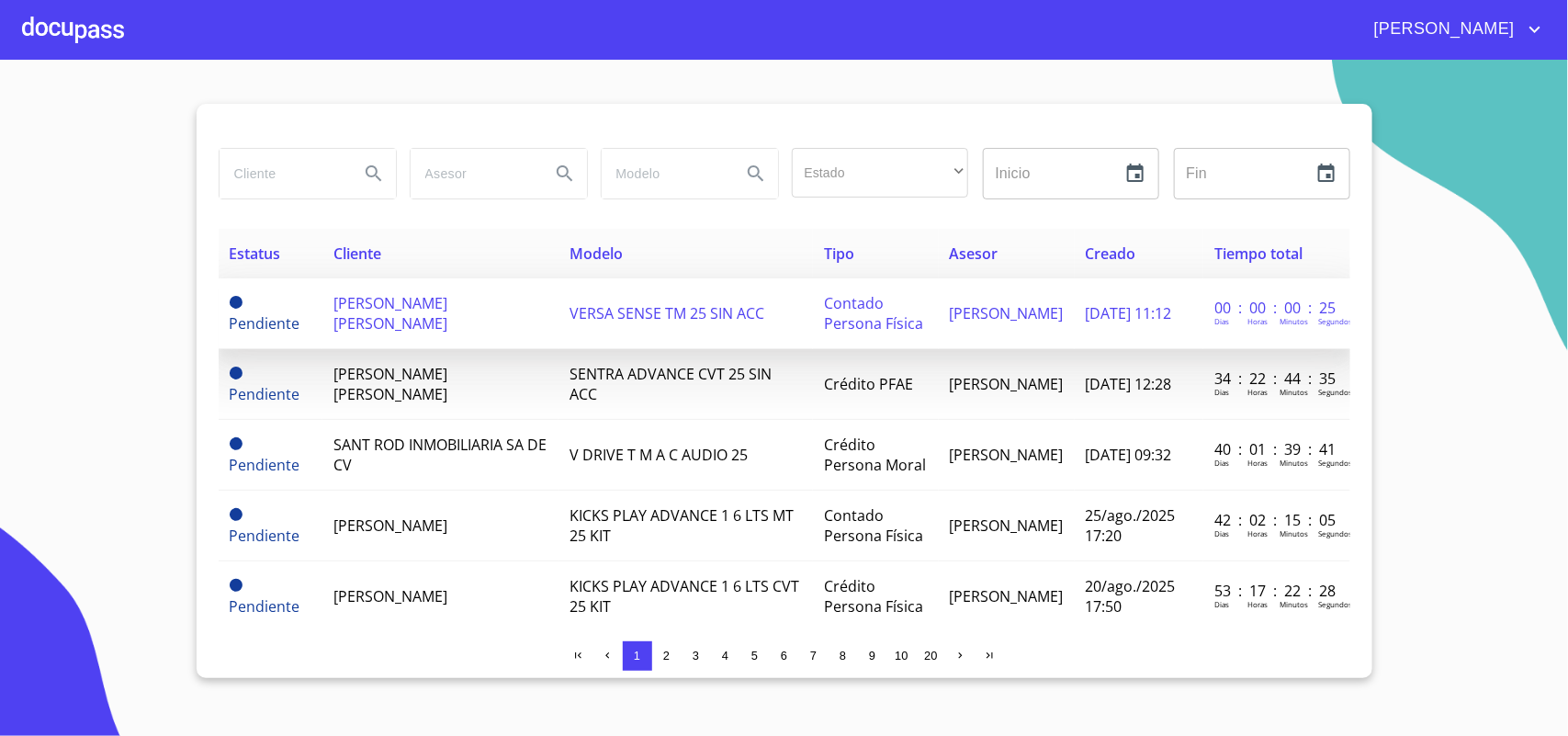
click at [484, 335] on td "[PERSON_NAME] [PERSON_NAME]" at bounding box center [440, 314] width 236 height 71
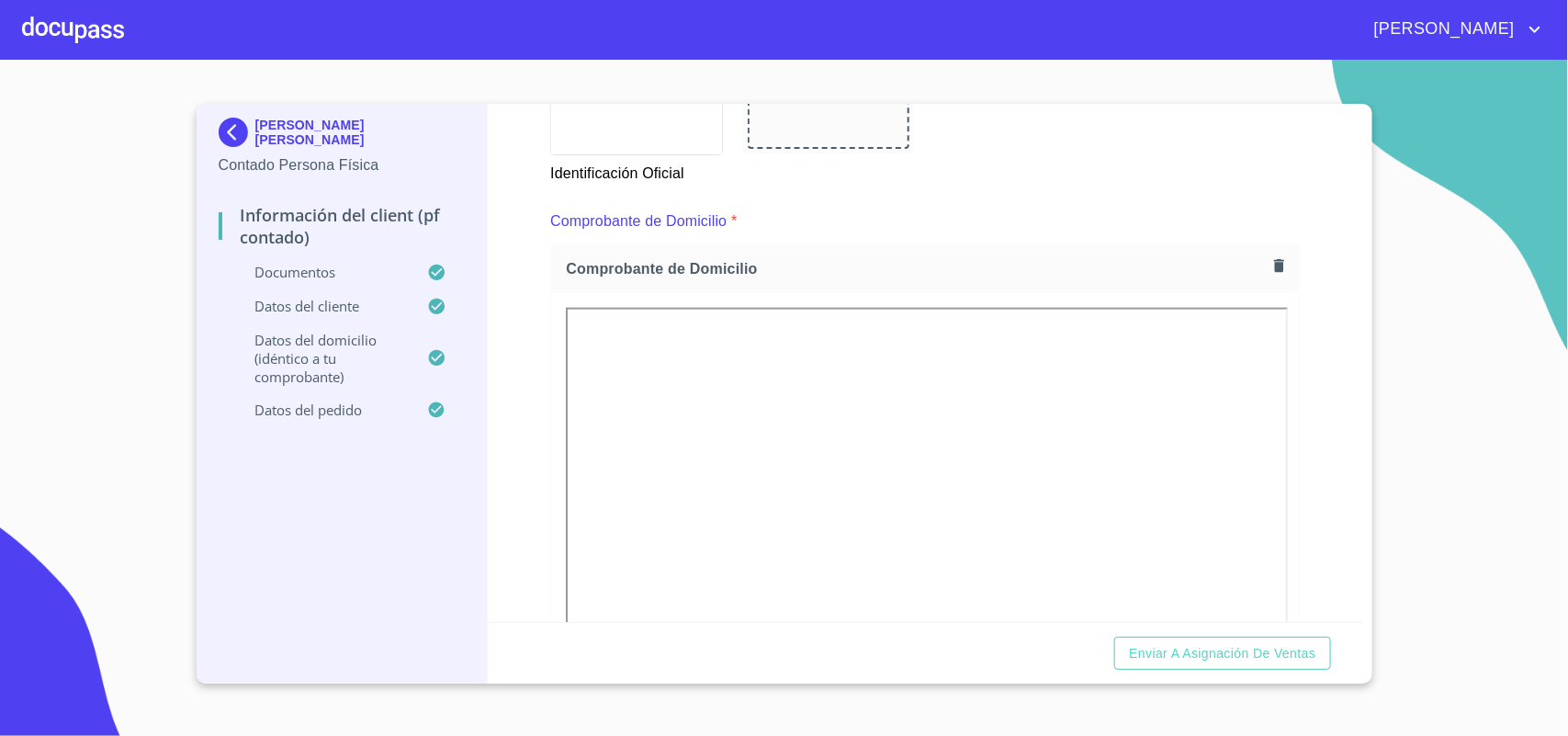
scroll to position [1034, 0]
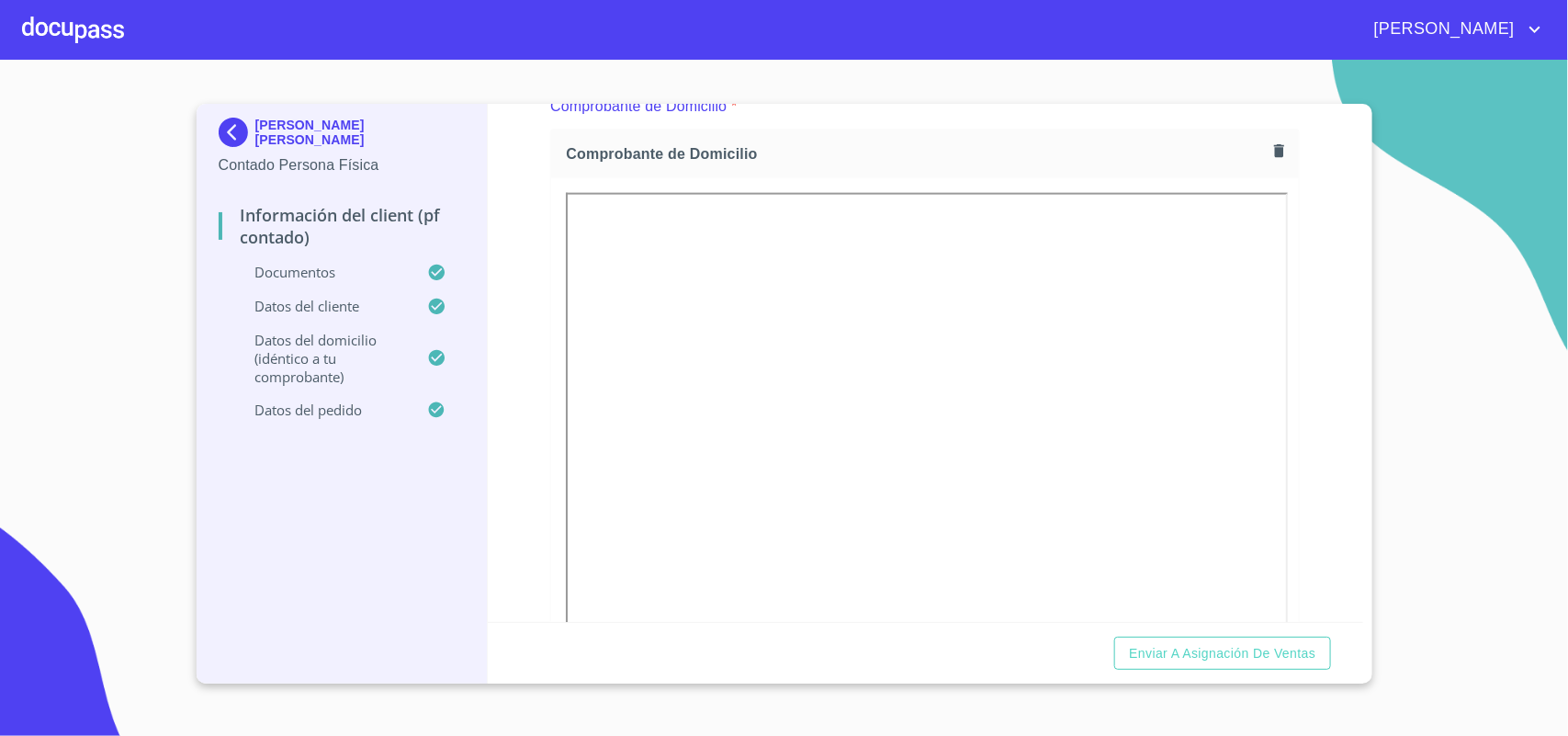
click at [1271, 151] on icon "button" at bounding box center [1279, 151] width 18 height 18
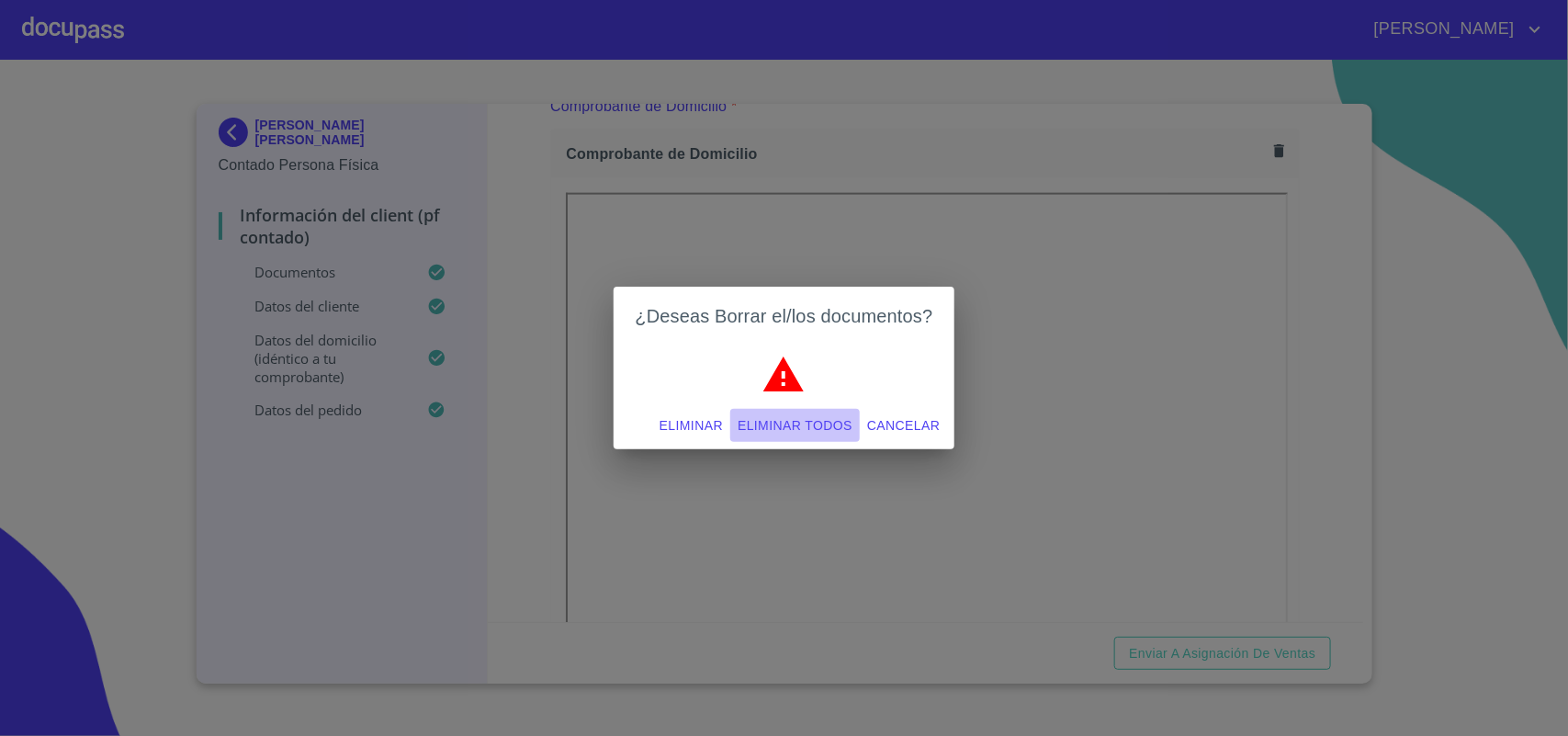
click at [833, 418] on span "Eliminar todos" at bounding box center [795, 426] width 115 height 23
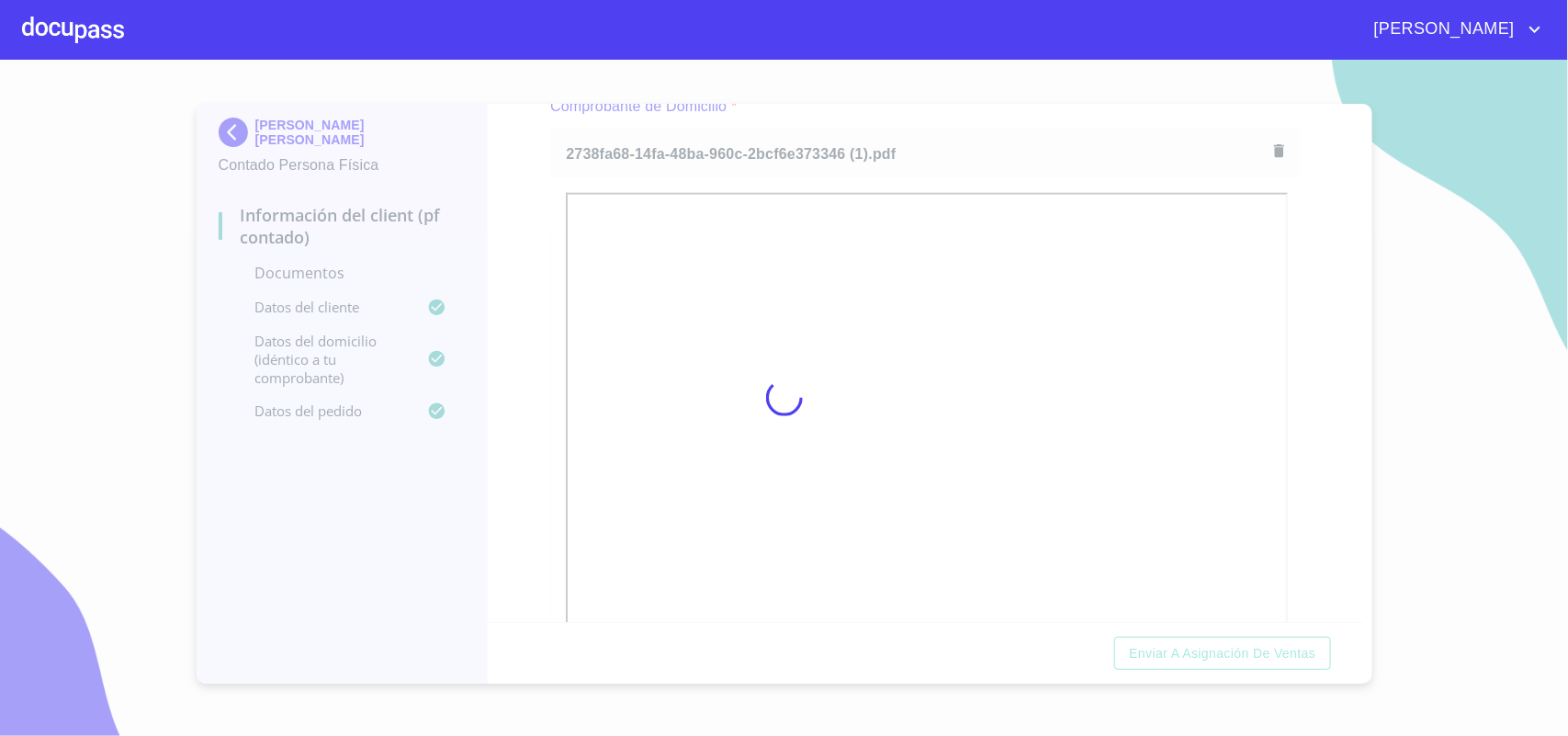
click at [963, 140] on div at bounding box center [784, 398] width 1568 height 677
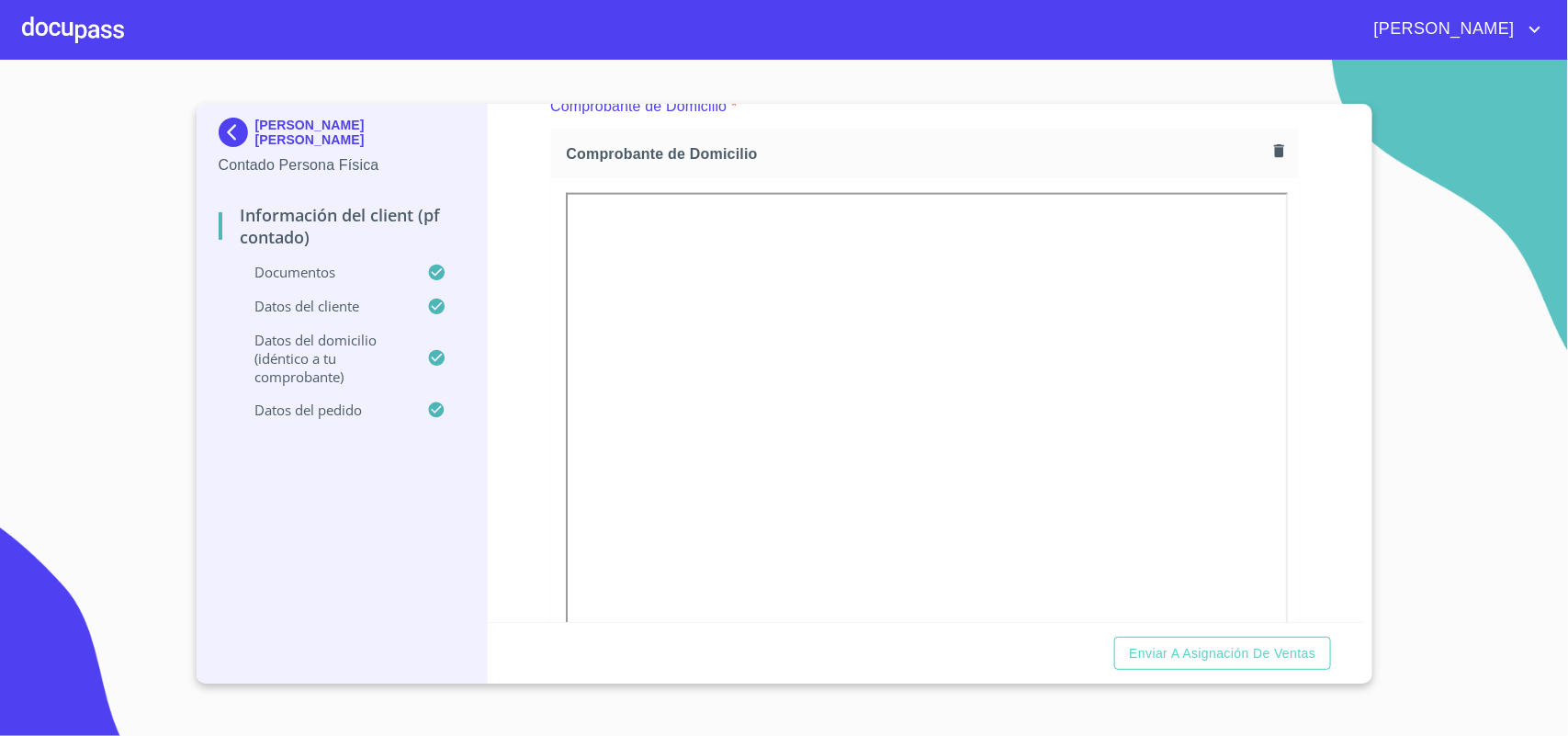
scroll to position [1149, 0]
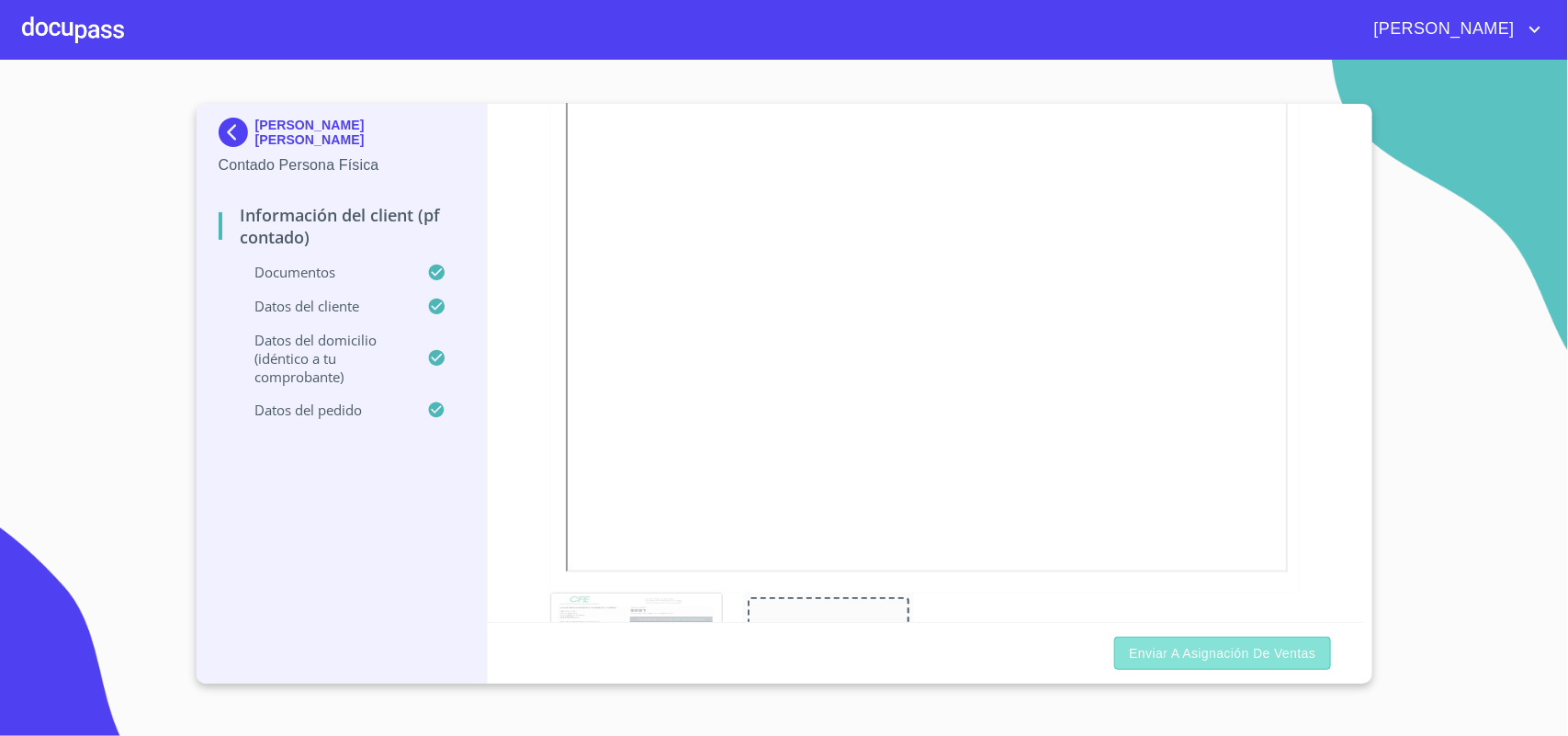
click at [1186, 652] on span "Enviar a Asignación de Ventas" at bounding box center [1222, 653] width 187 height 23
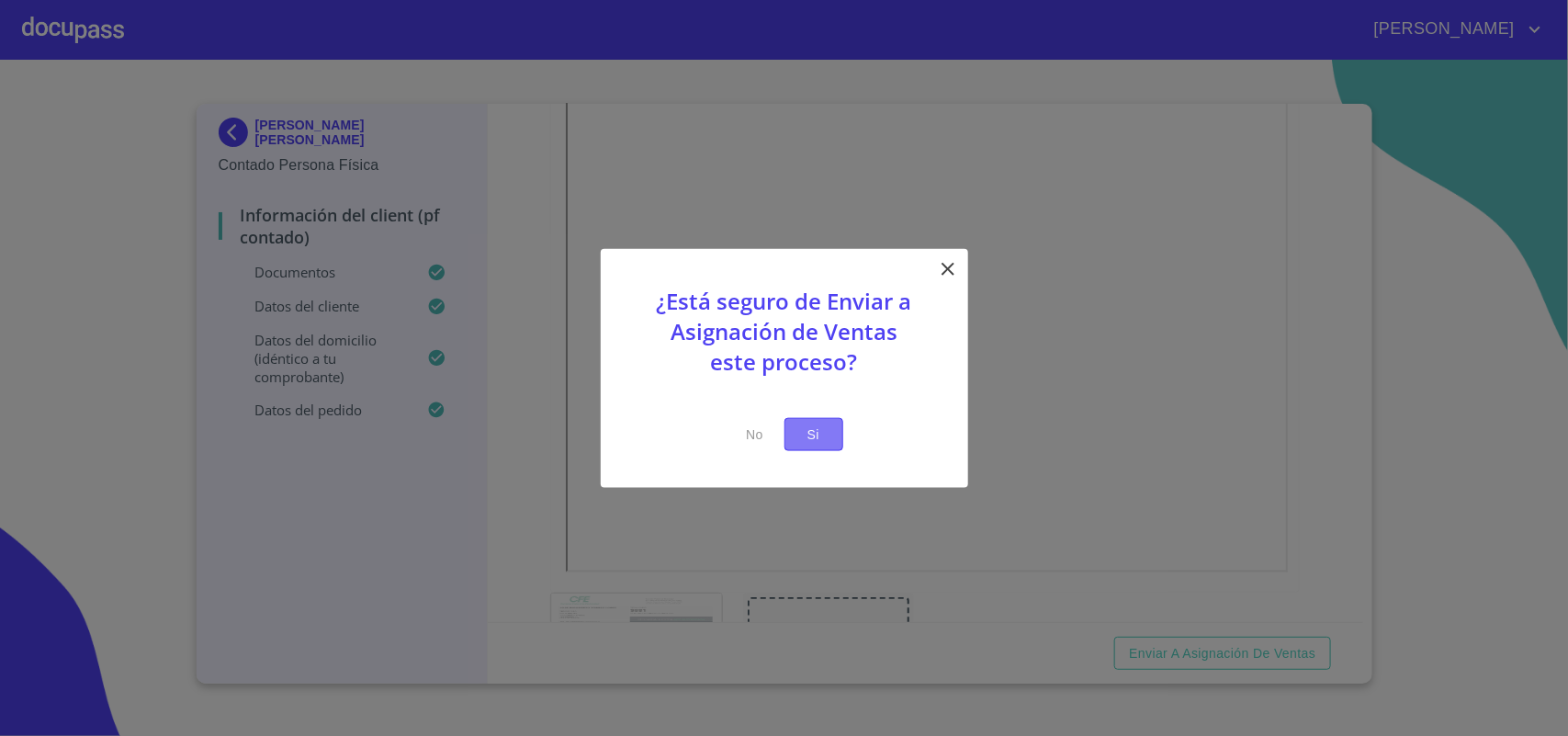
click at [810, 442] on span "Si" at bounding box center [814, 434] width 30 height 23
